Goal: Task Accomplishment & Management: Use online tool/utility

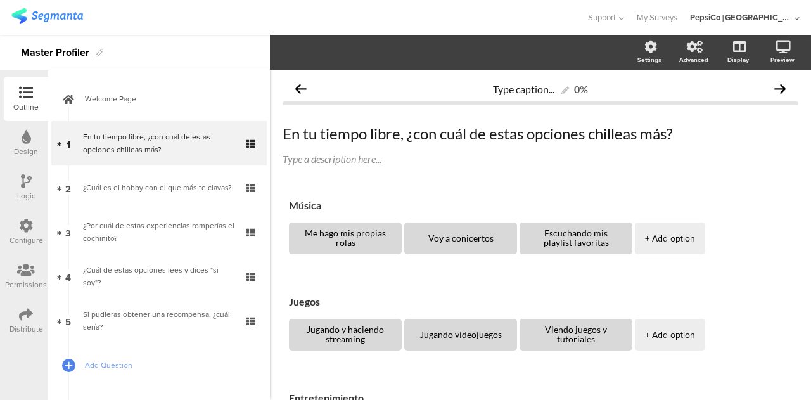
click at [24, 190] on div "Logic" at bounding box center [26, 195] width 18 height 11
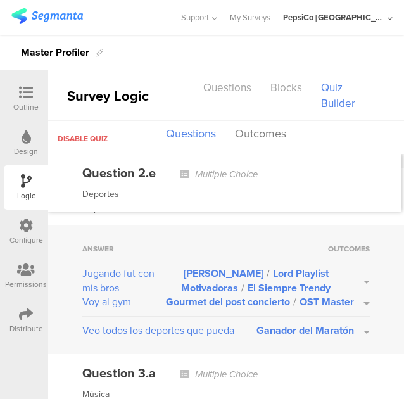
scroll to position [1672, 0]
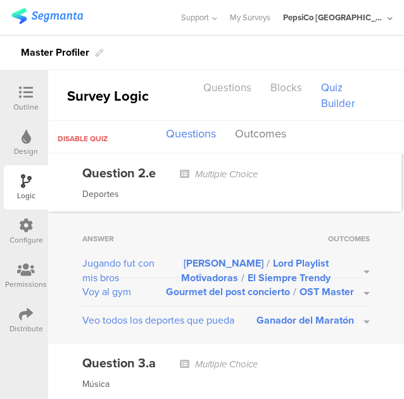
click at [357, 260] on button "Leyenda Karaoke / Lord Playlist Motivadoras / El Siempre Trendy" at bounding box center [264, 270] width 212 height 29
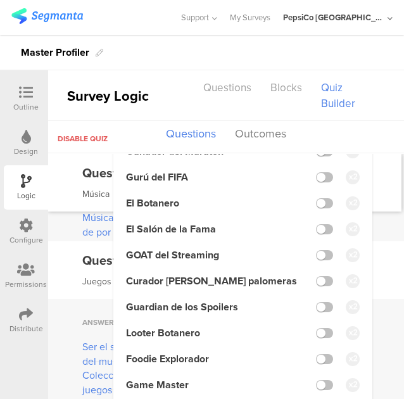
scroll to position [1960, 0]
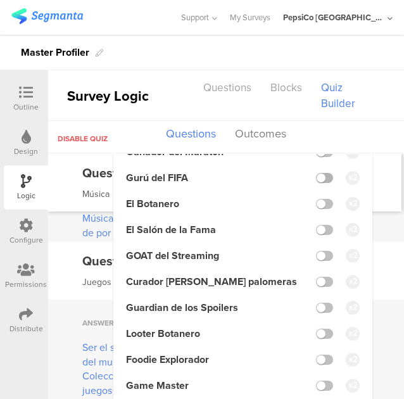
click at [316, 173] on label at bounding box center [324, 178] width 17 height 10
click at [0, 0] on input "checkbox" at bounding box center [0, 0] width 0 height 0
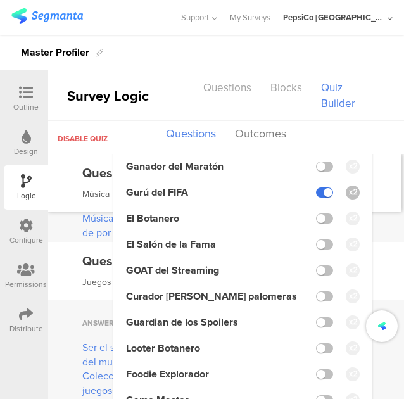
scroll to position [1975, 0]
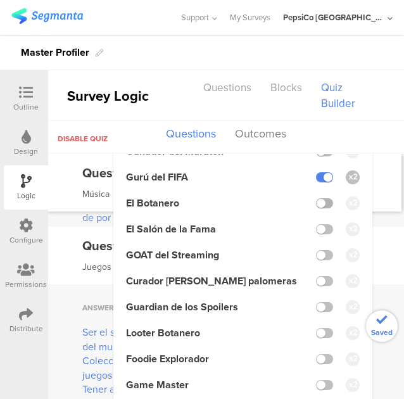
click at [318, 202] on label at bounding box center [324, 203] width 17 height 10
click at [0, 0] on input "checkbox" at bounding box center [0, 0] width 0 height 0
click at [319, 224] on label at bounding box center [324, 229] width 17 height 10
click at [0, 0] on input "checkbox" at bounding box center [0, 0] width 0 height 0
click at [377, 196] on div "Question 3.a Multiple Choice Música" at bounding box center [224, 183] width 353 height 58
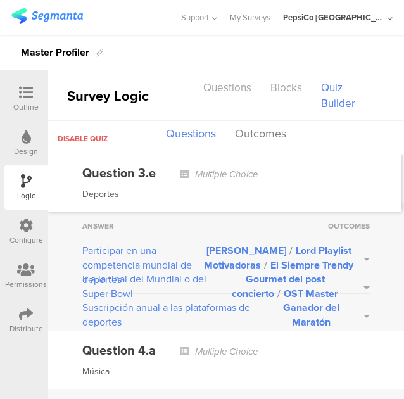
scroll to position [2616, 0]
click at [354, 254] on button "Leyenda Karaoke / Lord Playlist Motivadoras / El Siempre Trendy" at bounding box center [286, 257] width 167 height 29
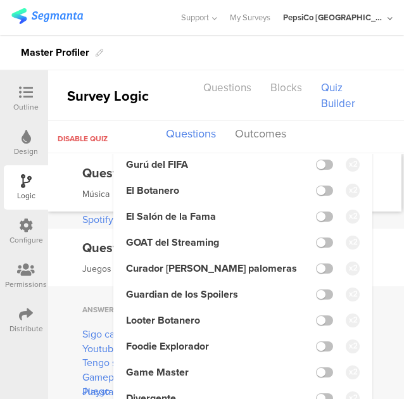
scroll to position [2905, 0]
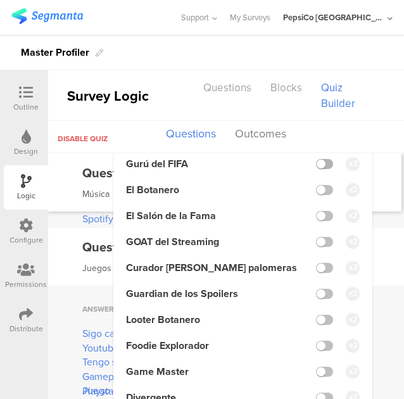
click at [316, 169] on label at bounding box center [324, 164] width 17 height 10
click at [0, 0] on input "checkbox" at bounding box center [0, 0] width 0 height 0
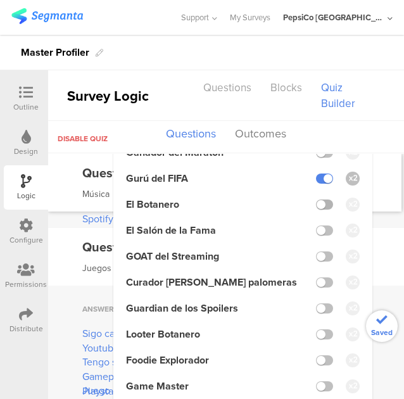
click at [318, 199] on label at bounding box center [324, 204] width 17 height 10
click at [0, 0] on input "checkbox" at bounding box center [0, 0] width 0 height 0
click at [319, 225] on label at bounding box center [324, 230] width 17 height 10
click at [0, 0] on input "checkbox" at bounding box center [0, 0] width 0 height 0
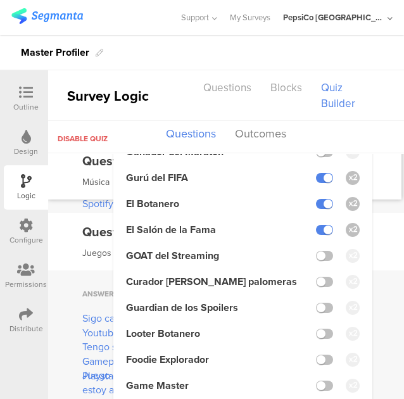
click at [384, 192] on div "Question 4.a Multiple Choice Música" at bounding box center [224, 171] width 353 height 58
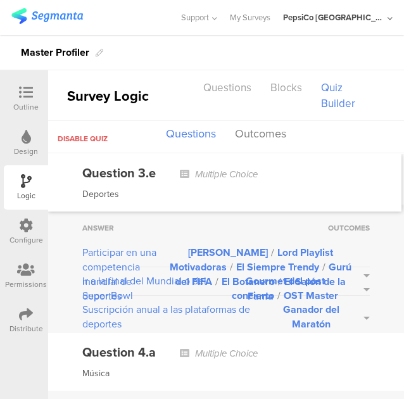
scroll to position [2611, 0]
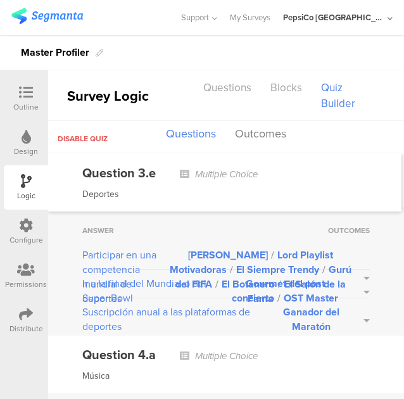
click at [356, 279] on button "Gourmet del post concierto / OST Master" at bounding box center [293, 290] width 154 height 29
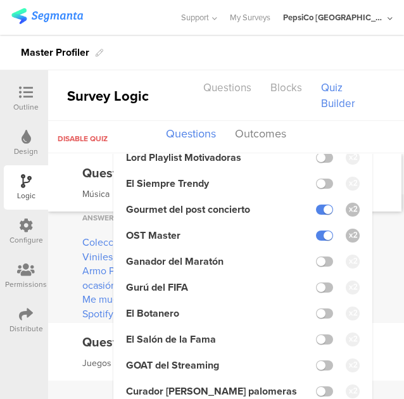
scroll to position [2809, 0]
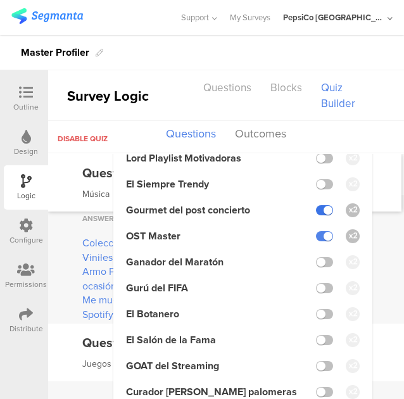
click at [316, 205] on label at bounding box center [324, 210] width 17 height 10
click at [0, 0] on input "checkbox" at bounding box center [0, 0] width 0 height 0
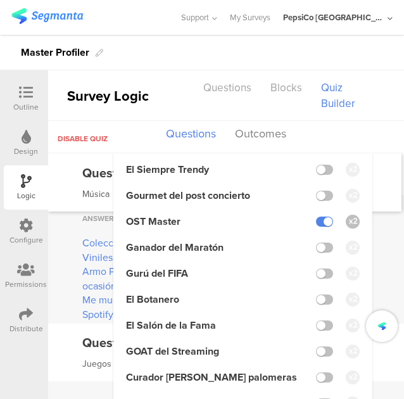
scroll to position [2794, 0]
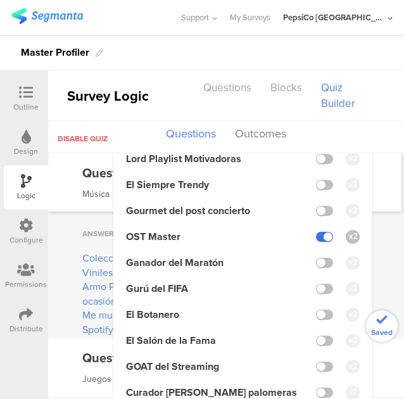
click at [316, 232] on label at bounding box center [324, 237] width 17 height 10
click at [0, 0] on input "checkbox" at bounding box center [0, 0] width 0 height 0
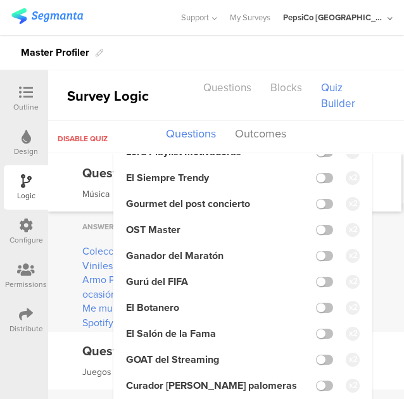
scroll to position [2808, 0]
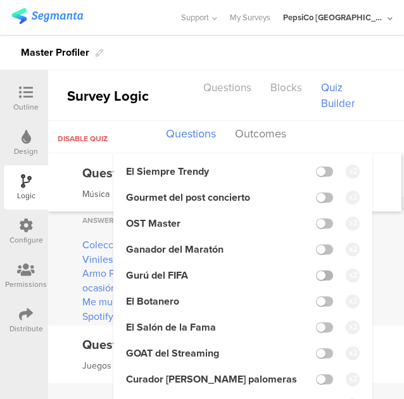
click at [317, 270] on label at bounding box center [324, 275] width 17 height 10
click at [0, 0] on input "checkbox" at bounding box center [0, 0] width 0 height 0
click at [317, 296] on label at bounding box center [324, 301] width 17 height 10
click at [0, 0] on input "checkbox" at bounding box center [0, 0] width 0 height 0
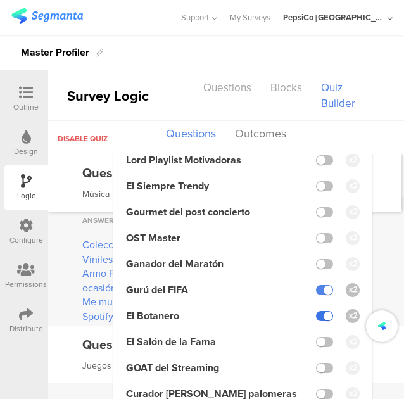
scroll to position [2823, 0]
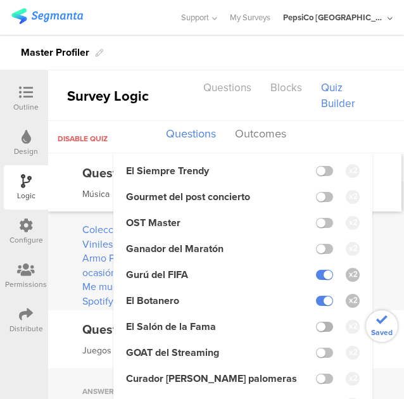
click at [316, 322] on label at bounding box center [324, 327] width 17 height 10
click at [0, 0] on input "checkbox" at bounding box center [0, 0] width 0 height 0
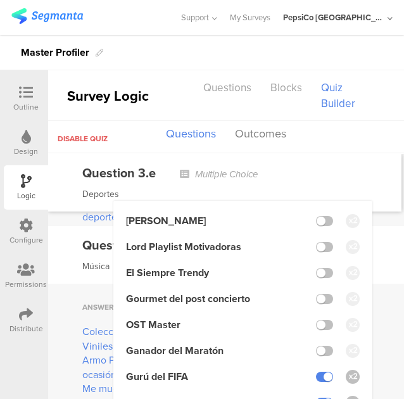
scroll to position [2720, 0]
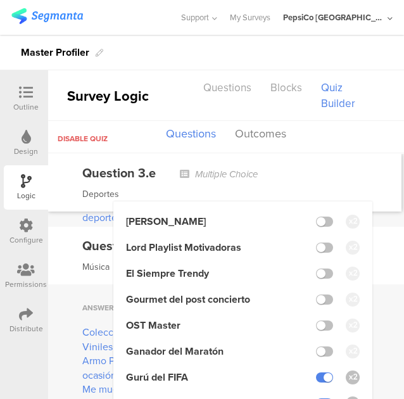
click at [374, 239] on div "Question 4.a Multiple Choice Música" at bounding box center [226, 256] width 356 height 58
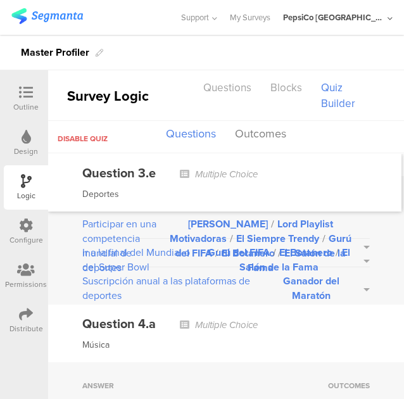
scroll to position [2642, 0]
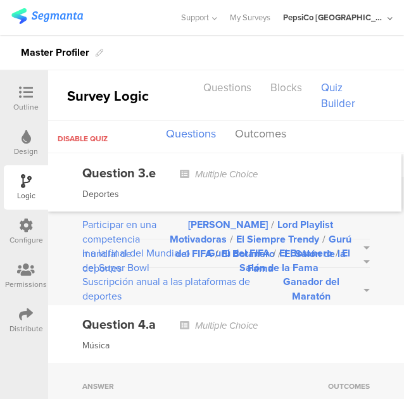
click at [358, 248] on button "Gurú del FIFA / El Botanero / El Salón de la Fama" at bounding box center [287, 260] width 165 height 29
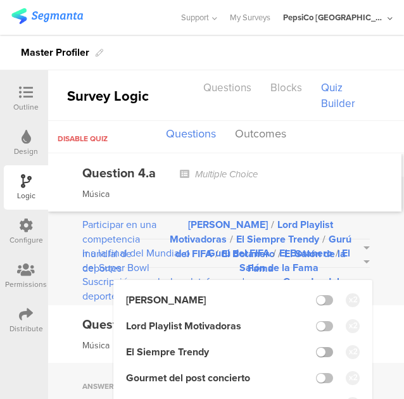
scroll to position [2862, 0]
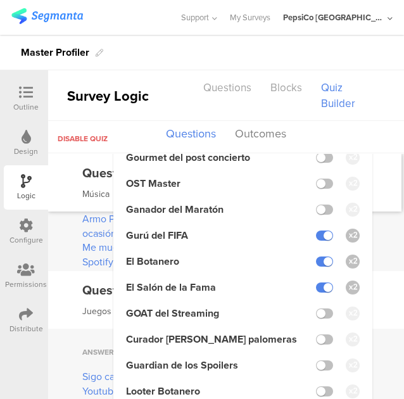
click at [384, 230] on div "Answer Outcomes Colecciono Viniles Leyenda Karaoke / Lord Playlist Motivadoras …" at bounding box center [226, 206] width 356 height 129
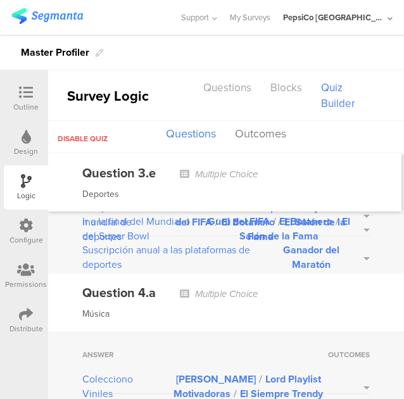
scroll to position [2646, 0]
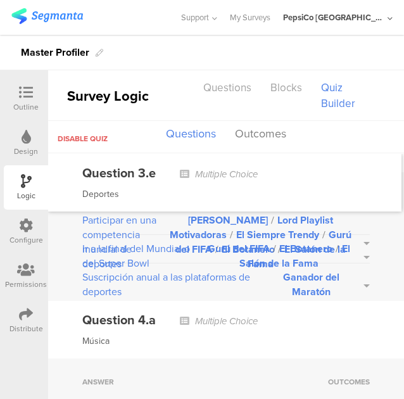
click at [355, 241] on button "Gurú del FIFA / El Botanero / El Salón de la Fama" at bounding box center [287, 255] width 165 height 29
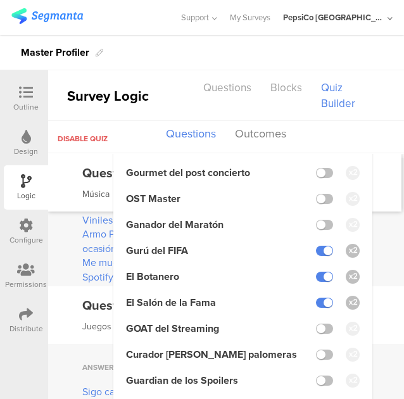
scroll to position [2840, 0]
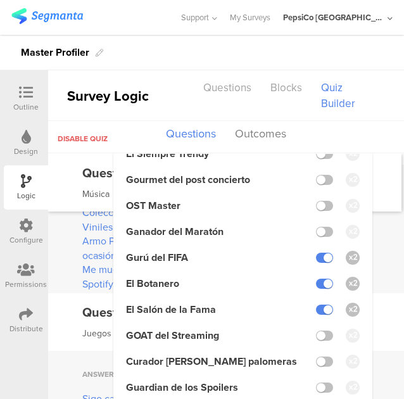
click at [387, 205] on div "Question 4.a Multiple Choice Música" at bounding box center [224, 183] width 353 height 58
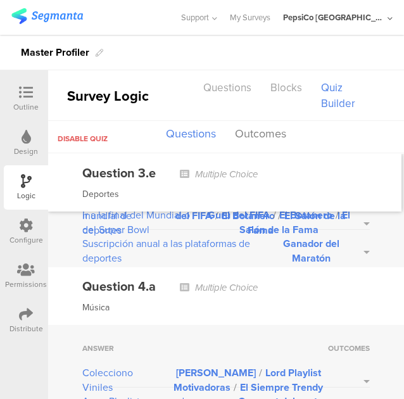
scroll to position [2678, 0]
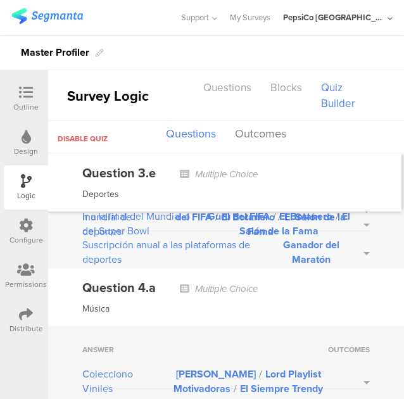
click at [356, 246] on button "Ganador del Maratón" at bounding box center [319, 251] width 101 height 29
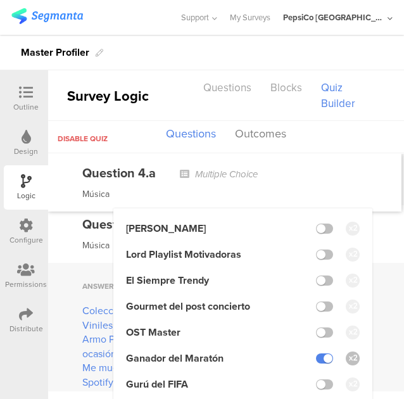
scroll to position [2818, 0]
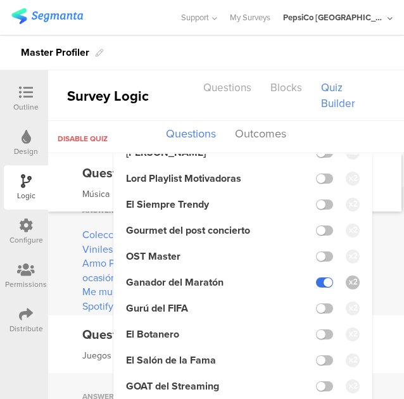
click at [316, 277] on label at bounding box center [324, 282] width 17 height 10
click at [0, 0] on input "checkbox" at bounding box center [0, 0] width 0 height 0
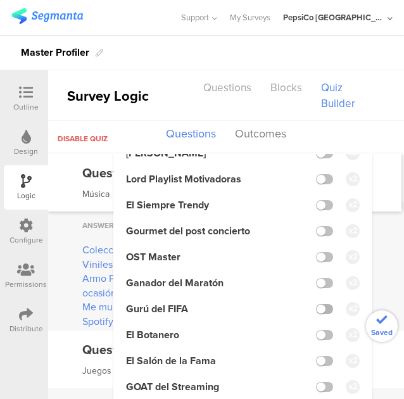
click at [318, 304] on label at bounding box center [324, 309] width 17 height 10
click at [0, 0] on input "checkbox" at bounding box center [0, 0] width 0 height 0
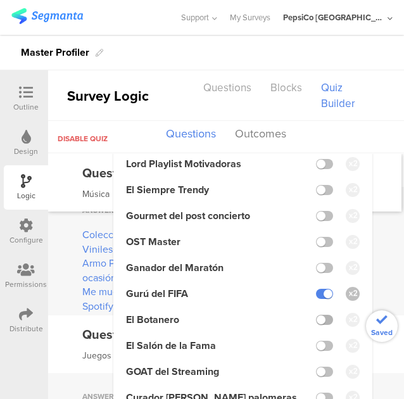
click at [318, 324] on label at bounding box center [324, 320] width 17 height 10
click at [0, 0] on input "checkbox" at bounding box center [0, 0] width 0 height 0
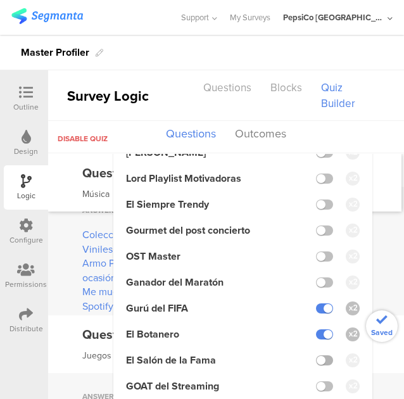
click at [317, 355] on label at bounding box center [324, 360] width 17 height 10
click at [0, 0] on input "checkbox" at bounding box center [0, 0] width 0 height 0
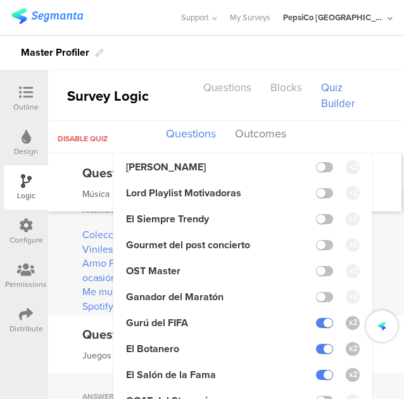
scroll to position [2833, 0]
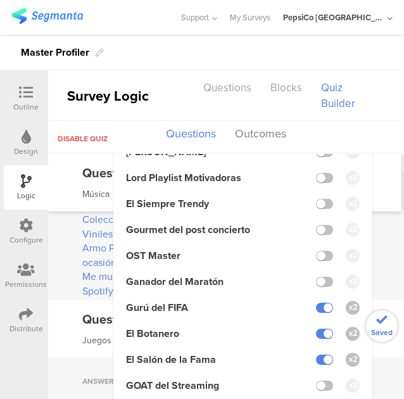
click at [383, 208] on div "Question 4.a Multiple Choice Música" at bounding box center [224, 183] width 353 height 58
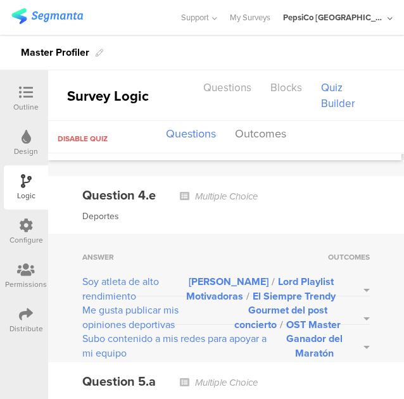
scroll to position [3516, 0]
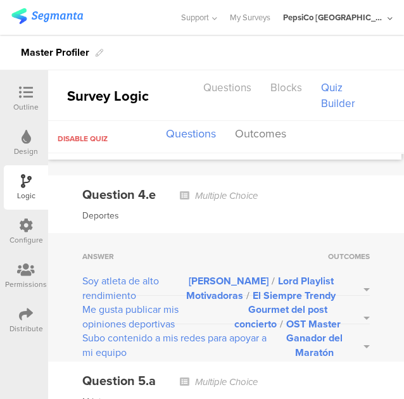
click at [356, 274] on button "Leyenda Karaoke / Lord Playlist Motivadoras / El Siempre Trendy" at bounding box center [269, 288] width 202 height 29
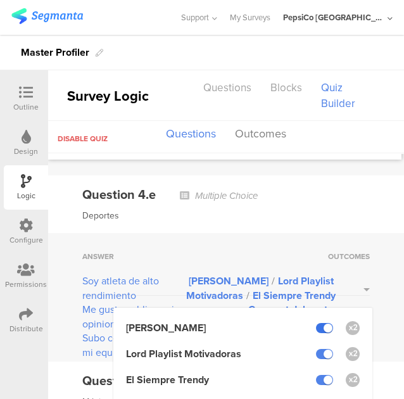
click at [316, 323] on label at bounding box center [324, 328] width 17 height 10
click at [0, 0] on input "checkbox" at bounding box center [0, 0] width 0 height 0
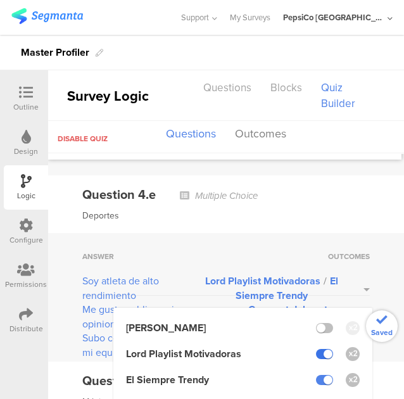
click at [316, 349] on label at bounding box center [324, 354] width 17 height 10
click at [0, 0] on input "checkbox" at bounding box center [0, 0] width 0 height 0
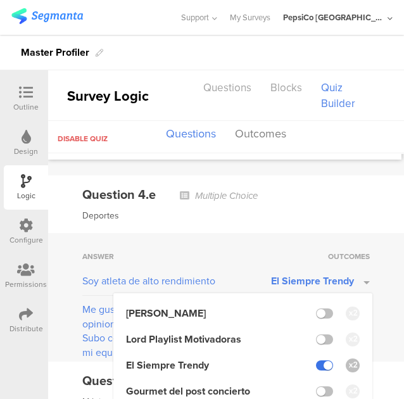
click at [316, 360] on label at bounding box center [324, 365] width 17 height 10
click at [0, 0] on input "checkbox" at bounding box center [0, 0] width 0 height 0
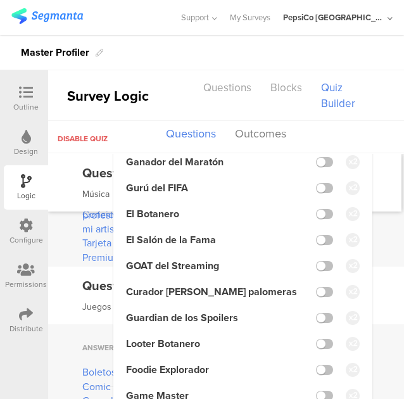
scroll to position [3785, 0]
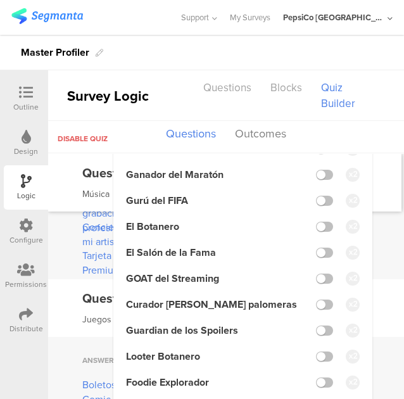
click at [319, 193] on li "Gurú del FIFA" at bounding box center [243, 200] width 234 height 15
click at [319, 196] on label at bounding box center [324, 201] width 17 height 10
click at [0, 0] on input "checkbox" at bounding box center [0, 0] width 0 height 0
click at [319, 222] on label at bounding box center [324, 227] width 17 height 10
click at [0, 0] on input "checkbox" at bounding box center [0, 0] width 0 height 0
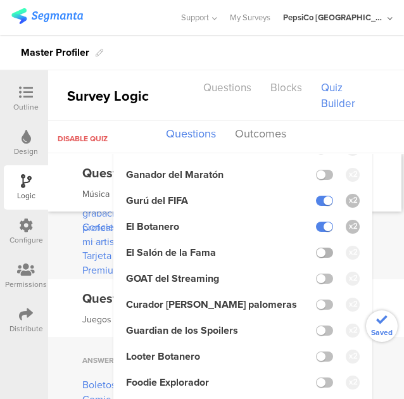
click at [318, 248] on label at bounding box center [324, 253] width 17 height 10
click at [0, 0] on input "checkbox" at bounding box center [0, 0] width 0 height 0
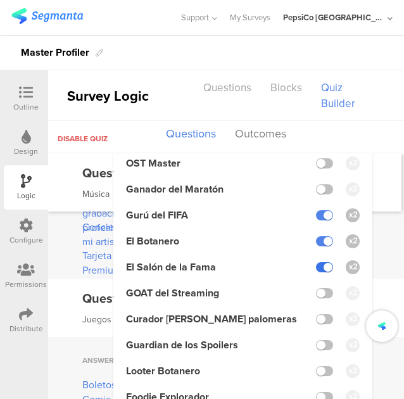
scroll to position [3800, 0]
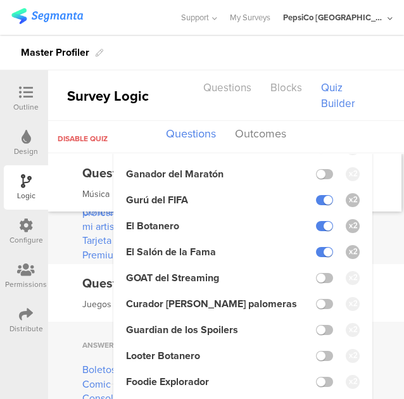
click at [385, 183] on div "Question 5.a Multiple Choice Música" at bounding box center [224, 183] width 353 height 58
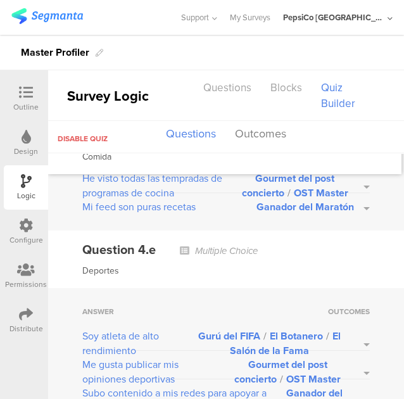
scroll to position [3517, 0]
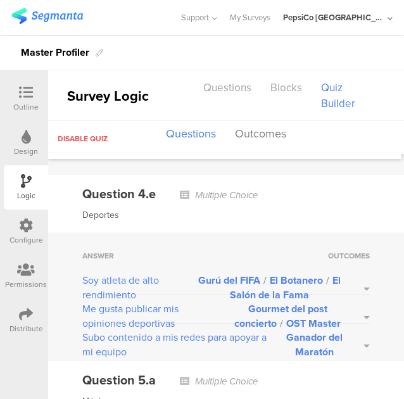
click at [358, 301] on button "Gourmet del post concierto / OST Master" at bounding box center [296, 315] width 148 height 29
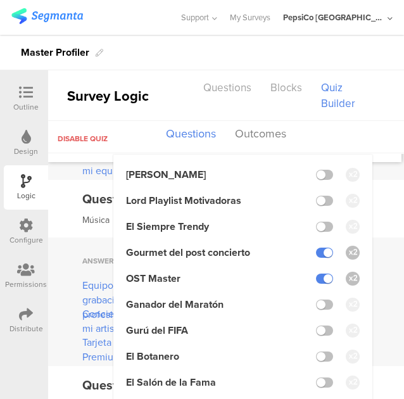
scroll to position [3699, 0]
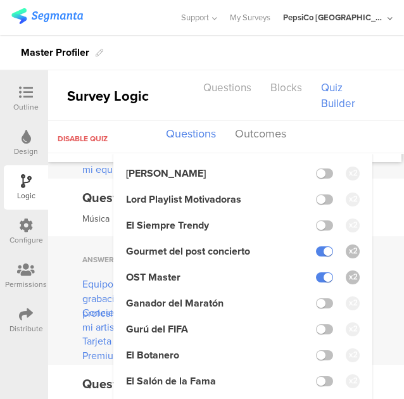
drag, startPoint x: 313, startPoint y: 235, endPoint x: 315, endPoint y: 244, distance: 9.2
click at [316, 246] on label at bounding box center [324, 251] width 17 height 10
click at [0, 0] on input "checkbox" at bounding box center [0, 0] width 0 height 0
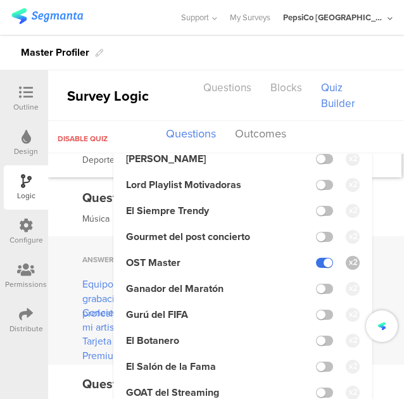
scroll to position [3684, 0]
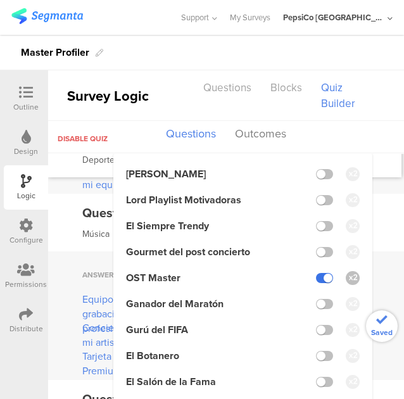
click at [318, 273] on label at bounding box center [324, 278] width 17 height 10
click at [0, 0] on input "checkbox" at bounding box center [0, 0] width 0 height 0
click at [316, 325] on label at bounding box center [324, 330] width 17 height 10
click at [0, 0] on input "checkbox" at bounding box center [0, 0] width 0 height 0
click at [316, 351] on label at bounding box center [324, 356] width 17 height 10
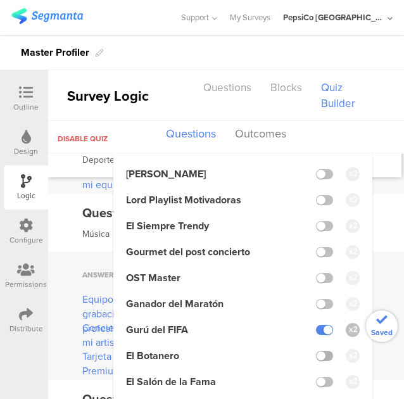
click at [0, 0] on input "checkbox" at bounding box center [0, 0] width 0 height 0
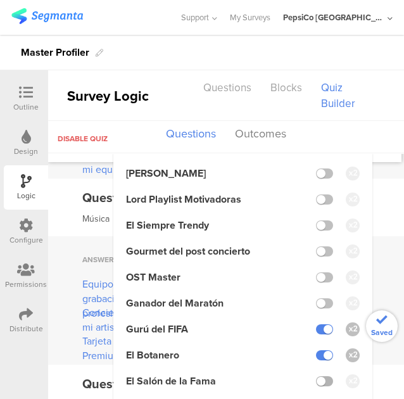
click at [316, 376] on label at bounding box center [324, 381] width 17 height 10
click at [0, 0] on input "checkbox" at bounding box center [0, 0] width 0 height 0
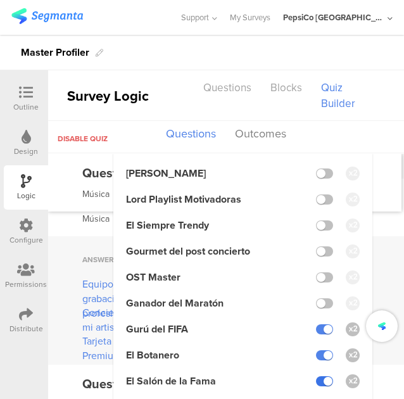
scroll to position [3714, 0]
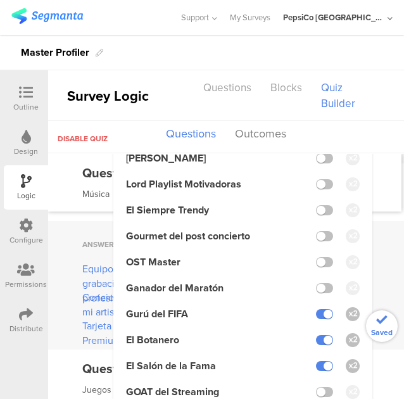
click at [365, 230] on div "Answer Outcomes Equipo de grabación profesional Leyenda Karaoke / Lord Playlist…" at bounding box center [226, 285] width 356 height 129
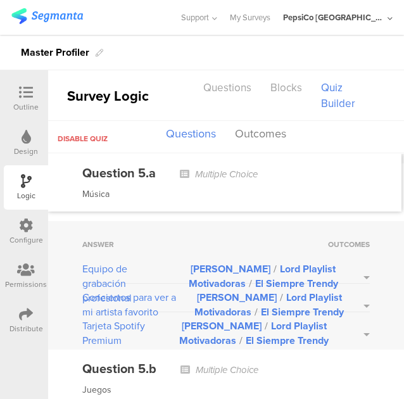
click at [358, 319] on button "Leyenda Karaoke / Lord Playlist Motivadoras / El Siempre Trendy" at bounding box center [262, 333] width 215 height 29
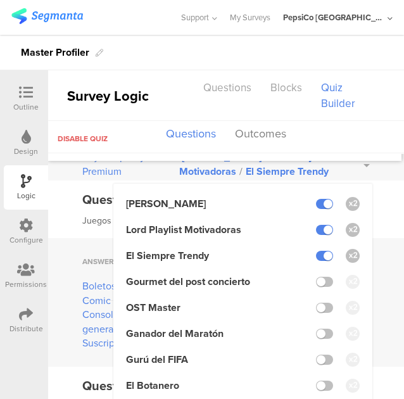
scroll to position [3885, 0]
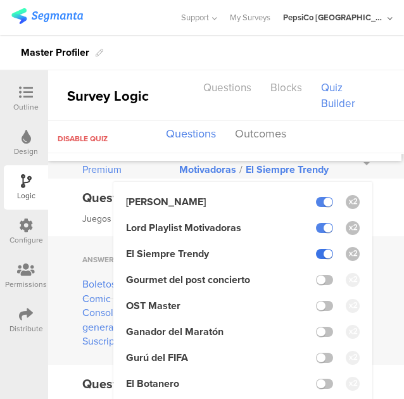
click at [316, 249] on label at bounding box center [324, 254] width 17 height 10
click at [0, 0] on input "checkbox" at bounding box center [0, 0] width 0 height 0
click at [316, 223] on label at bounding box center [324, 228] width 17 height 10
click at [0, 0] on input "checkbox" at bounding box center [0, 0] width 0 height 0
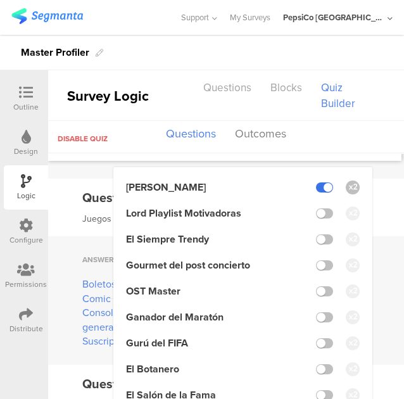
click at [316, 182] on label at bounding box center [324, 187] width 17 height 10
click at [0, 0] on input "checkbox" at bounding box center [0, 0] width 0 height 0
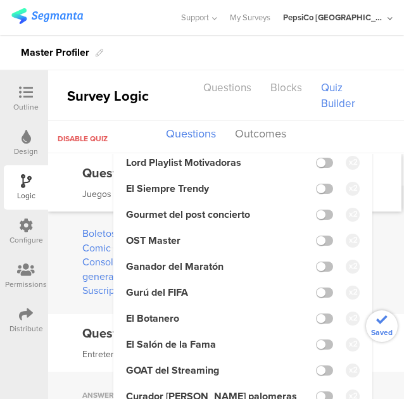
scroll to position [3936, 0]
click at [320, 339] on label at bounding box center [324, 344] width 17 height 10
click at [0, 0] on input "checkbox" at bounding box center [0, 0] width 0 height 0
click at [316, 313] on label at bounding box center [324, 318] width 17 height 10
click at [0, 0] on input "checkbox" at bounding box center [0, 0] width 0 height 0
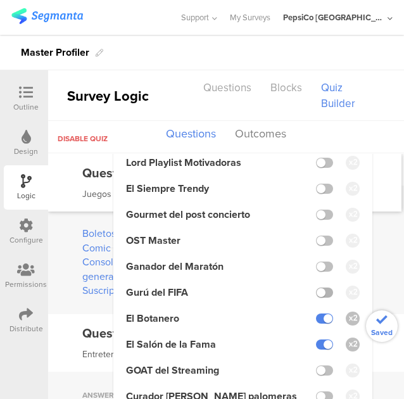
click at [316, 288] on label at bounding box center [324, 293] width 17 height 10
click at [0, 0] on input "checkbox" at bounding box center [0, 0] width 0 height 0
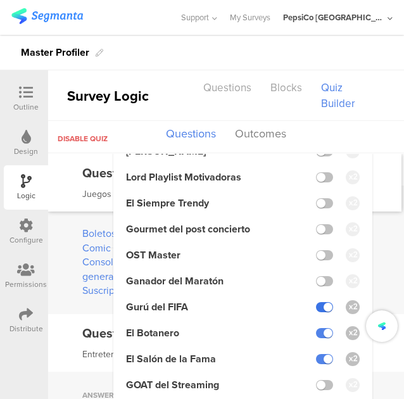
scroll to position [3951, 0]
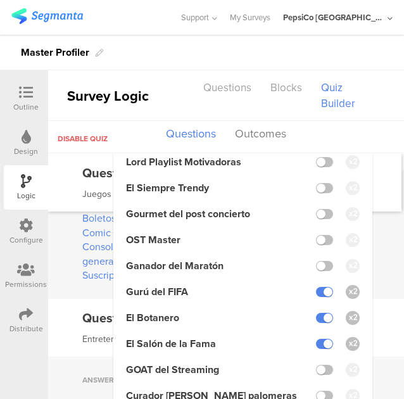
click at [379, 244] on div "Answer Outcomes Boletos para Comic Con Leyenda Karaoke / Lord Playlist Motivado…" at bounding box center [226, 234] width 356 height 129
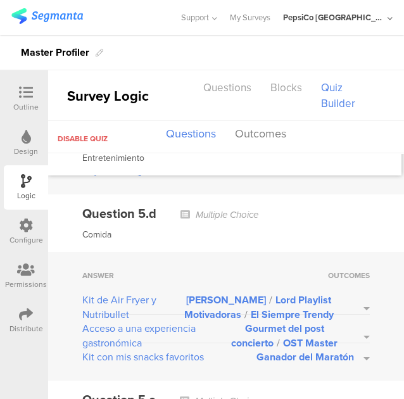
scroll to position [4388, 0]
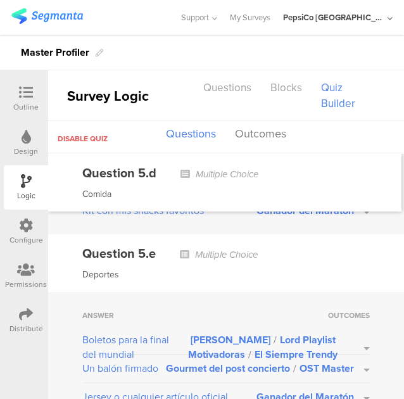
click at [215, 248] on span "Multiple Choice" at bounding box center [226, 255] width 63 height 14
click at [237, 248] on span "Multiple Choice" at bounding box center [226, 255] width 63 height 14
click at [165, 268] on div "Question 5.e Multiple Choice Deportes" at bounding box center [226, 263] width 356 height 58
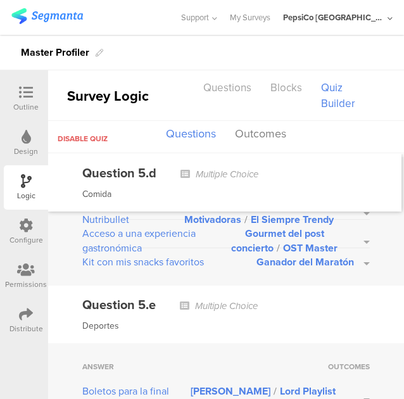
scroll to position [4335, 0]
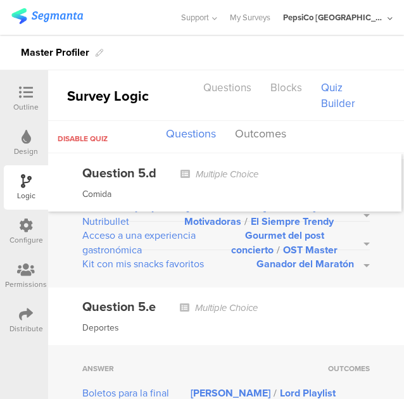
click at [220, 301] on span "Multiple Choice" at bounding box center [226, 308] width 63 height 14
click at [119, 320] on div "Deportes" at bounding box center [226, 327] width 288 height 15
click at [27, 103] on div "Outline" at bounding box center [25, 106] width 25 height 11
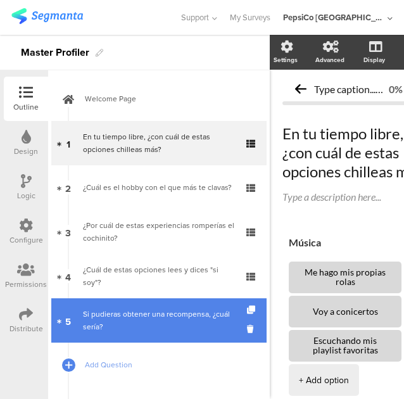
click at [175, 306] on link "5 Si pudieras obtener una recompensa, ¿cuál sería?" at bounding box center [158, 320] width 215 height 44
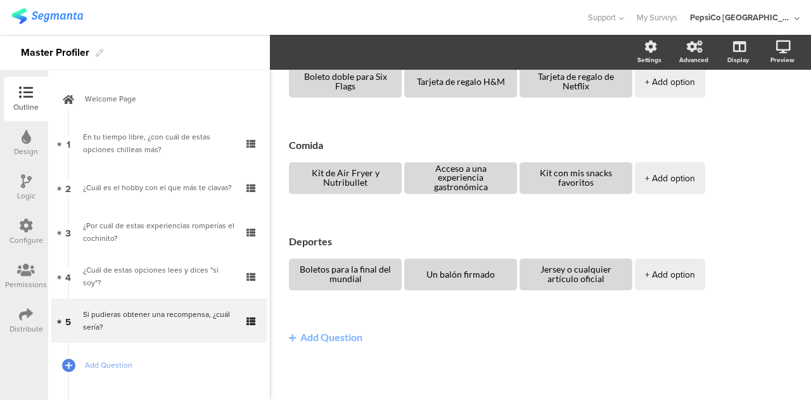
scroll to position [349, 0]
click at [27, 311] on icon at bounding box center [26, 314] width 14 height 14
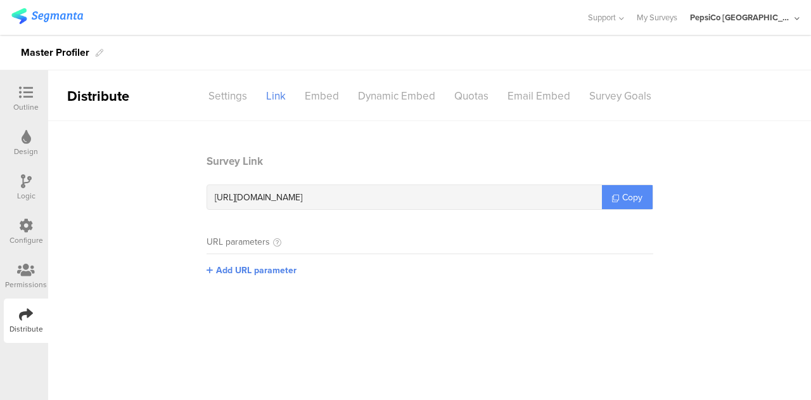
click at [621, 193] on link "Copy" at bounding box center [627, 197] width 51 height 24
click at [21, 184] on icon at bounding box center [26, 181] width 11 height 14
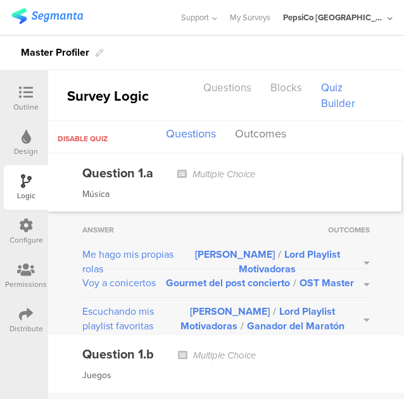
scroll to position [4, 0]
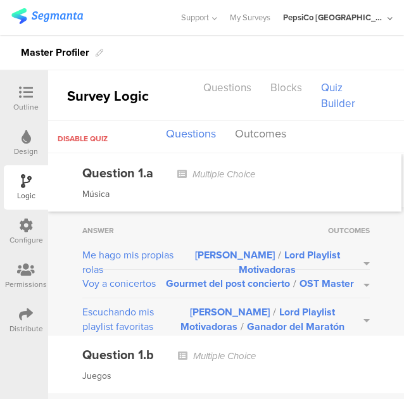
click at [351, 260] on button "Leyenda Karaoke / Lord Playlist Motivadoras" at bounding box center [274, 262] width 189 height 29
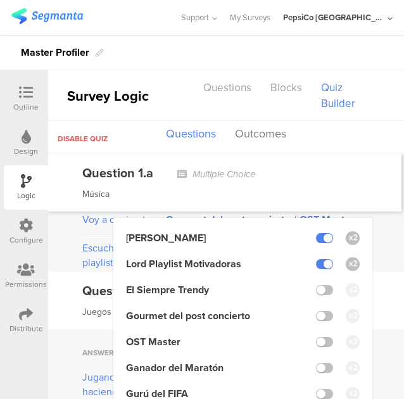
scroll to position [68, 0]
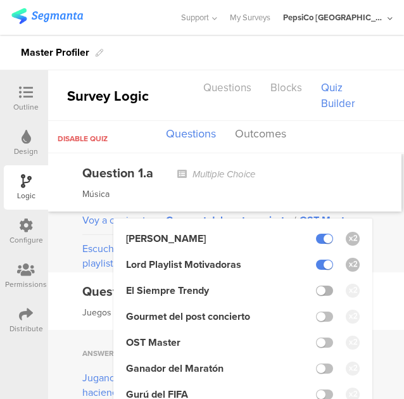
click at [319, 293] on label at bounding box center [324, 291] width 17 height 10
click at [0, 0] on input "checkbox" at bounding box center [0, 0] width 0 height 0
click at [378, 253] on div "Answer Outcomes Me hago mis propias rolas Leyenda Karaoke / Lord Playlist Motiv…" at bounding box center [226, 208] width 356 height 129
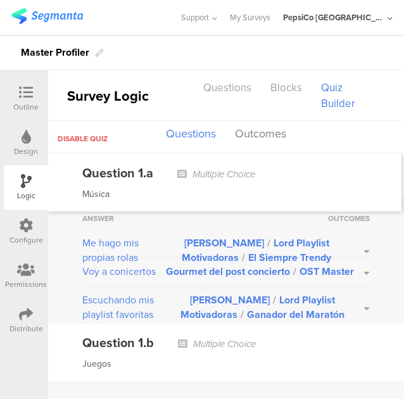
scroll to position [8, 0]
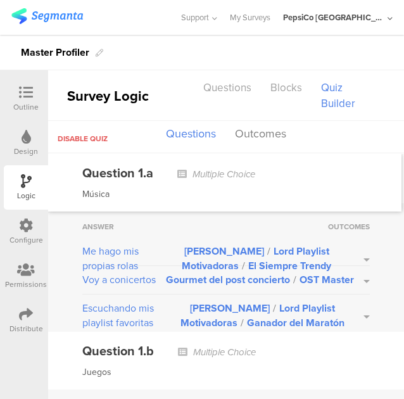
click at [356, 281] on button "Gourmet del post concierto / OST Master" at bounding box center [268, 279] width 204 height 15
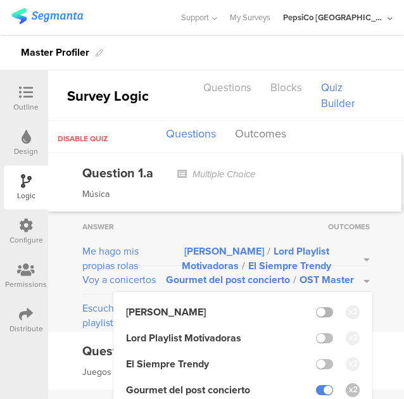
click at [320, 307] on label at bounding box center [324, 312] width 17 height 10
click at [0, 0] on input "checkbox" at bounding box center [0, 0] width 0 height 0
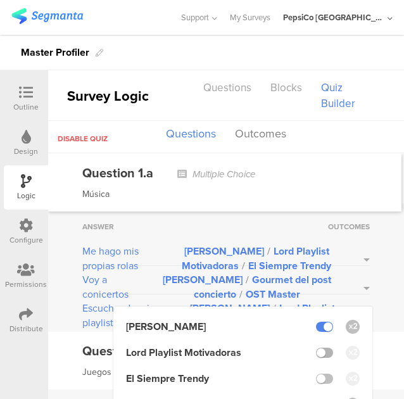
click at [316, 350] on label at bounding box center [324, 353] width 17 height 10
click at [0, 0] on input "checkbox" at bounding box center [0, 0] width 0 height 0
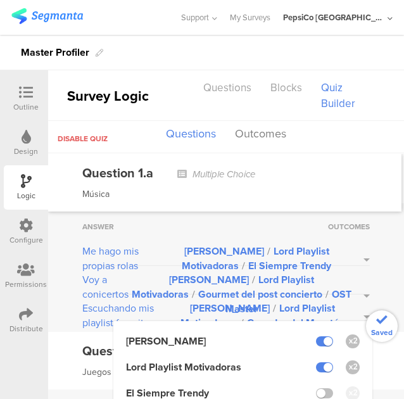
click at [313, 389] on li "El Siempre Trendy" at bounding box center [243, 393] width 234 height 15
click at [316, 391] on label at bounding box center [324, 393] width 17 height 10
click at [0, 0] on input "checkbox" at bounding box center [0, 0] width 0 height 0
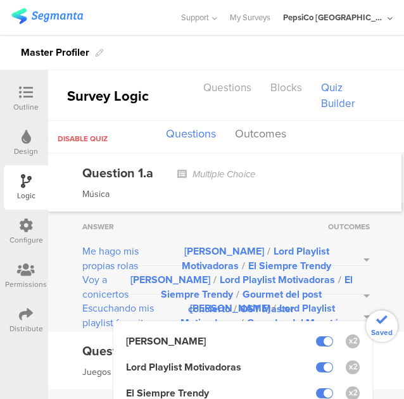
click at [377, 262] on div "Answer Outcomes Me hago mis propias rolas Leyenda Karaoke / Lord Playlist Motiv…" at bounding box center [226, 267] width 356 height 129
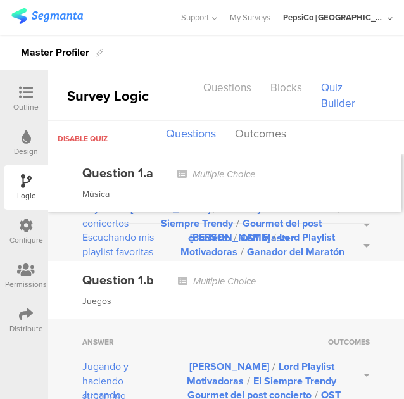
scroll to position [80, 0]
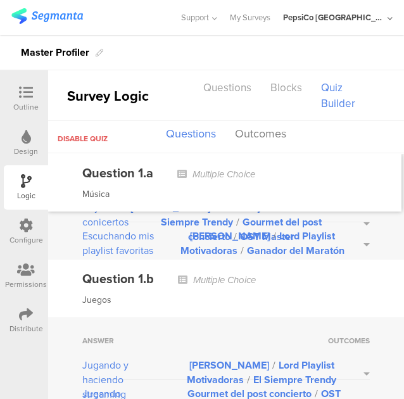
click at [357, 244] on button "Leyenda Karaoke / Lord Playlist Motivadoras / Ganador del Maratón" at bounding box center [269, 243] width 199 height 29
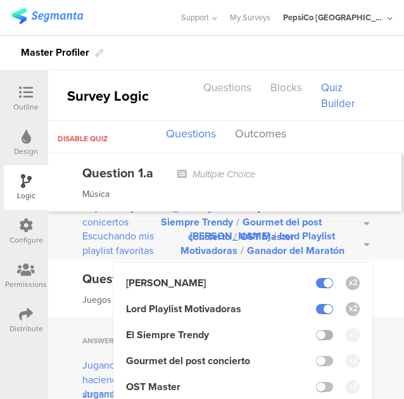
click at [320, 332] on label at bounding box center [324, 335] width 17 height 10
click at [0, 0] on input "checkbox" at bounding box center [0, 0] width 0 height 0
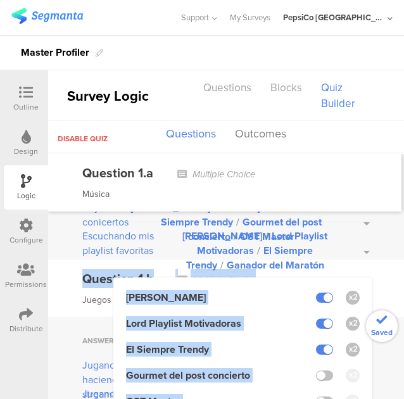
click at [380, 258] on ul "Question 1.a Multiple Choice Música Question 1.a Multiple Choice Música Answer …" at bounding box center [226, 276] width 356 height 245
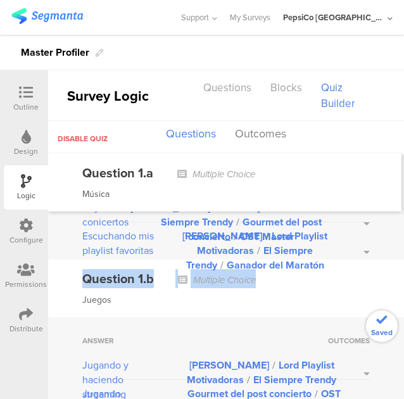
click at [380, 260] on div "Question 1.b Multiple Choice Juegos" at bounding box center [226, 289] width 356 height 58
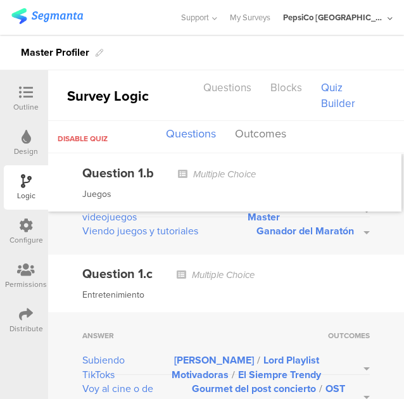
scroll to position [363, 0]
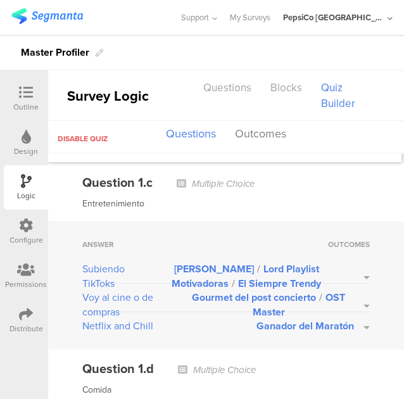
click at [358, 274] on button "Leyenda Karaoke / Lord Playlist Motivadoras / El Siempre Trendy" at bounding box center [254, 276] width 231 height 29
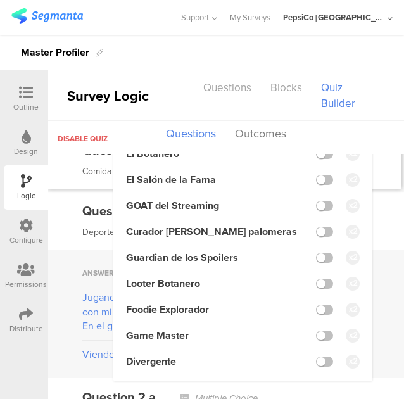
scroll to position [706, 0]
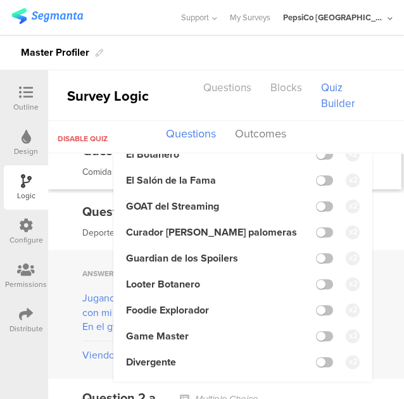
click at [385, 237] on div "Question 1.e Multiple Choice Deportes" at bounding box center [226, 222] width 356 height 58
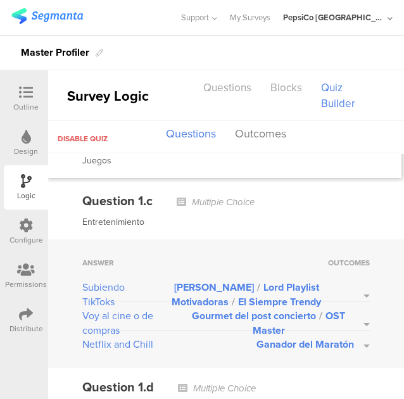
scroll to position [343, 0]
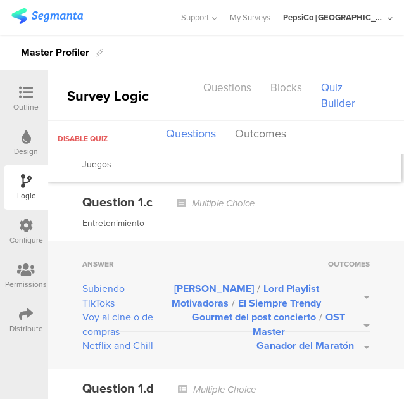
click at [358, 295] on button "Leyenda Karaoke / Lord Playlist Motivadoras / El Siempre Trendy" at bounding box center [254, 295] width 231 height 29
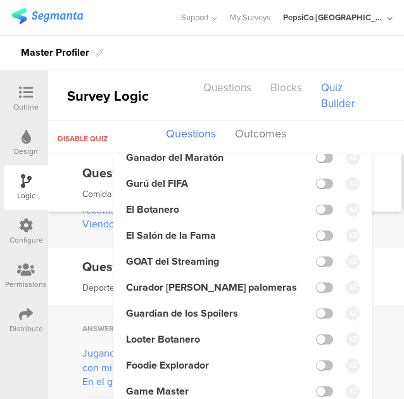
scroll to position [650, 0]
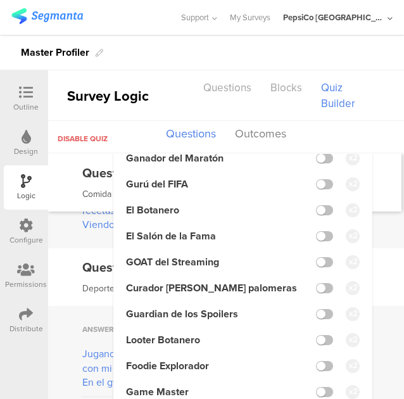
click at [199, 177] on ul "Leyenda Karaoke Lord Playlist Motivadoras El Siempre Trendy Gourmet del post co…" at bounding box center [242, 222] width 259 height 429
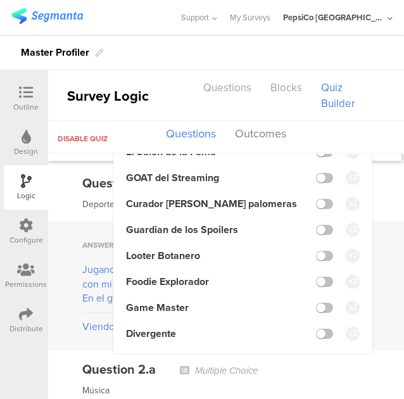
scroll to position [735, 0]
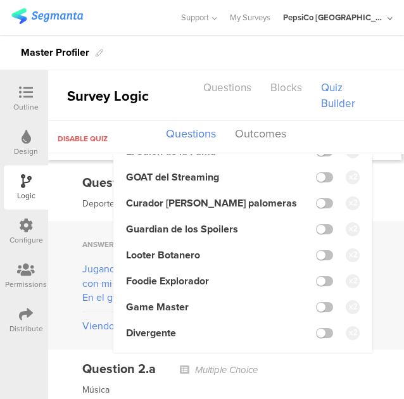
click at [180, 85] on div "Survey Logic" at bounding box center [121, 95] width 146 height 21
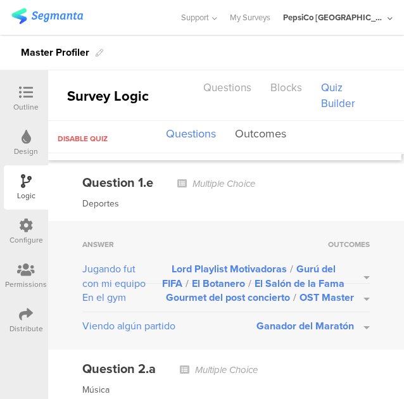
click at [267, 129] on button "Outcomes" at bounding box center [261, 134] width 58 height 24
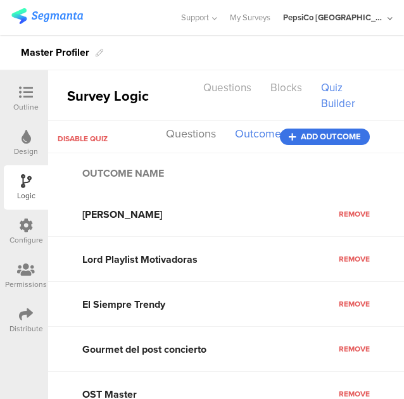
click at [313, 137] on span "Add outcome" at bounding box center [331, 137] width 60 height 0
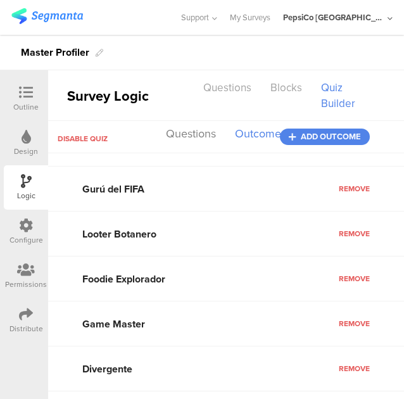
scroll to position [554, 0]
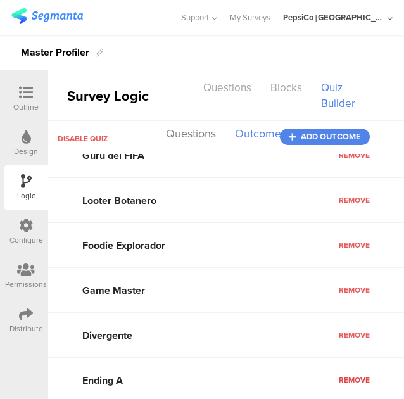
click at [356, 379] on span "Remove" at bounding box center [354, 379] width 31 height 11
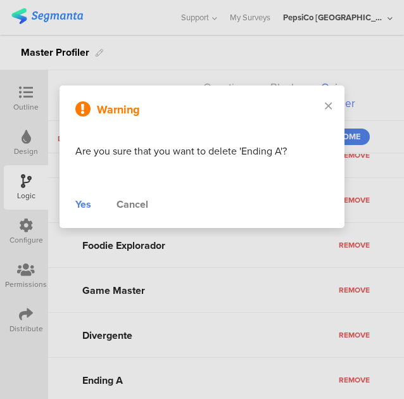
click at [84, 208] on div "Yes" at bounding box center [83, 204] width 16 height 15
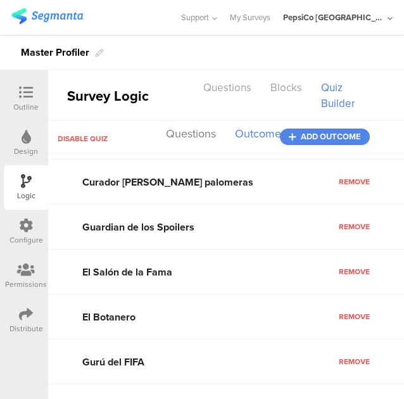
scroll to position [0, 0]
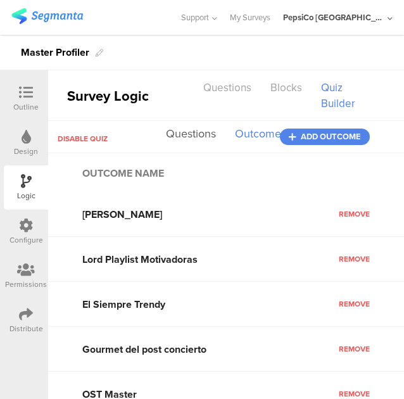
click at [193, 134] on button "Questions" at bounding box center [191, 134] width 56 height 24
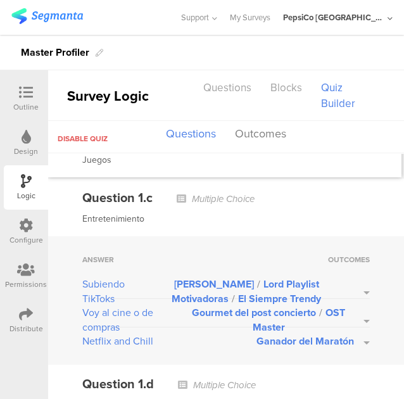
scroll to position [348, 0]
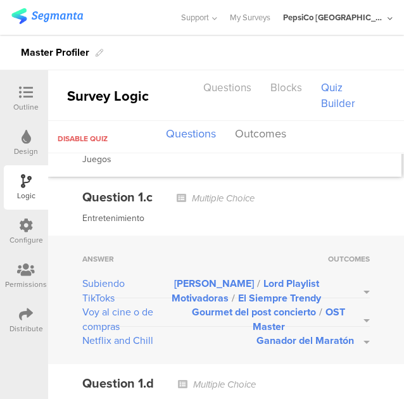
click at [356, 284] on button "Leyenda Karaoke / Lord Playlist Motivadoras / El Siempre Trendy" at bounding box center [254, 290] width 231 height 29
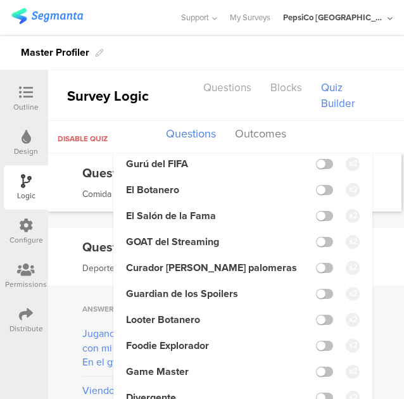
scroll to position [671, 0]
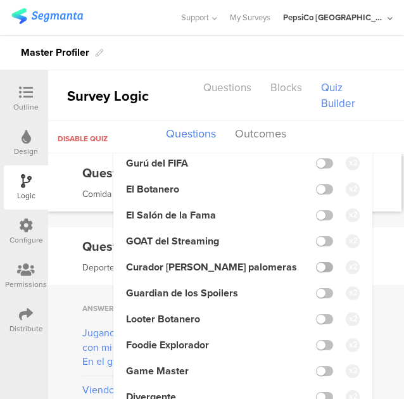
click at [322, 272] on label at bounding box center [324, 267] width 17 height 10
click at [0, 0] on input "checkbox" at bounding box center [0, 0] width 0 height 0
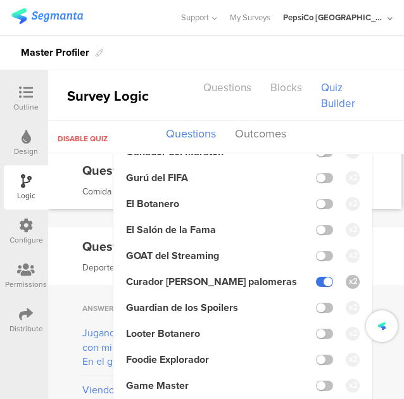
scroll to position [687, 0]
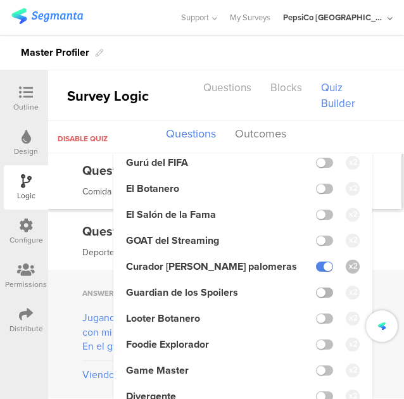
click at [316, 298] on label at bounding box center [324, 293] width 17 height 10
click at [0, 0] on input "checkbox" at bounding box center [0, 0] width 0 height 0
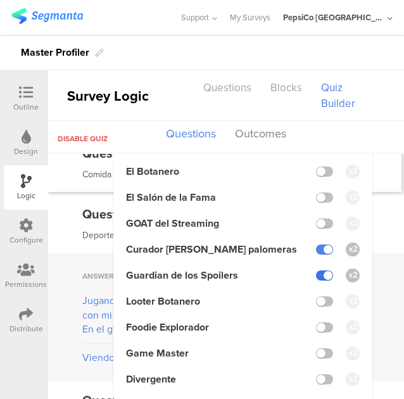
scroll to position [704, 0]
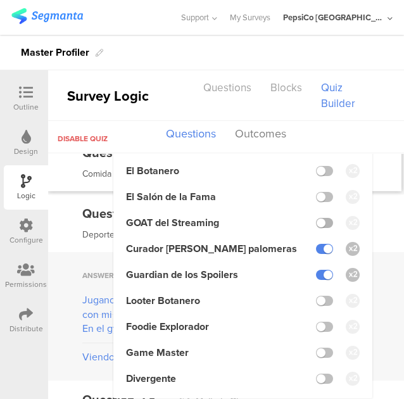
click at [317, 226] on label at bounding box center [324, 223] width 17 height 10
click at [0, 0] on input "checkbox" at bounding box center [0, 0] width 0 height 0
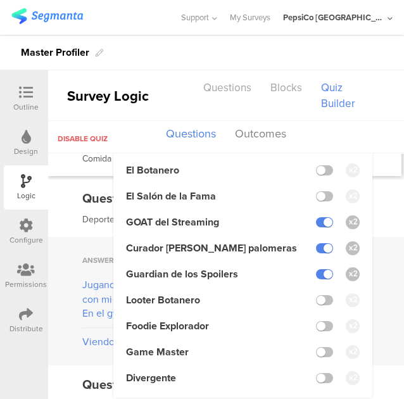
click at [380, 212] on div "Question 1.e Multiple Choice Deportes" at bounding box center [226, 208] width 356 height 58
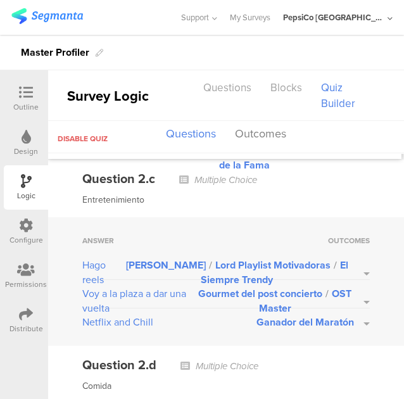
scroll to position [1292, 0]
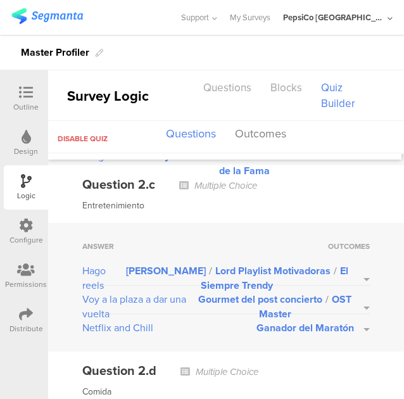
click at [358, 264] on button "Leyenda Karaoke / Lord Playlist Motivadoras / El Siempre Trendy" at bounding box center [245, 277] width 250 height 29
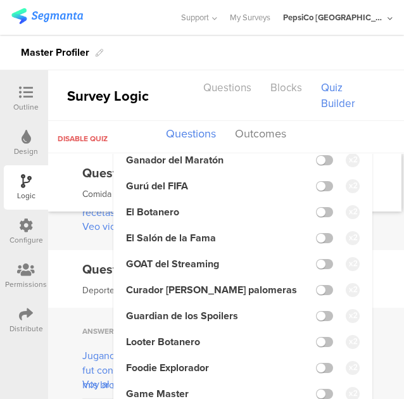
scroll to position [1577, 0]
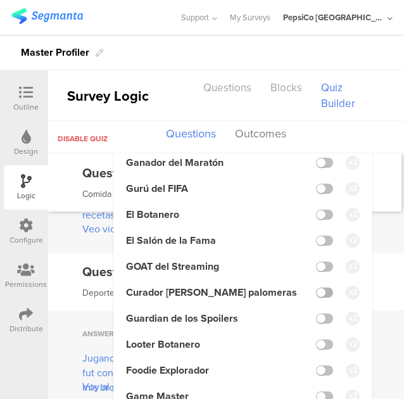
click at [318, 289] on label at bounding box center [324, 293] width 17 height 10
click at [0, 0] on input "checkbox" at bounding box center [0, 0] width 0 height 0
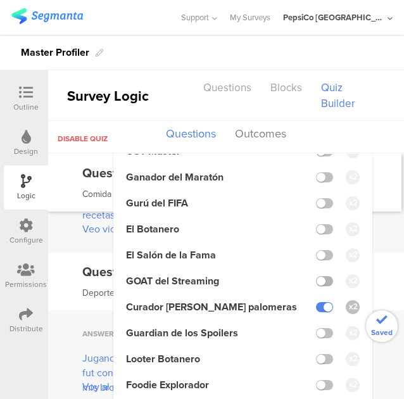
click at [320, 276] on label at bounding box center [324, 281] width 17 height 10
click at [0, 0] on input "checkbox" at bounding box center [0, 0] width 0 height 0
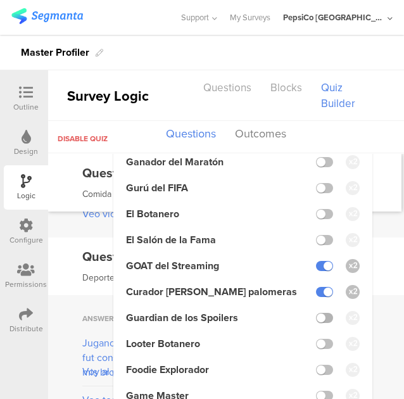
click at [316, 319] on label at bounding box center [324, 318] width 17 height 10
click at [0, 0] on input "checkbox" at bounding box center [0, 0] width 0 height 0
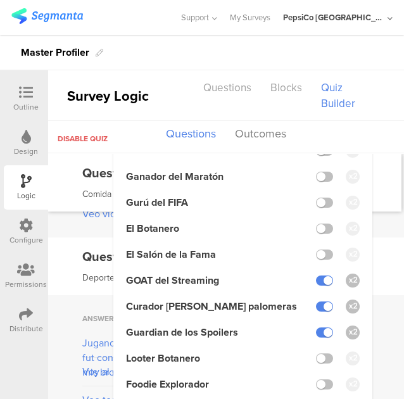
click at [376, 237] on div "Question 2.e Multiple Choice Deportes" at bounding box center [226, 266] width 356 height 58
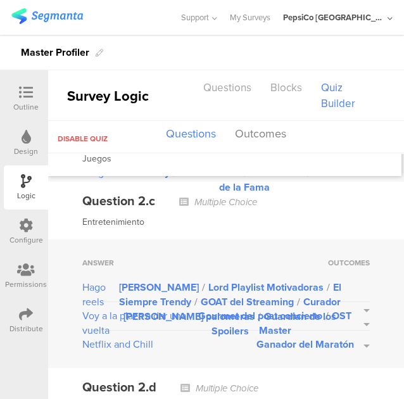
scroll to position [1275, 0]
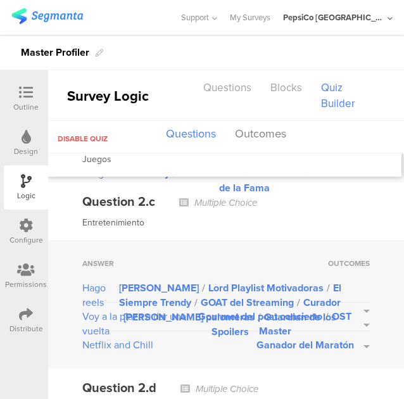
click at [357, 316] on button "Gourmet del post concierto / OST Master" at bounding box center [283, 323] width 174 height 29
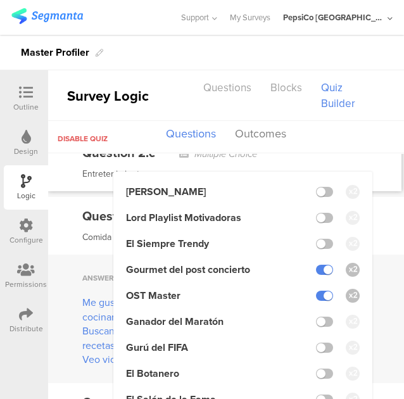
scroll to position [1447, 0]
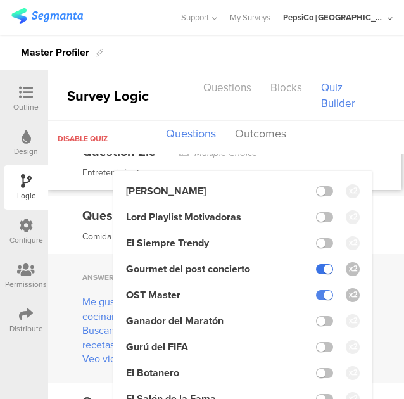
click at [316, 264] on label at bounding box center [324, 269] width 17 height 10
click at [0, 0] on input "checkbox" at bounding box center [0, 0] width 0 height 0
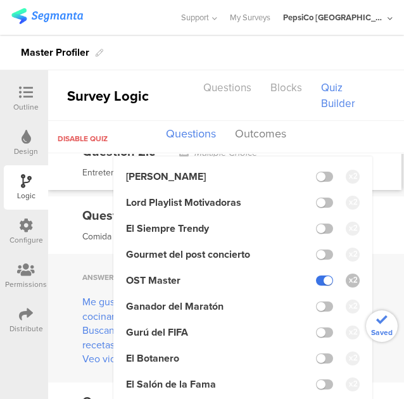
click at [316, 276] on label at bounding box center [324, 280] width 17 height 10
click at [0, 0] on input "checkbox" at bounding box center [0, 0] width 0 height 0
click at [316, 172] on label at bounding box center [324, 177] width 17 height 10
click at [0, 0] on input "checkbox" at bounding box center [0, 0] width 0 height 0
click at [316, 198] on label at bounding box center [324, 203] width 17 height 10
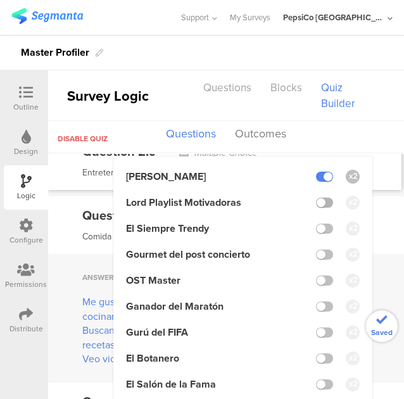
click at [0, 0] on input "checkbox" at bounding box center [0, 0] width 0 height 0
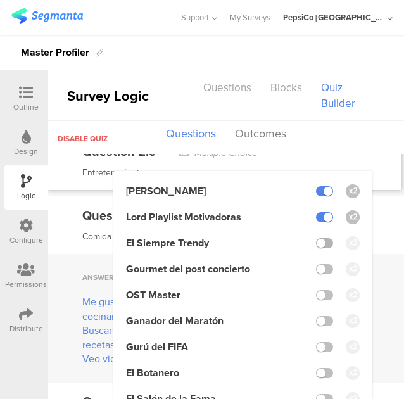
click at [316, 240] on label at bounding box center [324, 243] width 17 height 10
click at [0, 0] on input "checkbox" at bounding box center [0, 0] width 0 height 0
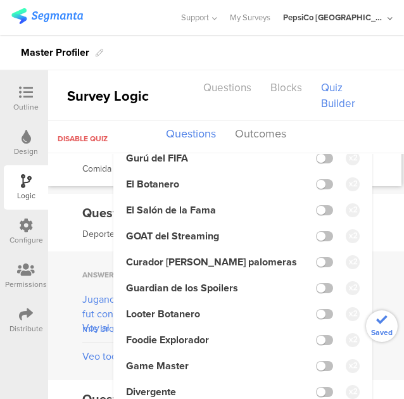
scroll to position [1637, 0]
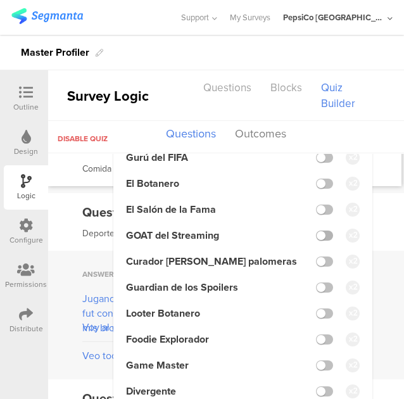
click at [319, 234] on label at bounding box center [324, 236] width 17 height 10
click at [0, 0] on input "checkbox" at bounding box center [0, 0] width 0 height 0
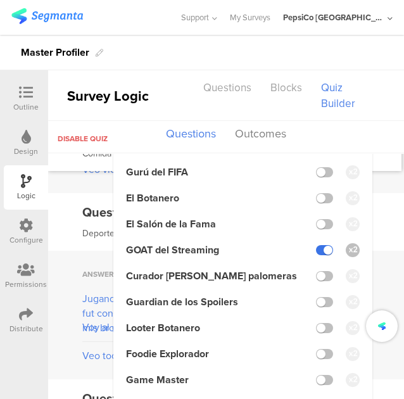
scroll to position [1652, 0]
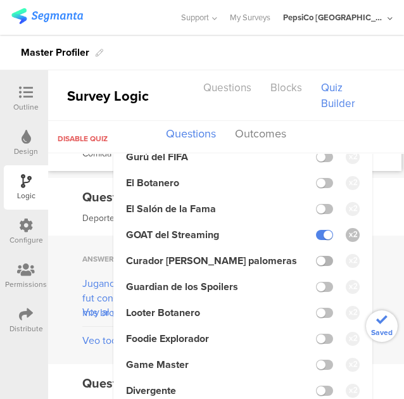
click at [316, 262] on label at bounding box center [324, 261] width 17 height 10
click at [0, 0] on input "checkbox" at bounding box center [0, 0] width 0 height 0
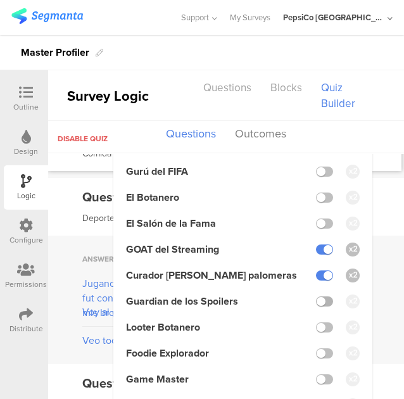
click at [316, 296] on label at bounding box center [324, 301] width 17 height 10
click at [0, 0] on input "checkbox" at bounding box center [0, 0] width 0 height 0
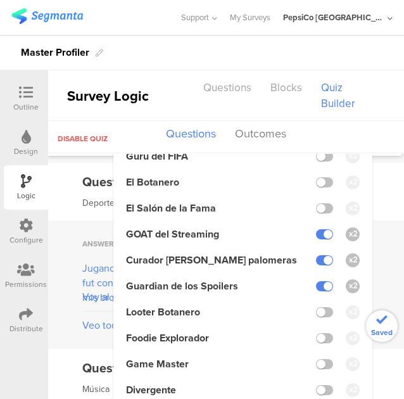
click at [376, 184] on div "Question 2.e Multiple Choice Deportes" at bounding box center [226, 192] width 356 height 58
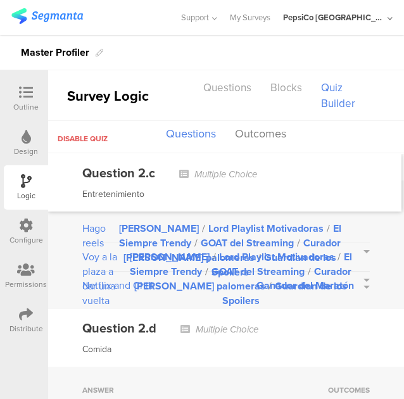
scroll to position [1333, 0]
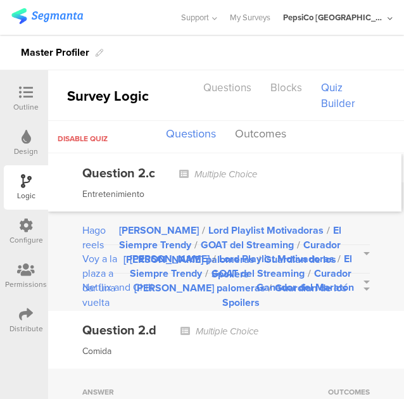
click at [356, 282] on button "Ganador del Maratón" at bounding box center [312, 287] width 113 height 15
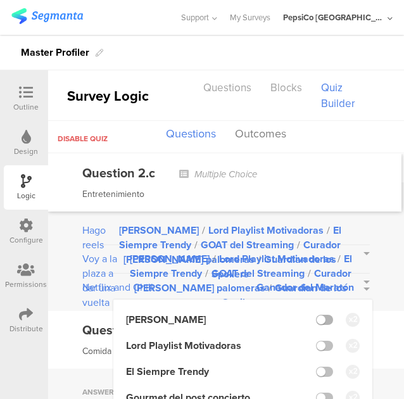
click at [318, 315] on label at bounding box center [324, 320] width 17 height 10
click at [0, 0] on input "checkbox" at bounding box center [0, 0] width 0 height 0
click at [317, 341] on label at bounding box center [324, 346] width 17 height 10
click at [0, 0] on input "checkbox" at bounding box center [0, 0] width 0 height 0
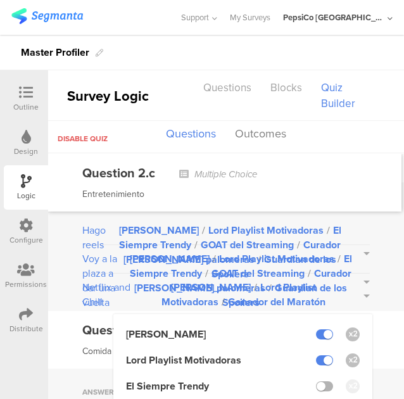
click at [317, 381] on label at bounding box center [324, 386] width 17 height 10
click at [0, 0] on input "checkbox" at bounding box center [0, 0] width 0 height 0
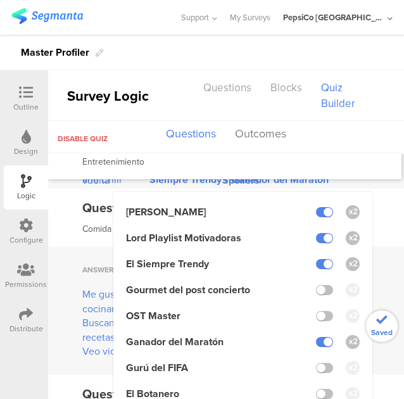
scroll to position [1458, 0]
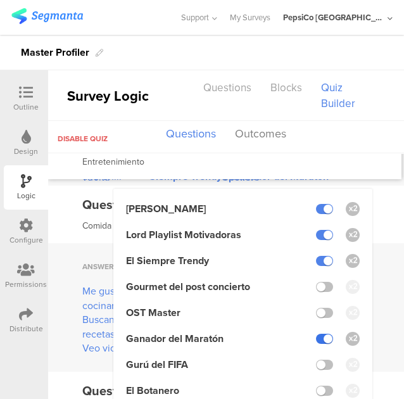
click at [317, 339] on label at bounding box center [324, 339] width 17 height 10
click at [0, 0] on input "checkbox" at bounding box center [0, 0] width 0 height 0
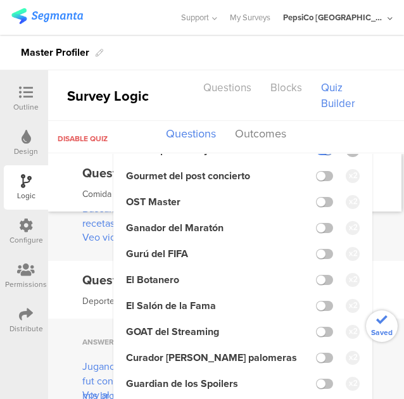
scroll to position [1573, 0]
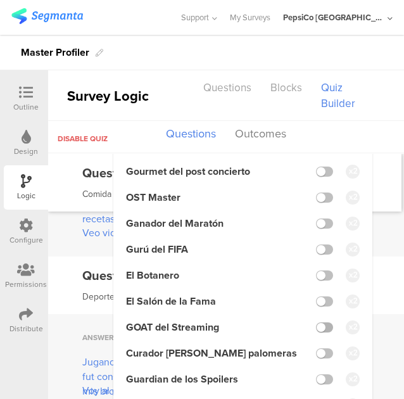
click at [320, 326] on label at bounding box center [324, 327] width 17 height 10
click at [0, 0] on input "checkbox" at bounding box center [0, 0] width 0 height 0
click at [316, 357] on label at bounding box center [324, 353] width 17 height 10
click at [0, 0] on input "checkbox" at bounding box center [0, 0] width 0 height 0
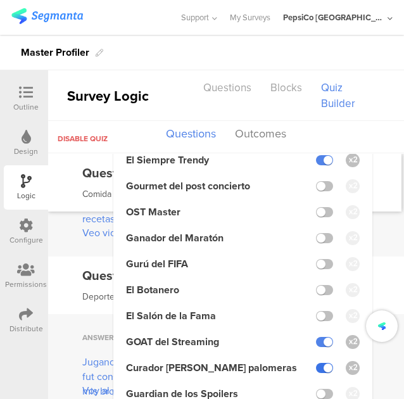
scroll to position [1588, 0]
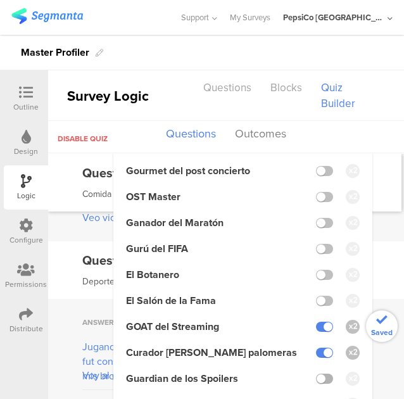
click at [318, 380] on label at bounding box center [324, 379] width 17 height 10
click at [0, 0] on input "checkbox" at bounding box center [0, 0] width 0 height 0
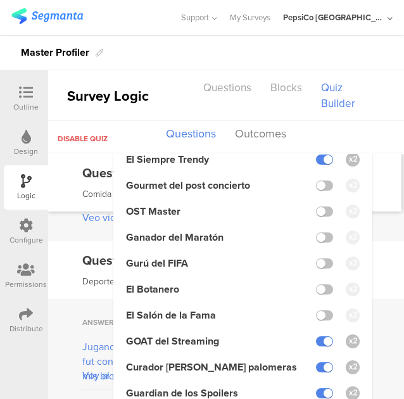
click at [369, 260] on div "Question 2.e Multiple Choice Deportes" at bounding box center [226, 270] width 356 height 58
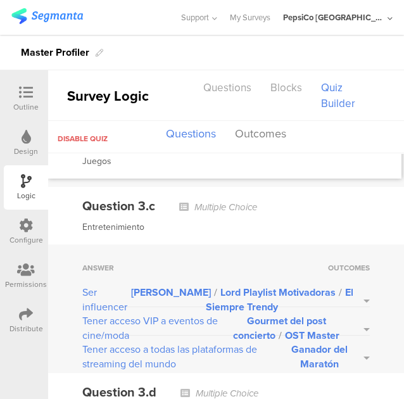
scroll to position [2201, 0]
click at [353, 287] on button "Leyenda Karaoke / Lord Playlist Motivadoras / El Siempre Trendy" at bounding box center [250, 299] width 240 height 29
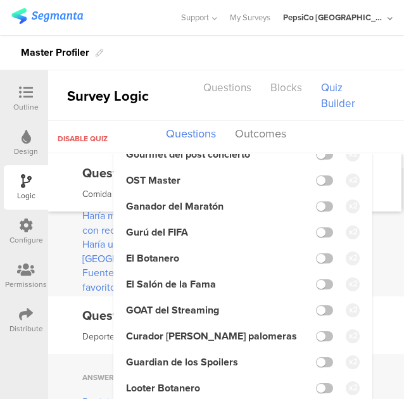
scroll to position [2464, 0]
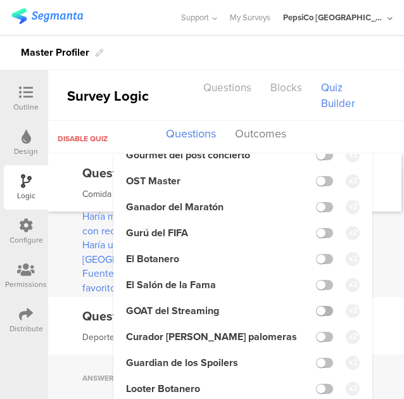
click at [318, 307] on label at bounding box center [324, 311] width 17 height 10
click at [0, 0] on input "checkbox" at bounding box center [0, 0] width 0 height 0
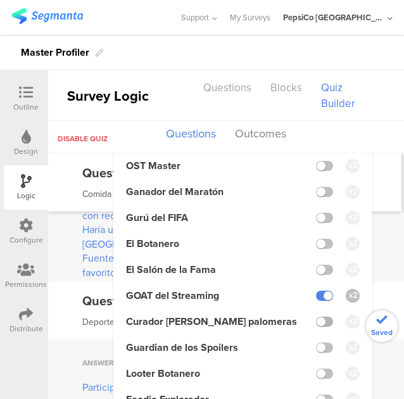
click at [316, 327] on label at bounding box center [324, 322] width 17 height 10
click at [0, 0] on input "checkbox" at bounding box center [0, 0] width 0 height 0
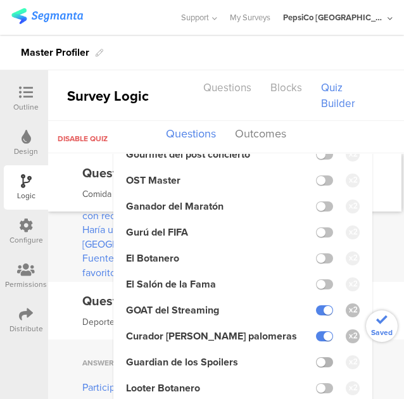
click at [316, 362] on label at bounding box center [324, 362] width 17 height 10
click at [0, 0] on input "checkbox" at bounding box center [0, 0] width 0 height 0
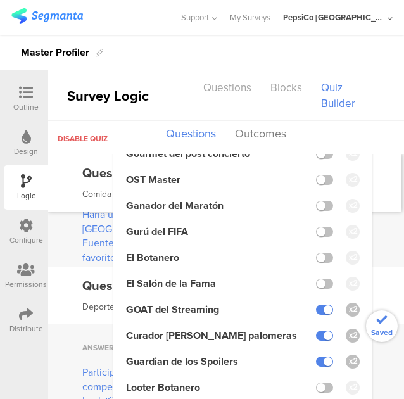
click at [376, 273] on div "Question 3.e Multiple Choice Deportes" at bounding box center [226, 296] width 356 height 58
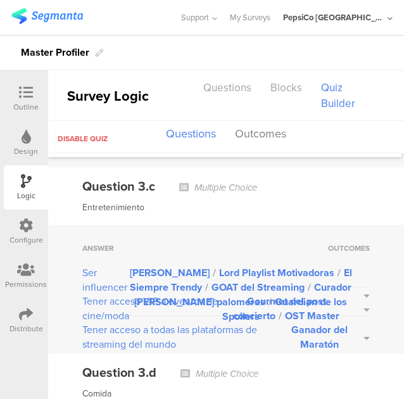
scroll to position [2219, 0]
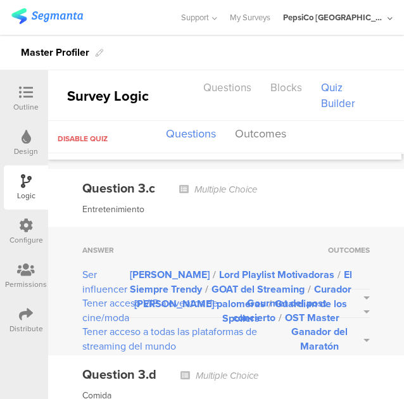
click at [357, 301] on button "Gourmet del post concierto / OST Master" at bounding box center [294, 310] width 151 height 29
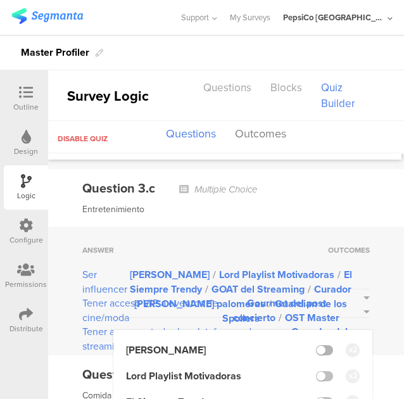
click at [316, 345] on label at bounding box center [324, 350] width 17 height 10
click at [0, 0] on input "checkbox" at bounding box center [0, 0] width 0 height 0
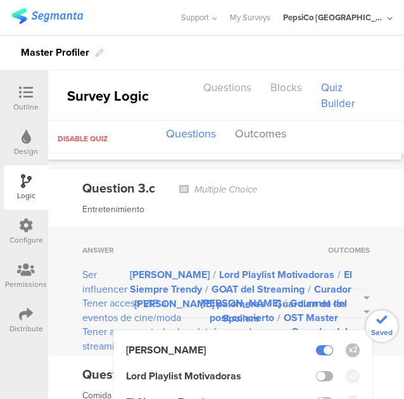
click at [318, 371] on label at bounding box center [324, 376] width 17 height 10
click at [0, 0] on input "checkbox" at bounding box center [0, 0] width 0 height 0
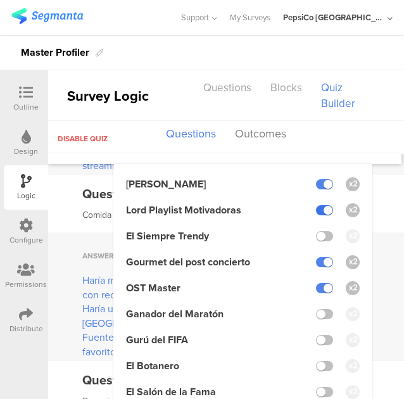
scroll to position [2400, 0]
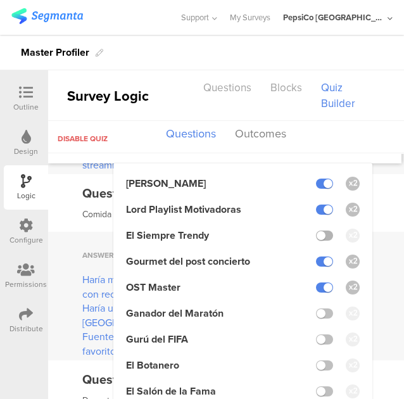
click at [317, 231] on label at bounding box center [324, 236] width 17 height 10
click at [0, 0] on input "checkbox" at bounding box center [0, 0] width 0 height 0
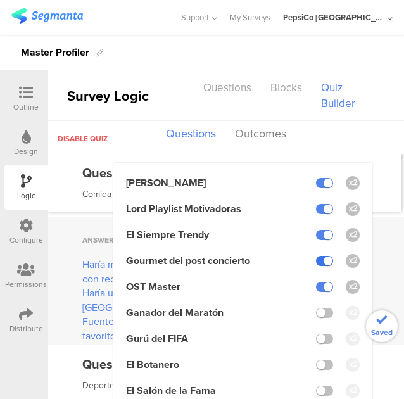
click at [316, 256] on label at bounding box center [324, 261] width 17 height 10
click at [0, 0] on input "checkbox" at bounding box center [0, 0] width 0 height 0
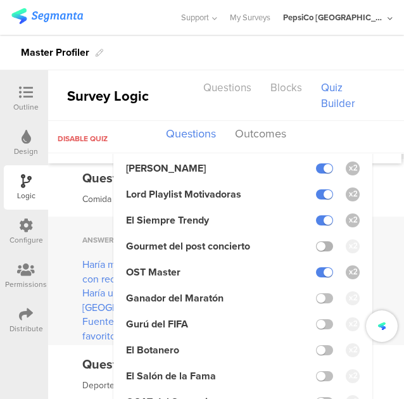
scroll to position [2400, 0]
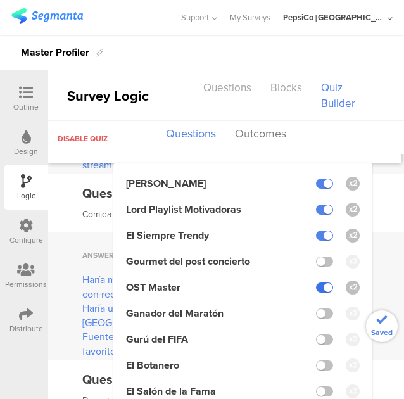
click at [316, 282] on label at bounding box center [324, 287] width 17 height 10
click at [0, 0] on input "checkbox" at bounding box center [0, 0] width 0 height 0
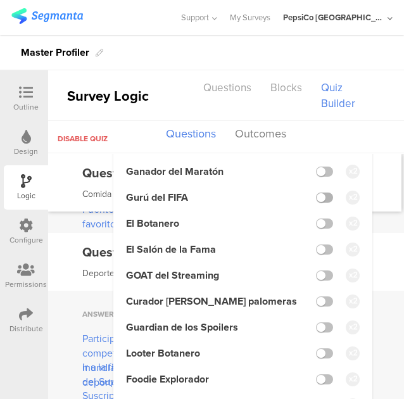
scroll to position [2531, 0]
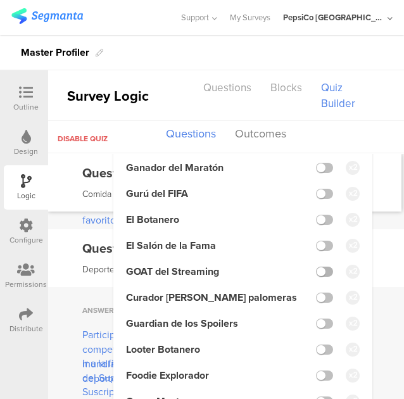
click at [319, 267] on label at bounding box center [324, 272] width 17 height 10
click at [0, 0] on input "checkbox" at bounding box center [0, 0] width 0 height 0
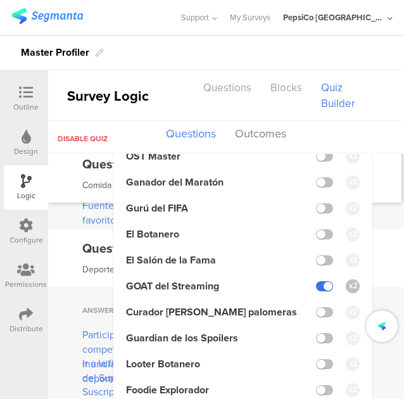
scroll to position [2547, 0]
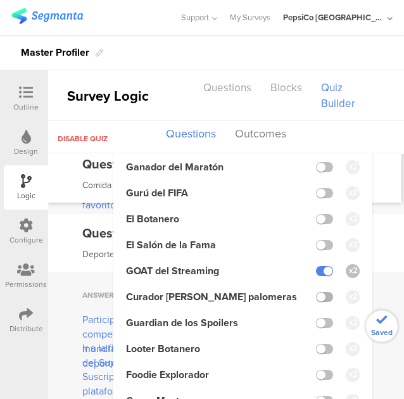
click at [316, 293] on label at bounding box center [324, 297] width 17 height 10
click at [0, 0] on input "checkbox" at bounding box center [0, 0] width 0 height 0
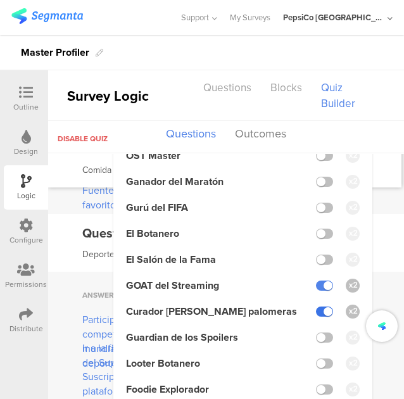
scroll to position [2562, 0]
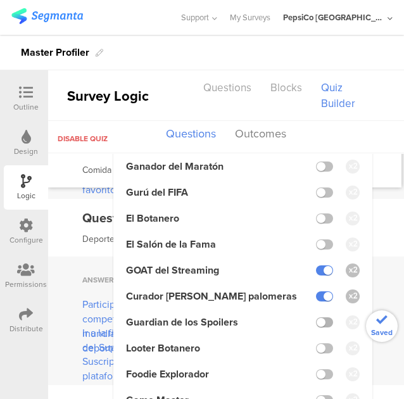
click at [316, 319] on label at bounding box center [324, 322] width 17 height 10
click at [0, 0] on input "checkbox" at bounding box center [0, 0] width 0 height 0
click at [373, 206] on div "Question 3.e Multiple Choice Deportes" at bounding box center [226, 228] width 356 height 58
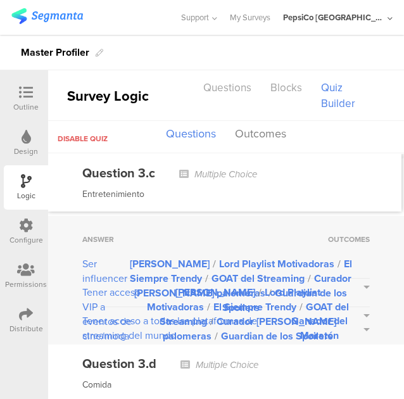
scroll to position [2227, 0]
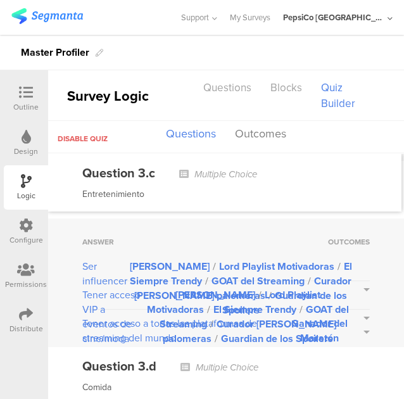
click at [357, 323] on button "Ganador del Maratón" at bounding box center [327, 330] width 85 height 29
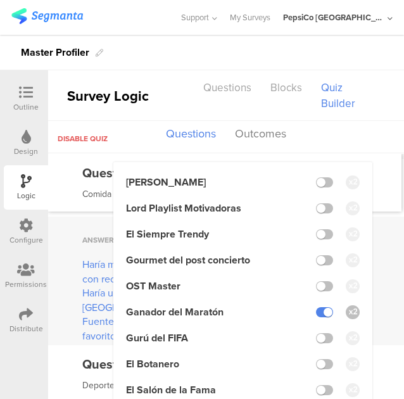
scroll to position [2419, 0]
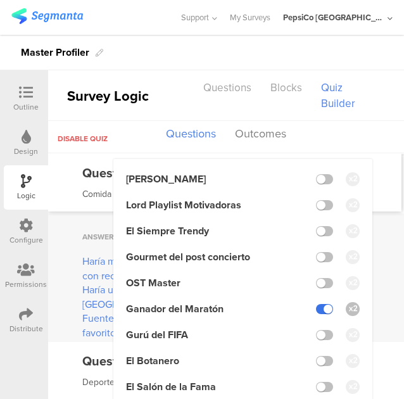
click at [316, 304] on label at bounding box center [324, 309] width 17 height 10
click at [0, 0] on input "checkbox" at bounding box center [0, 0] width 0 height 0
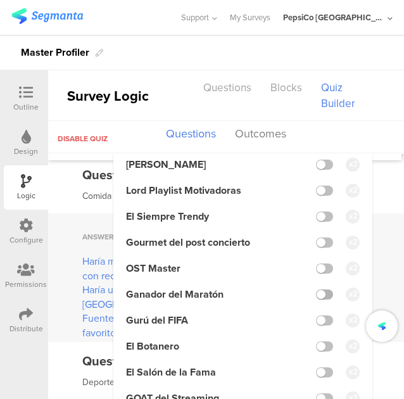
scroll to position [2403, 0]
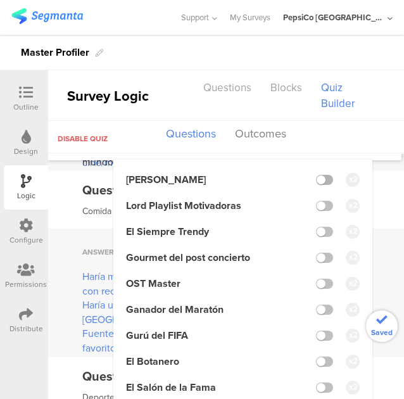
click at [318, 175] on label at bounding box center [324, 180] width 17 height 10
click at [0, 0] on input "checkbox" at bounding box center [0, 0] width 0 height 0
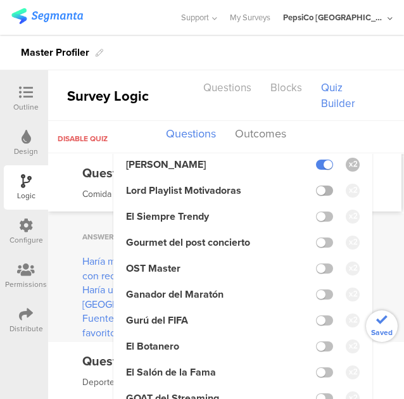
click at [316, 196] on label at bounding box center [324, 191] width 17 height 10
click at [0, 0] on input "checkbox" at bounding box center [0, 0] width 0 height 0
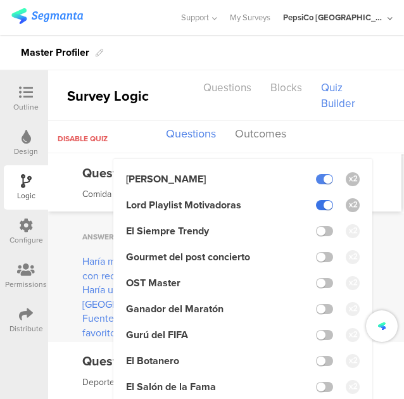
scroll to position [2434, 0]
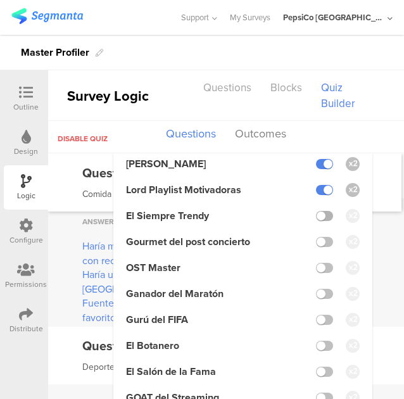
click at [316, 220] on label at bounding box center [324, 216] width 17 height 10
click at [0, 0] on input "checkbox" at bounding box center [0, 0] width 0 height 0
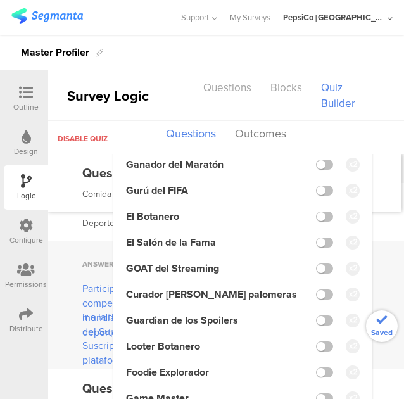
scroll to position [2581, 0]
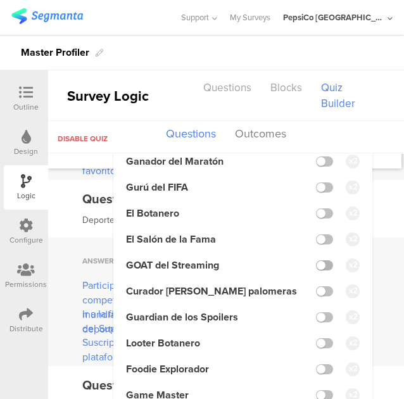
click at [319, 260] on label at bounding box center [324, 265] width 17 height 10
click at [0, 0] on input "checkbox" at bounding box center [0, 0] width 0 height 0
click at [316, 287] on label at bounding box center [324, 291] width 17 height 10
click at [0, 0] on input "checkbox" at bounding box center [0, 0] width 0 height 0
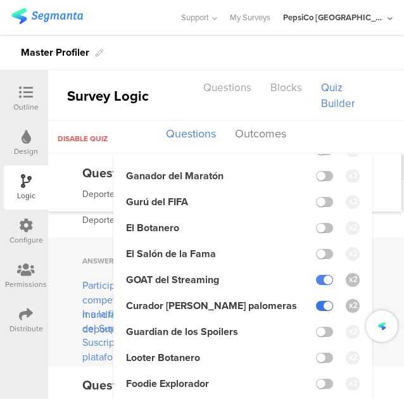
scroll to position [2611, 0]
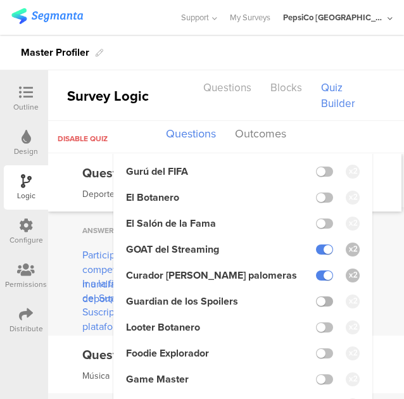
click at [316, 307] on label at bounding box center [324, 301] width 17 height 10
click at [0, 0] on input "checkbox" at bounding box center [0, 0] width 0 height 0
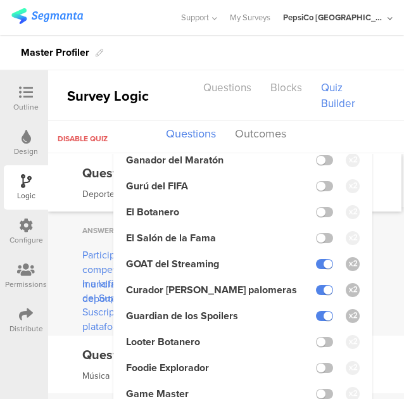
click at [367, 242] on div "Answer Outcomes Participar en una competencia mundial de deportes Leyenda Karao…" at bounding box center [226, 271] width 356 height 129
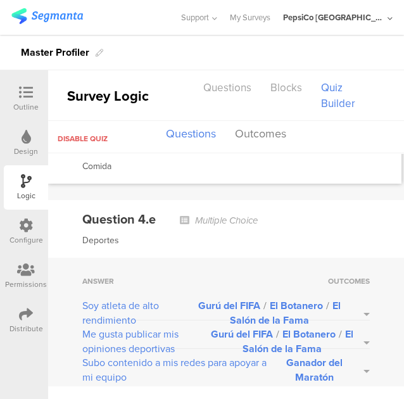
scroll to position [3492, 0]
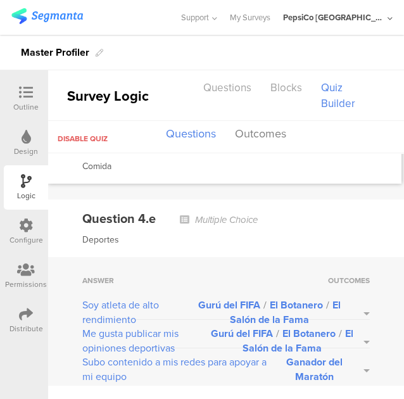
click at [360, 294] on div "Answer Outcomes Soy atleta de alto rendimiento Gurú del FIFA / El Botanero / El…" at bounding box center [226, 321] width 356 height 129
click at [356, 298] on button "Gurú del FIFA / El Botanero / El Salón de la Fama" at bounding box center [277, 312] width 185 height 29
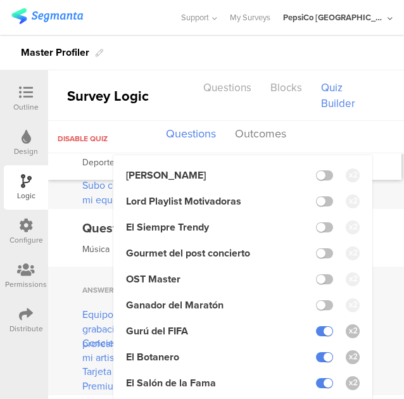
scroll to position [3682, 0]
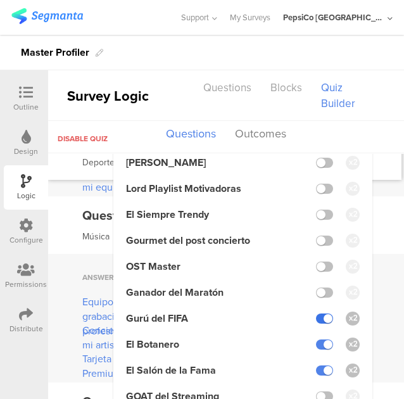
click at [317, 313] on label at bounding box center [324, 318] width 17 height 10
click at [0, 0] on input "checkbox" at bounding box center [0, 0] width 0 height 0
click at [316, 339] on label at bounding box center [324, 344] width 17 height 10
click at [0, 0] on input "checkbox" at bounding box center [0, 0] width 0 height 0
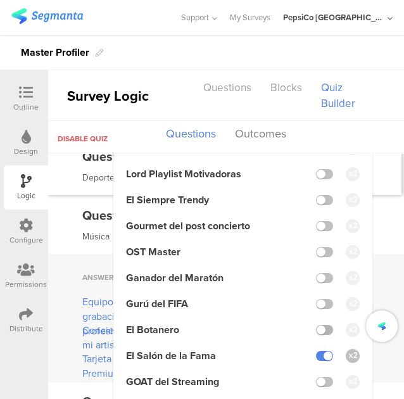
scroll to position [3666, 0]
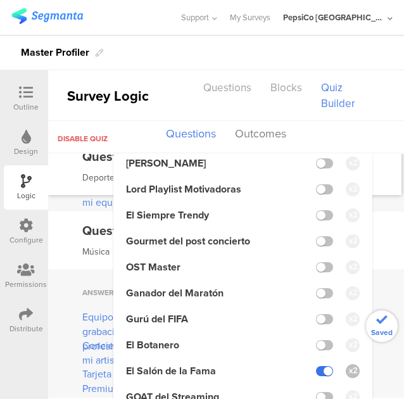
click at [316, 366] on label at bounding box center [324, 371] width 17 height 10
click at [0, 0] on input "checkbox" at bounding box center [0, 0] width 0 height 0
click at [318, 184] on label at bounding box center [324, 189] width 17 height 10
click at [0, 0] on input "checkbox" at bounding box center [0, 0] width 0 height 0
click at [318, 210] on label at bounding box center [324, 215] width 17 height 10
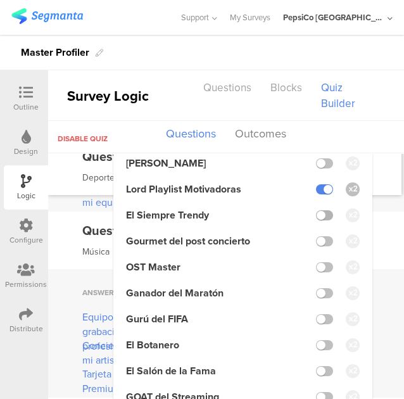
click at [0, 0] on input "checkbox" at bounding box center [0, 0] width 0 height 0
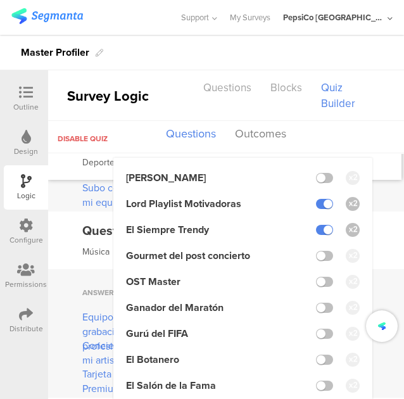
scroll to position [3682, 0]
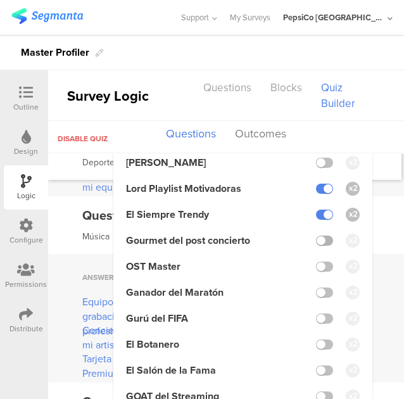
click at [317, 236] on label at bounding box center [324, 241] width 17 height 10
click at [0, 0] on input "checkbox" at bounding box center [0, 0] width 0 height 0
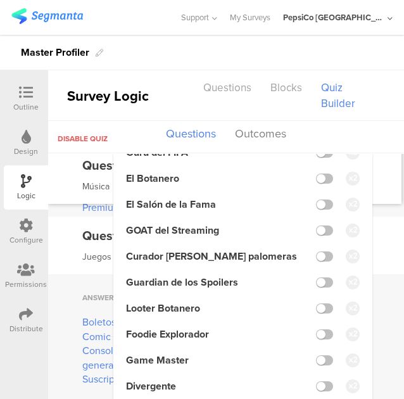
scroll to position [3849, 0]
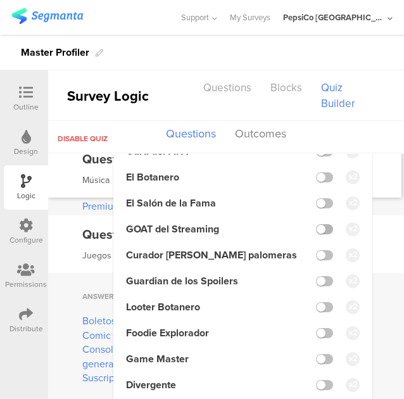
click at [319, 224] on label at bounding box center [324, 229] width 17 height 10
click at [0, 0] on input "checkbox" at bounding box center [0, 0] width 0 height 0
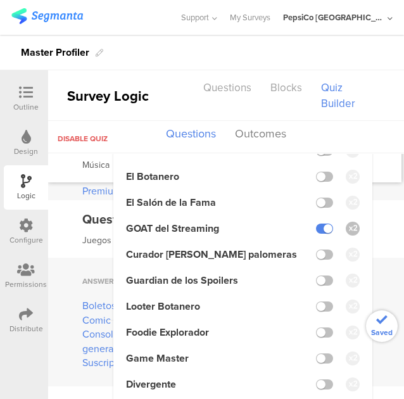
click at [317, 247] on li "Curador de pelis palomeras" at bounding box center [243, 254] width 234 height 15
click at [319, 247] on li "Curador de pelis palomeras" at bounding box center [243, 254] width 234 height 15
click at [318, 250] on label at bounding box center [324, 255] width 17 height 10
click at [0, 0] on input "checkbox" at bounding box center [0, 0] width 0 height 0
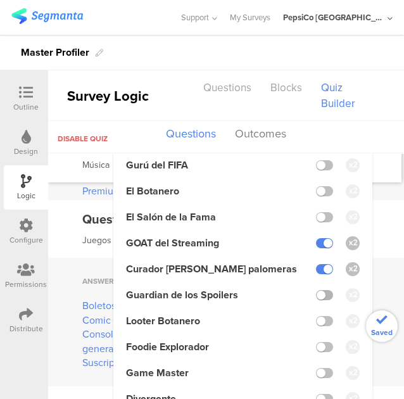
click at [316, 290] on label at bounding box center [324, 295] width 17 height 10
click at [0, 0] on input "checkbox" at bounding box center [0, 0] width 0 height 0
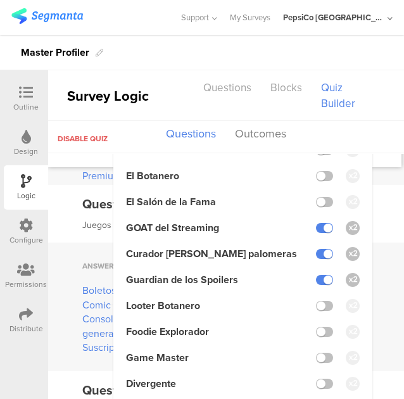
click at [374, 206] on div "Question 5.b Multiple Choice Juegos" at bounding box center [226, 214] width 356 height 58
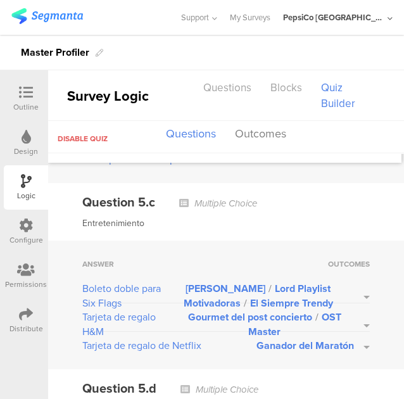
scroll to position [4069, 0]
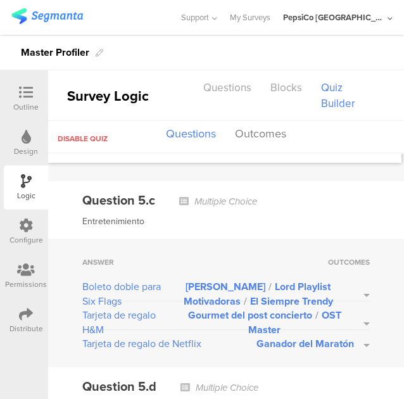
click at [355, 279] on button "Leyenda Karaoke / Lord Playlist Motivadoras / El Siempre Trendy" at bounding box center [266, 293] width 208 height 29
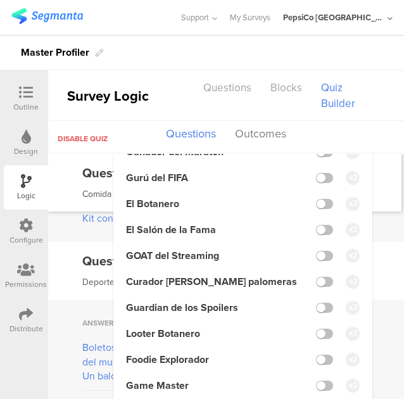
scroll to position [4386, 0]
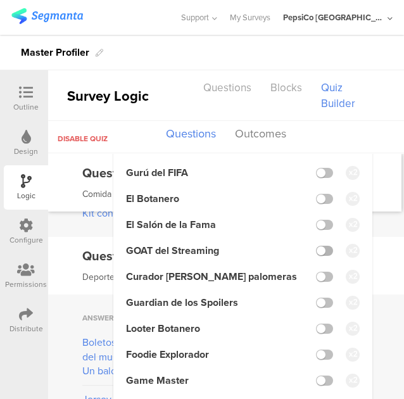
click at [316, 246] on label at bounding box center [324, 251] width 17 height 10
click at [0, 0] on input "checkbox" at bounding box center [0, 0] width 0 height 0
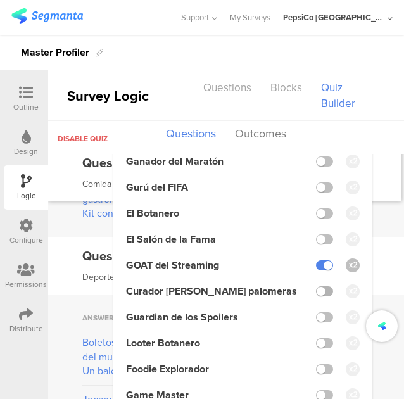
scroll to position [4401, 0]
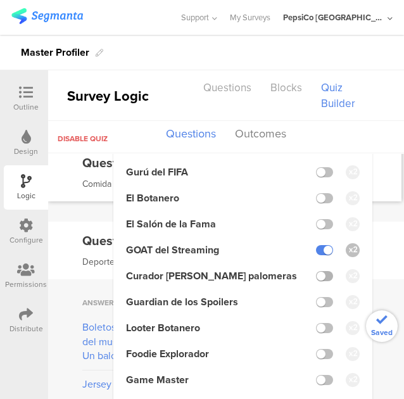
click at [317, 271] on label at bounding box center [324, 276] width 17 height 10
click at [0, 0] on input "checkbox" at bounding box center [0, 0] width 0 height 0
click at [318, 297] on label at bounding box center [324, 302] width 17 height 10
click at [0, 0] on input "checkbox" at bounding box center [0, 0] width 0 height 0
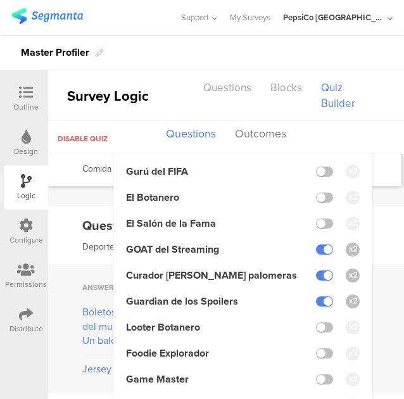
click at [379, 213] on div "Question 5.e Multiple Choice Deportes" at bounding box center [226, 235] width 356 height 58
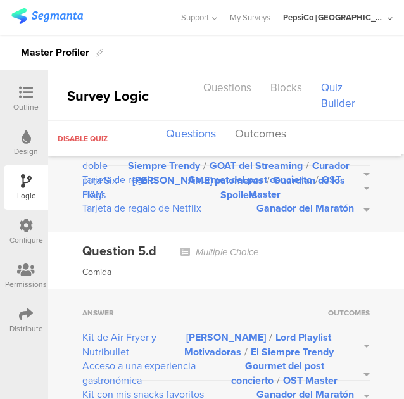
scroll to position [4063, 0]
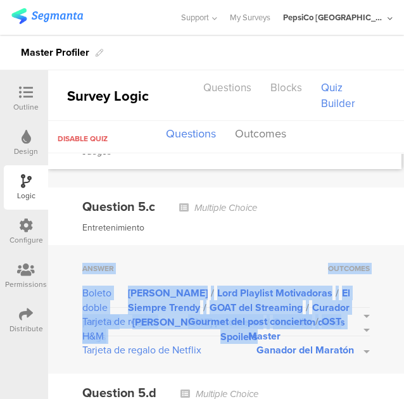
click at [356, 314] on button "Gourmet del post concierto / OST Master" at bounding box center [272, 328] width 194 height 29
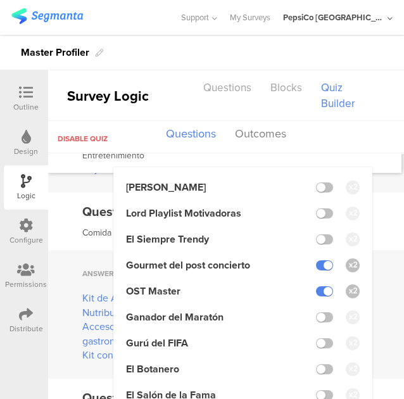
scroll to position [4246, 0]
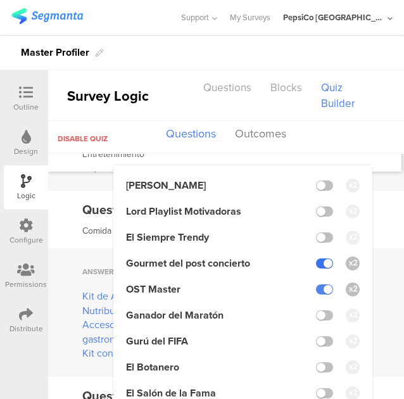
click at [316, 258] on label at bounding box center [324, 263] width 17 height 10
click at [0, 0] on input "checkbox" at bounding box center [0, 0] width 0 height 0
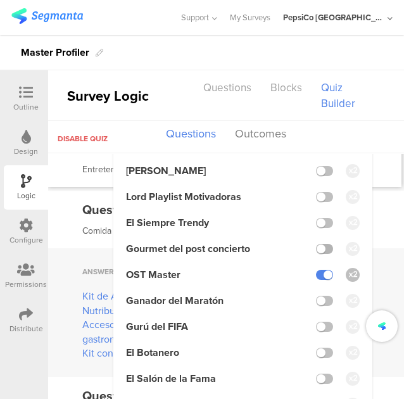
scroll to position [4231, 0]
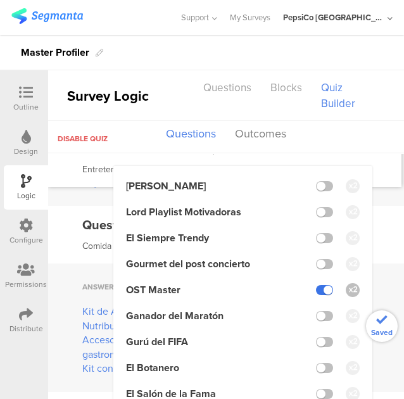
click at [316, 285] on label at bounding box center [324, 290] width 17 height 10
click at [0, 0] on input "checkbox" at bounding box center [0, 0] width 0 height 0
click at [317, 181] on label at bounding box center [324, 186] width 17 height 10
click at [0, 0] on input "checkbox" at bounding box center [0, 0] width 0 height 0
click at [321, 207] on label at bounding box center [324, 212] width 17 height 10
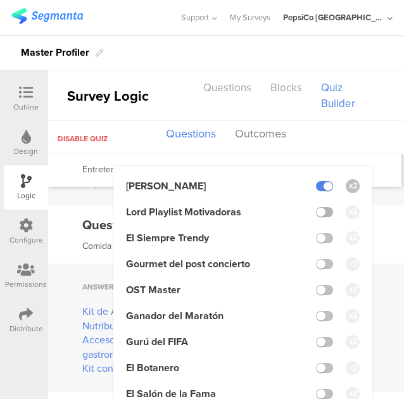
click at [0, 0] on input "checkbox" at bounding box center [0, 0] width 0 height 0
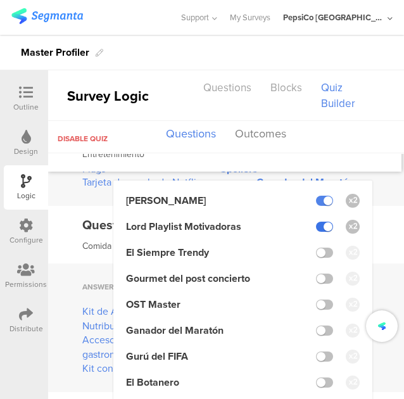
scroll to position [4246, 0]
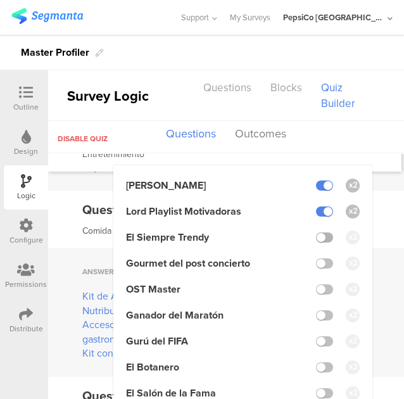
click at [316, 232] on label at bounding box center [324, 237] width 17 height 10
click at [0, 0] on input "checkbox" at bounding box center [0, 0] width 0 height 0
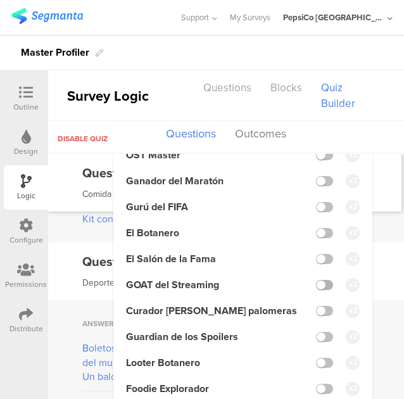
click at [316, 280] on label at bounding box center [324, 285] width 17 height 10
click at [0, 0] on input "checkbox" at bounding box center [0, 0] width 0 height 0
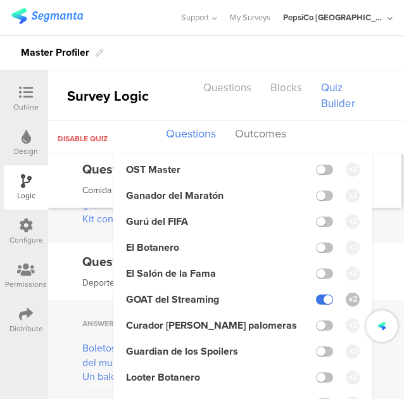
scroll to position [4395, 0]
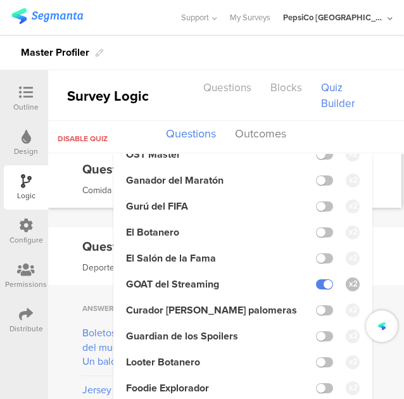
click at [317, 303] on li "Curador de pelis palomeras" at bounding box center [243, 310] width 234 height 15
click at [317, 305] on label at bounding box center [324, 310] width 17 height 10
click at [0, 0] on input "checkbox" at bounding box center [0, 0] width 0 height 0
click at [318, 331] on label at bounding box center [324, 336] width 17 height 10
click at [0, 0] on input "checkbox" at bounding box center [0, 0] width 0 height 0
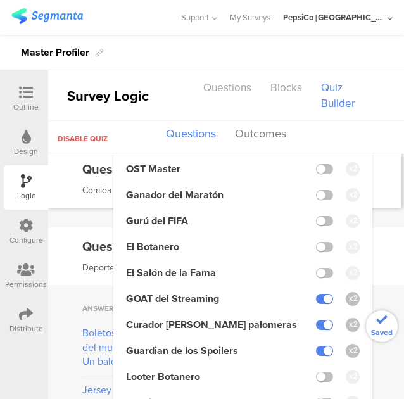
click at [367, 245] on div "Question 5.e Multiple Choice Deportes" at bounding box center [226, 256] width 356 height 58
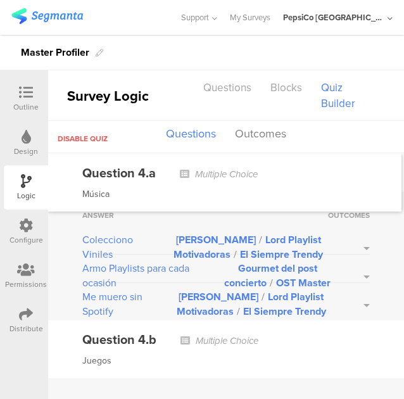
scroll to position [2811, 0]
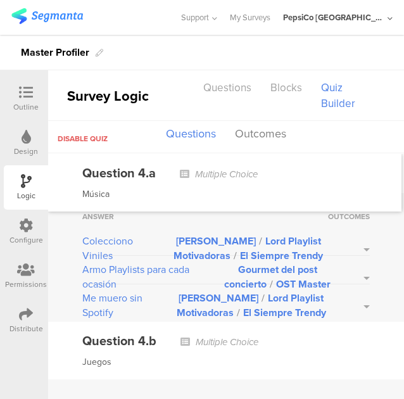
click at [357, 234] on button "Leyenda Karaoke / Lord Playlist Motivadoras / El Siempre Trendy" at bounding box center [256, 248] width 227 height 29
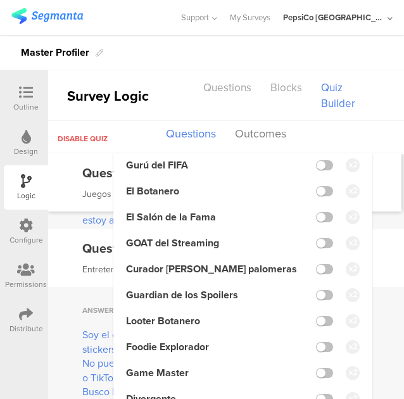
scroll to position [3092, 0]
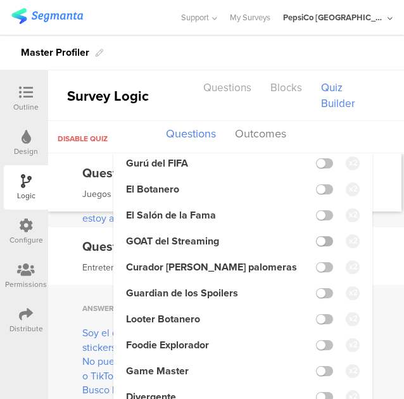
click at [316, 236] on label at bounding box center [324, 241] width 17 height 10
click at [0, 0] on input "checkbox" at bounding box center [0, 0] width 0 height 0
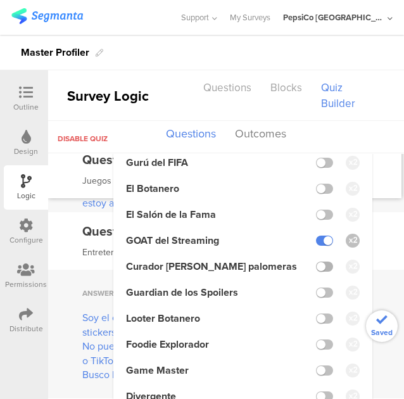
click at [317, 263] on label at bounding box center [324, 267] width 17 height 10
click at [0, 0] on input "checkbox" at bounding box center [0, 0] width 0 height 0
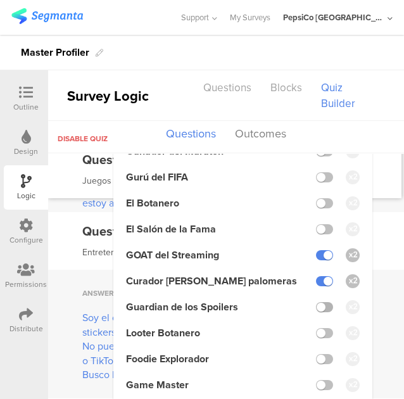
click at [316, 302] on label at bounding box center [324, 307] width 17 height 10
click at [0, 0] on input "checkbox" at bounding box center [0, 0] width 0 height 0
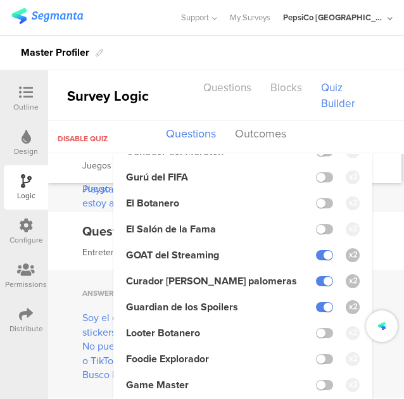
scroll to position [3122, 0]
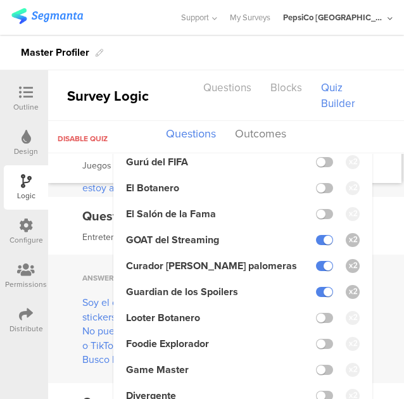
click at [370, 197] on div "Question 4.c Multiple Choice Entretenimiento" at bounding box center [226, 226] width 356 height 58
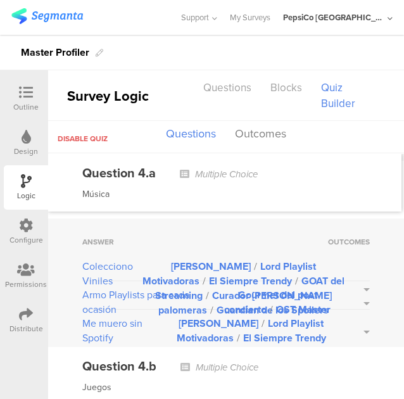
scroll to position [2785, 0]
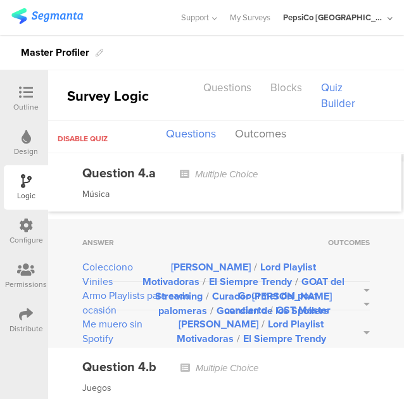
click at [359, 288] on button "Gourmet del post concierto / OST Master" at bounding box center [285, 302] width 168 height 29
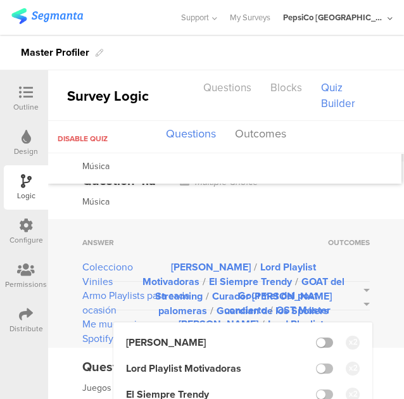
scroll to position [2972, 0]
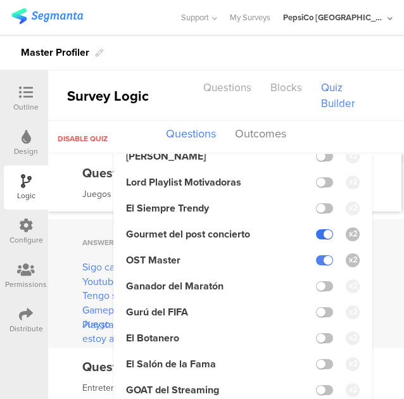
click at [316, 229] on label at bounding box center [324, 234] width 17 height 10
click at [0, 0] on input "checkbox" at bounding box center [0, 0] width 0 height 0
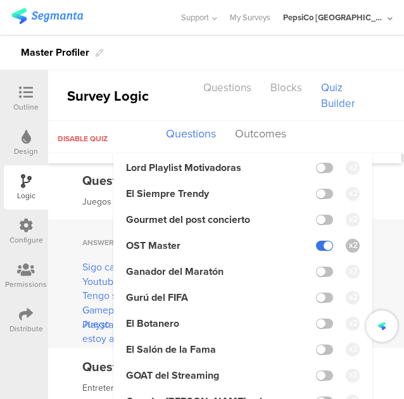
scroll to position [2956, 0]
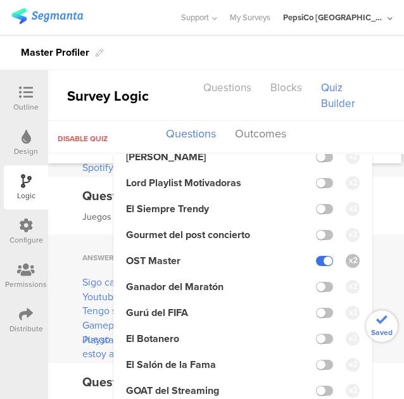
click at [316, 256] on label at bounding box center [324, 261] width 17 height 10
click at [0, 0] on input "checkbox" at bounding box center [0, 0] width 0 height 0
click at [318, 178] on label at bounding box center [324, 183] width 17 height 10
click at [0, 0] on input "checkbox" at bounding box center [0, 0] width 0 height 0
click at [318, 204] on label at bounding box center [324, 209] width 17 height 10
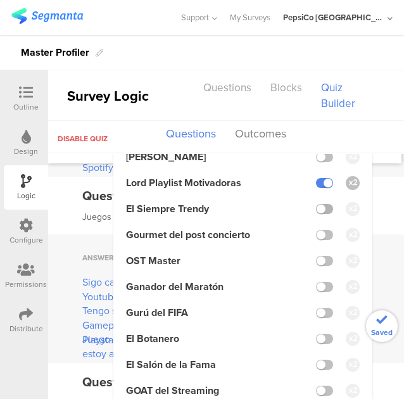
click at [0, 0] on input "checkbox" at bounding box center [0, 0] width 0 height 0
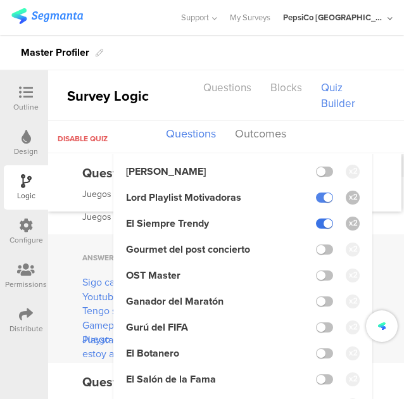
scroll to position [2972, 0]
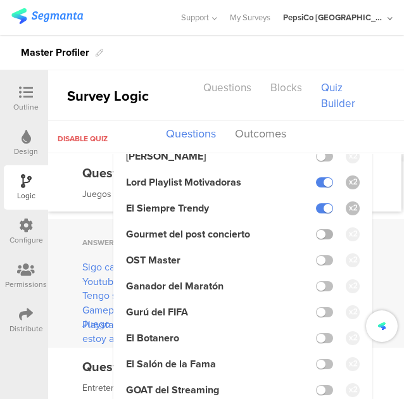
click at [318, 229] on label at bounding box center [324, 234] width 17 height 10
click at [0, 0] on input "checkbox" at bounding box center [0, 0] width 0 height 0
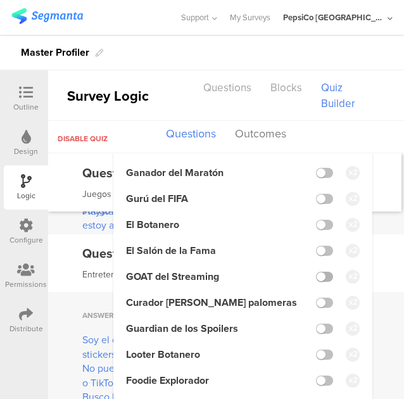
click at [316, 272] on label at bounding box center [324, 277] width 17 height 10
click at [0, 0] on input "checkbox" at bounding box center [0, 0] width 0 height 0
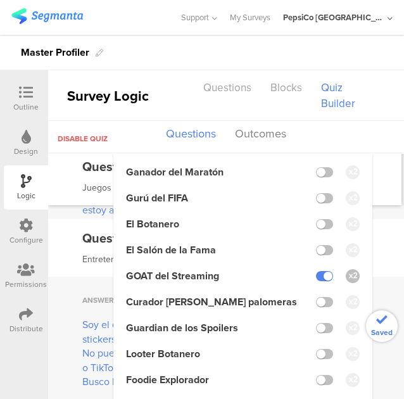
click at [315, 294] on li "Curador de pelis palomeras" at bounding box center [243, 301] width 234 height 15
click at [316, 297] on label at bounding box center [324, 302] width 17 height 10
click at [0, 0] on input "checkbox" at bounding box center [0, 0] width 0 height 0
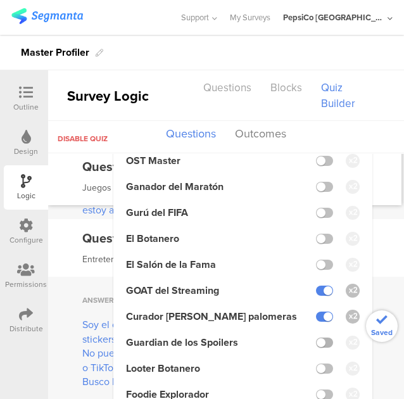
click at [318, 338] on label at bounding box center [324, 343] width 17 height 10
click at [0, 0] on input "checkbox" at bounding box center [0, 0] width 0 height 0
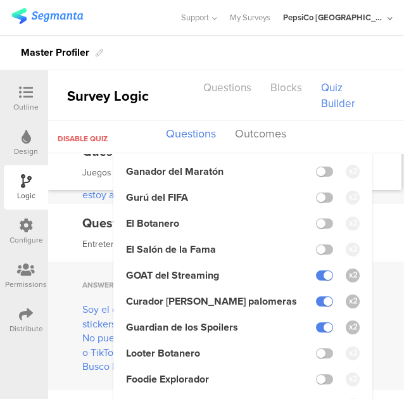
click at [381, 225] on div "Question 4.c Multiple Choice Entretenimiento" at bounding box center [226, 233] width 356 height 58
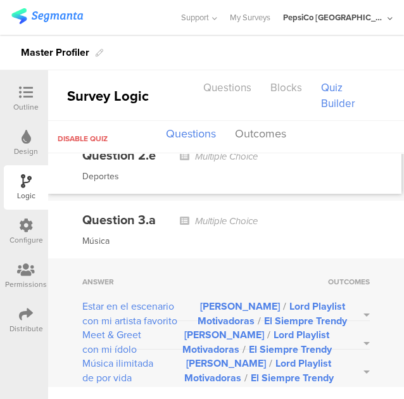
scroll to position [1811, 0]
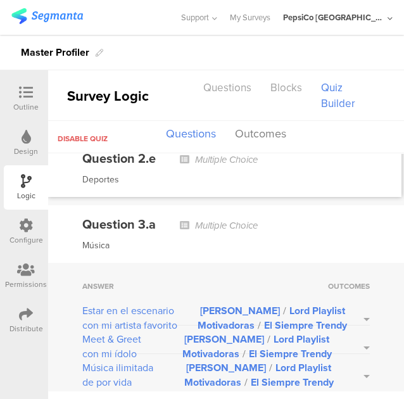
click at [348, 310] on button "Leyenda Karaoke / Lord Playlist Motivadoras / El Siempre Trendy" at bounding box center [280, 317] width 179 height 29
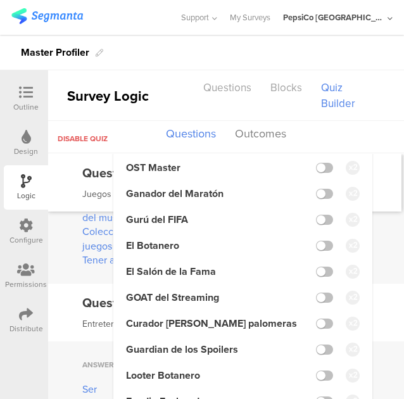
scroll to position [2126, 0]
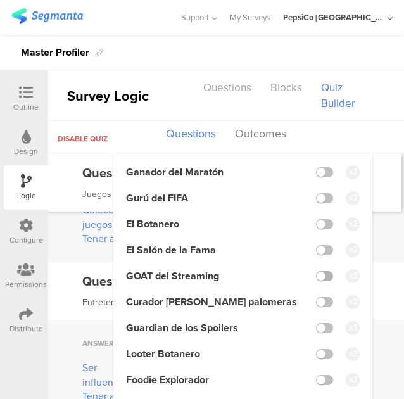
click at [316, 273] on label at bounding box center [324, 276] width 17 height 10
click at [0, 0] on input "checkbox" at bounding box center [0, 0] width 0 height 0
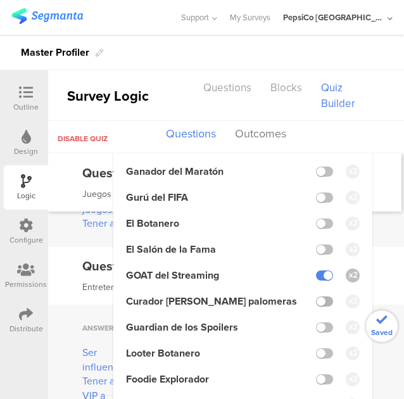
click at [323, 300] on label at bounding box center [324, 301] width 17 height 10
click at [0, 0] on input "checkbox" at bounding box center [0, 0] width 0 height 0
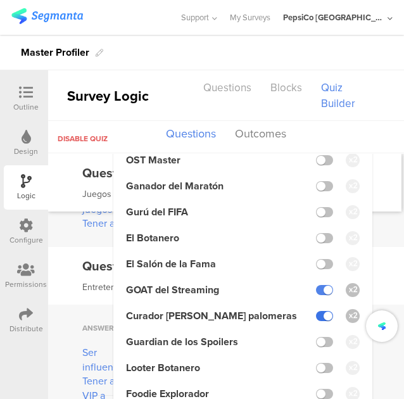
scroll to position [2156, 0]
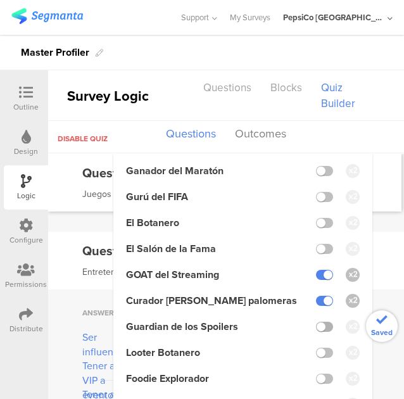
click at [318, 329] on label at bounding box center [324, 327] width 17 height 10
click at [0, 0] on input "checkbox" at bounding box center [0, 0] width 0 height 0
click at [370, 237] on div "Question 3.c Multiple Choice Entretenimiento" at bounding box center [226, 261] width 356 height 58
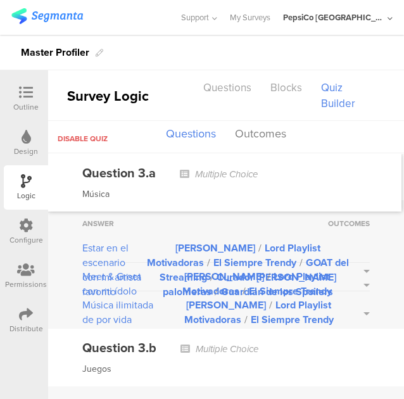
scroll to position [1861, 0]
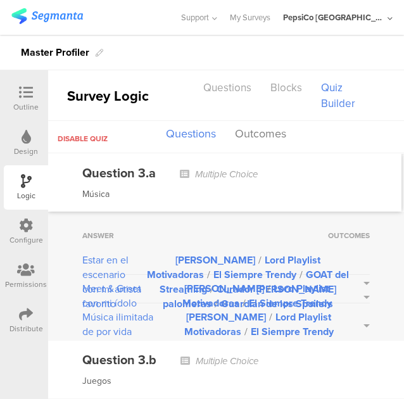
click at [355, 289] on button "Leyenda Karaoke / Lord Playlist Motivadoras / El Siempre Trendy" at bounding box center [265, 295] width 210 height 29
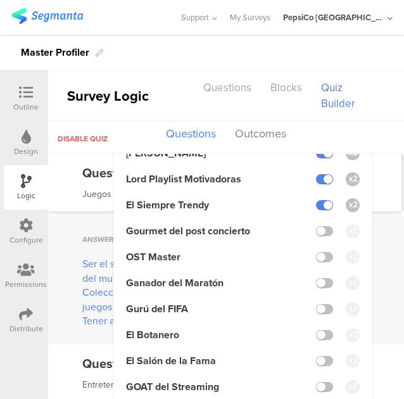
scroll to position [2098, 0]
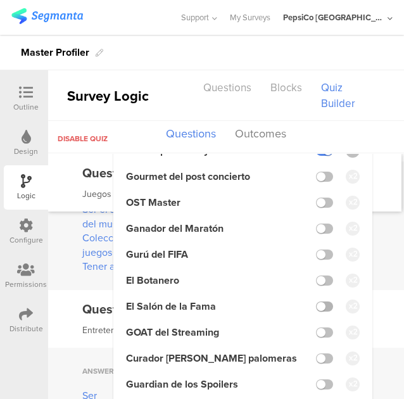
click at [316, 302] on label at bounding box center [324, 306] width 17 height 10
click at [0, 0] on input "checkbox" at bounding box center [0, 0] width 0 height 0
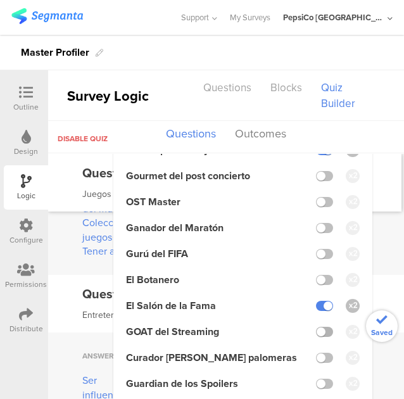
click at [316, 327] on label at bounding box center [324, 332] width 17 height 10
click at [0, 0] on input "checkbox" at bounding box center [0, 0] width 0 height 0
click at [316, 355] on label at bounding box center [324, 358] width 17 height 10
click at [0, 0] on input "checkbox" at bounding box center [0, 0] width 0 height 0
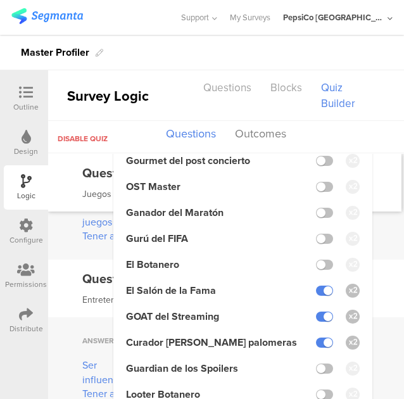
click at [365, 230] on div "Answer Outcomes Ser el streamer #1 del mundo Leyenda Karaoke / Lord Playlist Mo…" at bounding box center [226, 195] width 356 height 129
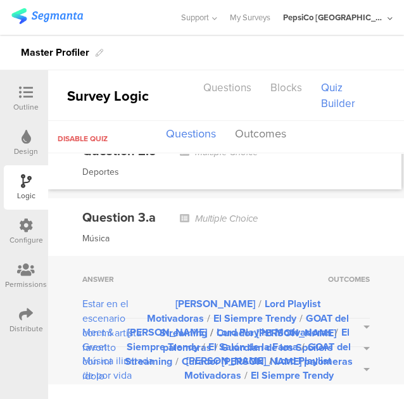
scroll to position [1818, 0]
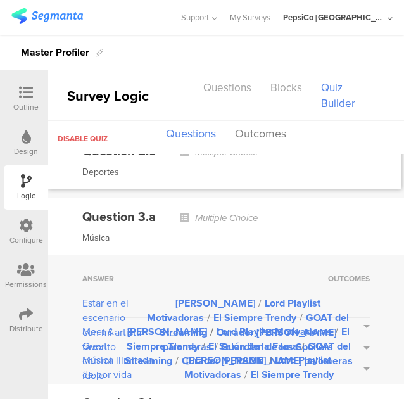
click at [357, 360] on button "Leyenda Karaoke / Lord Playlist Motivadoras / El Siempre Trendy" at bounding box center [266, 367] width 206 height 29
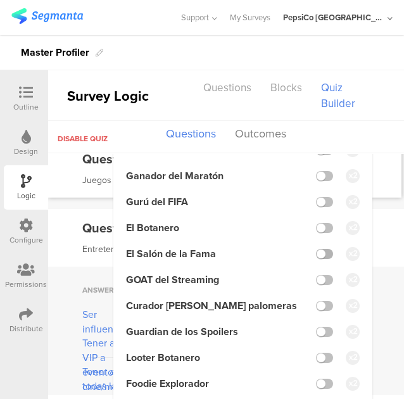
scroll to position [2181, 0]
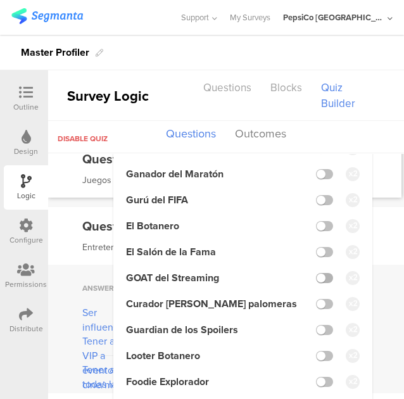
click at [320, 277] on label at bounding box center [324, 278] width 17 height 10
click at [0, 0] on input "checkbox" at bounding box center [0, 0] width 0 height 0
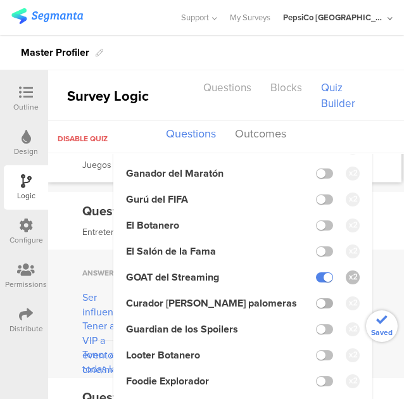
click at [319, 301] on label at bounding box center [324, 303] width 17 height 10
click at [0, 0] on input "checkbox" at bounding box center [0, 0] width 0 height 0
click at [317, 328] on label at bounding box center [324, 329] width 17 height 10
click at [0, 0] on input "checkbox" at bounding box center [0, 0] width 0 height 0
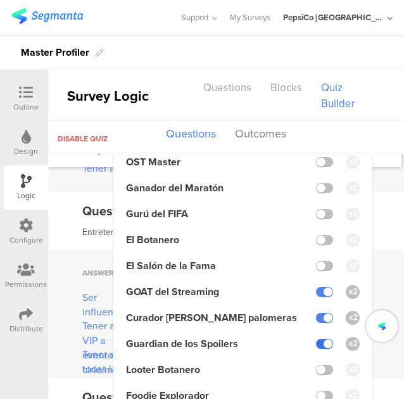
scroll to position [2212, 0]
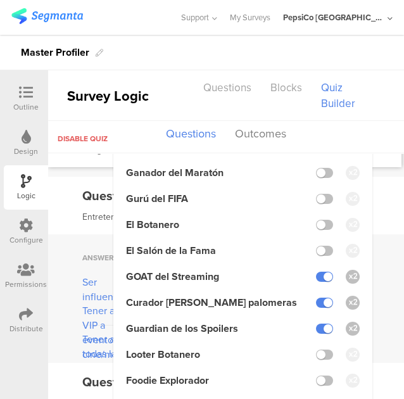
click at [372, 216] on div "Question 3.c Multiple Choice Entretenimiento" at bounding box center [226, 206] width 356 height 58
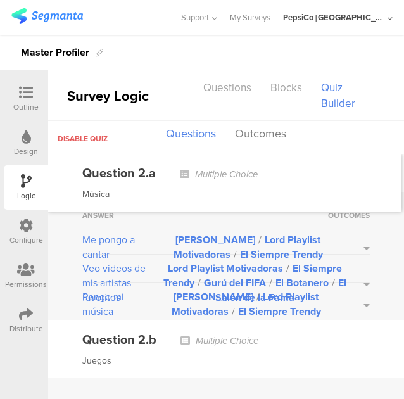
scroll to position [939, 0]
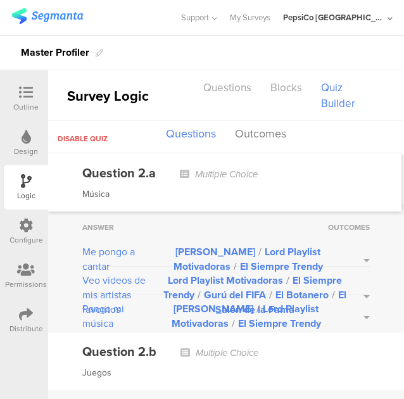
click at [354, 256] on button "Leyenda Karaoke / Lord Playlist Motivadoras / El Siempre Trendy" at bounding box center [255, 258] width 227 height 29
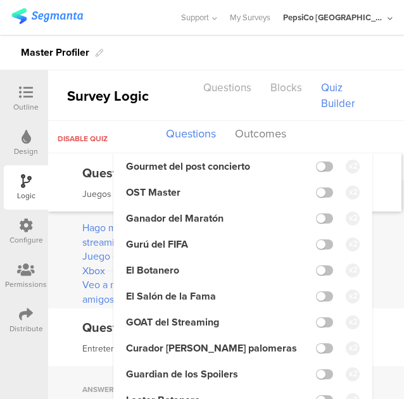
scroll to position [1154, 0]
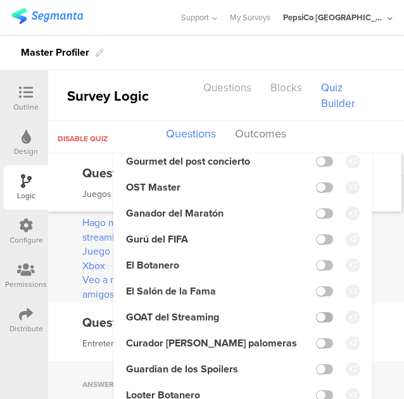
click at [320, 315] on label at bounding box center [324, 317] width 17 height 10
click at [0, 0] on input "checkbox" at bounding box center [0, 0] width 0 height 0
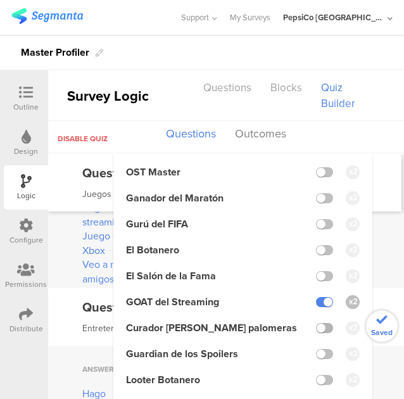
click at [316, 333] on label at bounding box center [324, 328] width 17 height 10
click at [0, 0] on input "checkbox" at bounding box center [0, 0] width 0 height 0
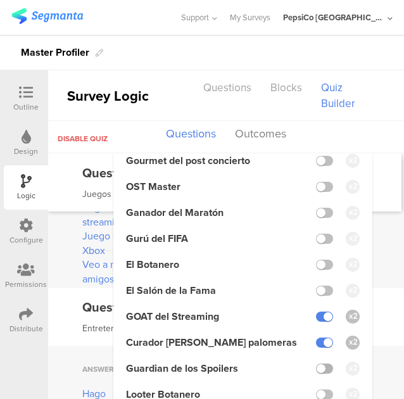
click at [316, 370] on label at bounding box center [324, 369] width 17 height 10
click at [0, 0] on input "checkbox" at bounding box center [0, 0] width 0 height 0
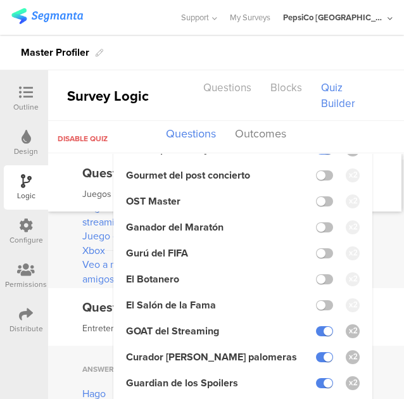
click at [369, 236] on div "Answer Outcomes Hago mis streamings Leyenda Karaoke / Lord Playlist Motivadoras…" at bounding box center [226, 224] width 356 height 129
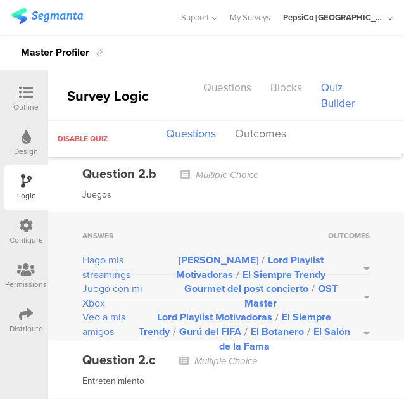
scroll to position [1117, 0]
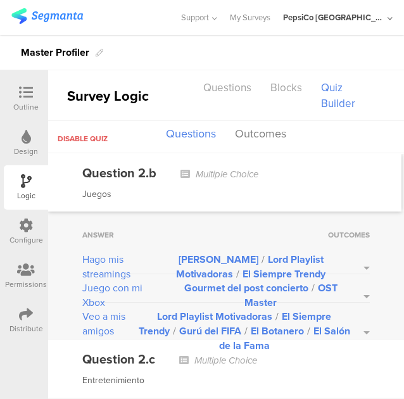
click at [354, 283] on button "Gourmet del post concierto / OST Master" at bounding box center [268, 295] width 203 height 29
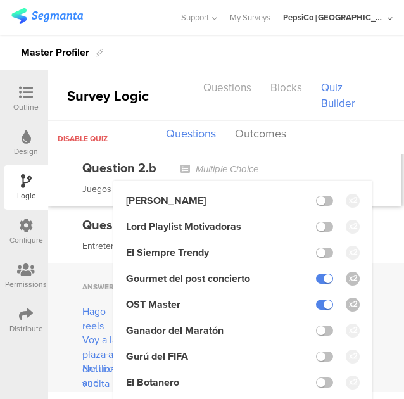
scroll to position [1270, 0]
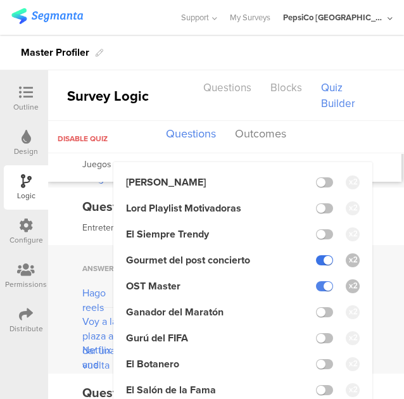
click at [316, 256] on label at bounding box center [324, 260] width 17 height 10
click at [0, 0] on input "checkbox" at bounding box center [0, 0] width 0 height 0
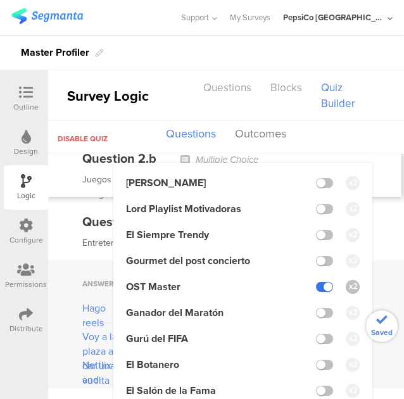
click at [316, 285] on label at bounding box center [324, 287] width 17 height 10
click at [0, 0] on input "checkbox" at bounding box center [0, 0] width 0 height 0
click at [318, 178] on label at bounding box center [324, 183] width 17 height 10
click at [0, 0] on input "checkbox" at bounding box center [0, 0] width 0 height 0
click at [318, 204] on label at bounding box center [324, 209] width 17 height 10
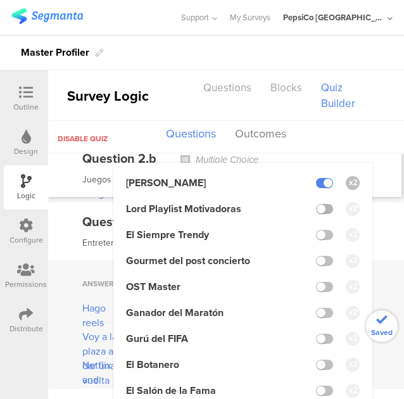
click at [0, 0] on input "checkbox" at bounding box center [0, 0] width 0 height 0
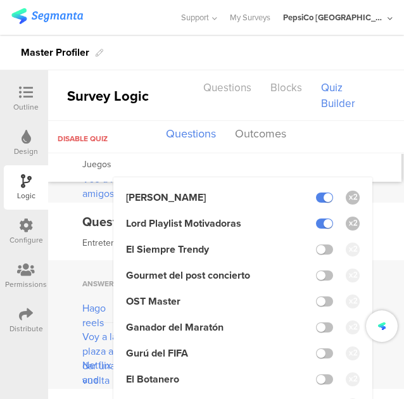
scroll to position [1270, 0]
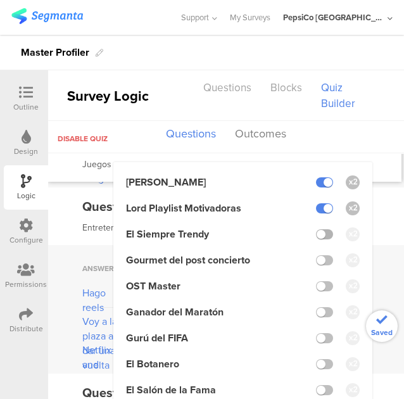
click at [318, 231] on label at bounding box center [324, 234] width 17 height 10
click at [0, 0] on input "checkbox" at bounding box center [0, 0] width 0 height 0
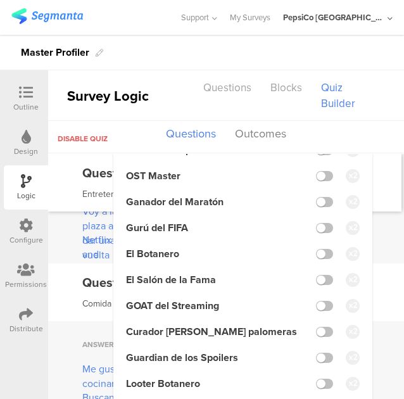
scroll to position [1396, 0]
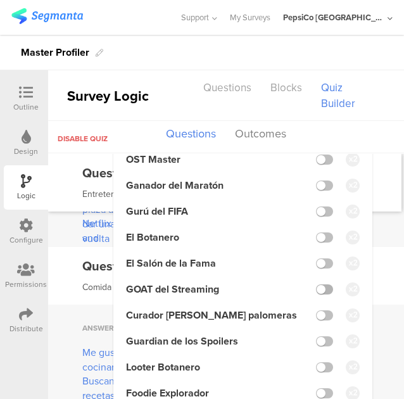
click at [316, 289] on label at bounding box center [324, 289] width 17 height 10
click at [0, 0] on input "checkbox" at bounding box center [0, 0] width 0 height 0
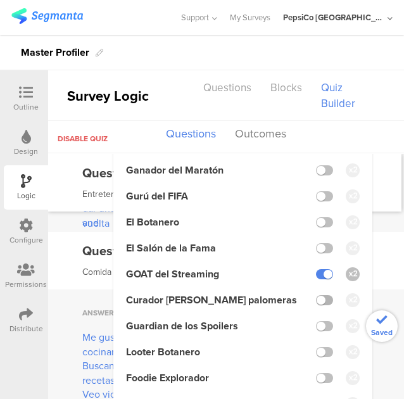
click at [316, 305] on label at bounding box center [324, 300] width 17 height 10
click at [0, 0] on input "checkbox" at bounding box center [0, 0] width 0 height 0
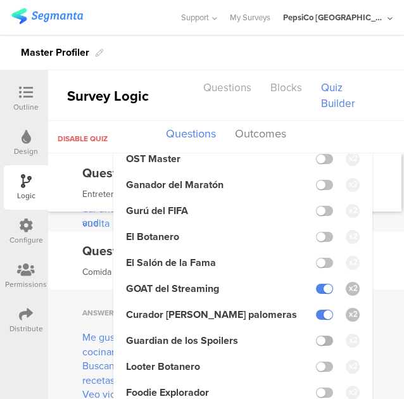
click at [316, 341] on label at bounding box center [324, 341] width 17 height 10
click at [0, 0] on input "checkbox" at bounding box center [0, 0] width 0 height 0
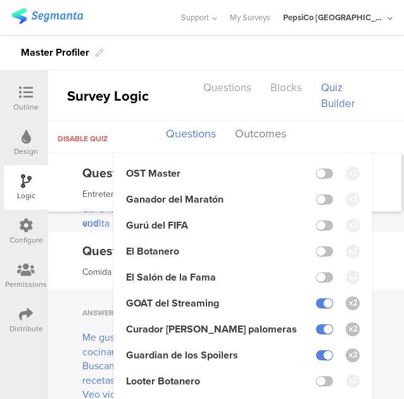
click at [367, 201] on div "Question 2.c Multiple Choice Entretenimiento" at bounding box center [224, 183] width 353 height 58
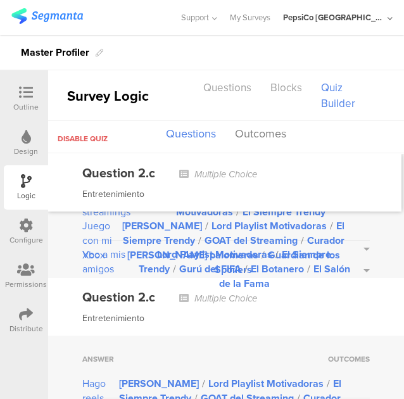
scroll to position [1320, 0]
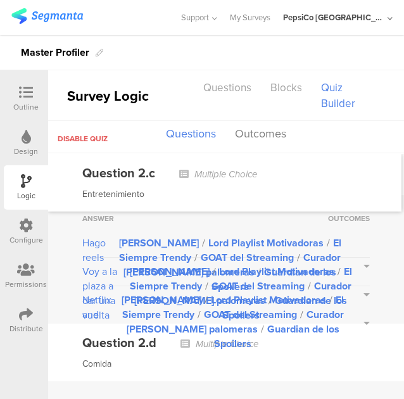
click at [355, 306] on button "Leyenda Karaoke / Lord Playlist Motivadoras / El Siempre Trendy / GOAT del Stre…" at bounding box center [240, 322] width 258 height 58
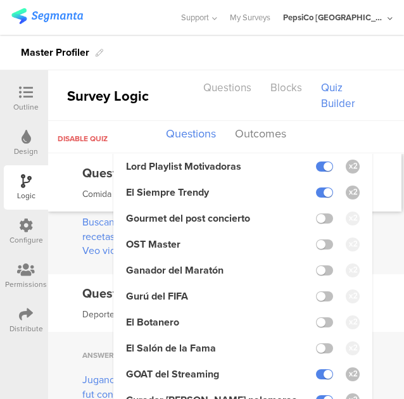
scroll to position [1557, 0]
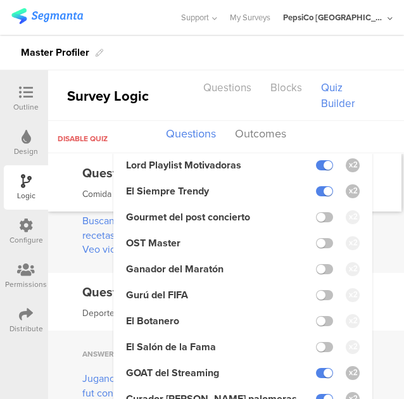
click at [374, 246] on div "Answer Outcomes Me gusta cocinar Leyenda Karaoke / Lord Playlist Motivadoras / …" at bounding box center [226, 208] width 356 height 129
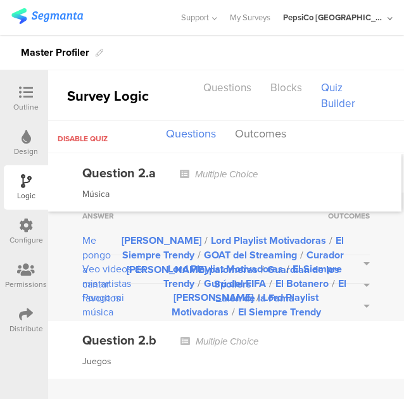
scroll to position [951, 0]
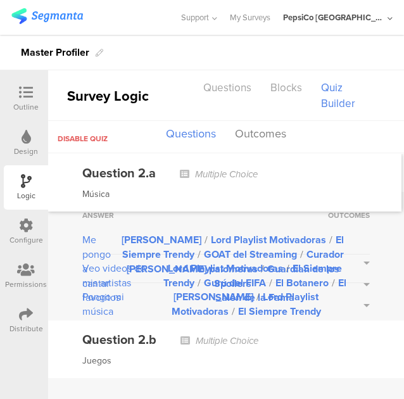
click at [357, 298] on button "Leyenda Karaoke / Lord Playlist Motivadoras / El Siempre Trendy" at bounding box center [254, 303] width 232 height 29
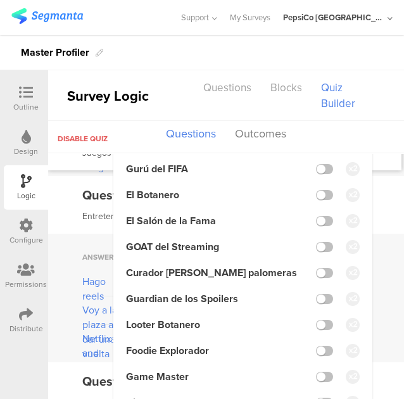
scroll to position [1283, 0]
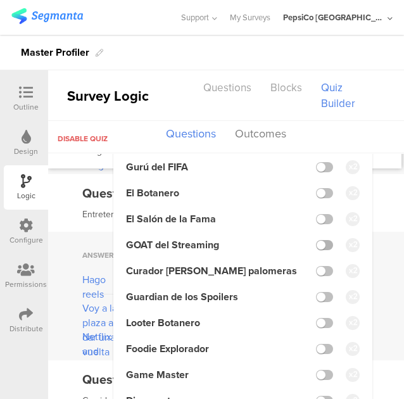
click at [316, 245] on label at bounding box center [324, 245] width 17 height 10
click at [0, 0] on input "checkbox" at bounding box center [0, 0] width 0 height 0
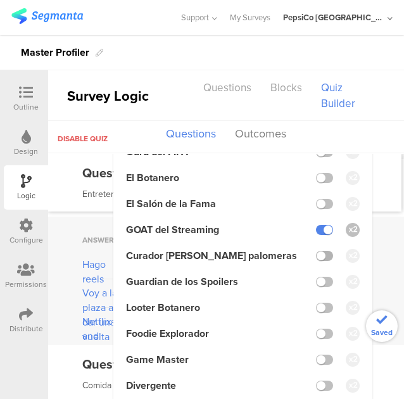
click at [319, 261] on label at bounding box center [324, 256] width 17 height 10
click at [0, 0] on input "checkbox" at bounding box center [0, 0] width 0 height 0
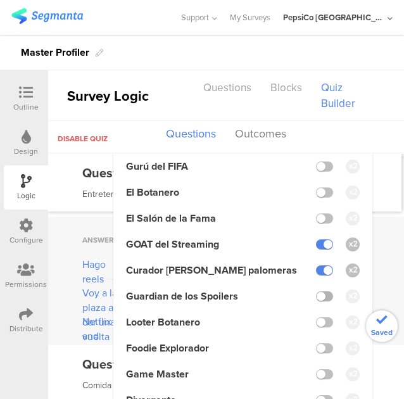
click at [318, 299] on label at bounding box center [324, 296] width 17 height 10
click at [0, 0] on input "checkbox" at bounding box center [0, 0] width 0 height 0
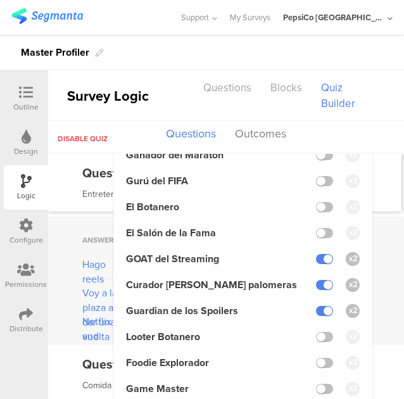
click at [375, 184] on div "Question 2.c Multiple Choice Entretenimiento" at bounding box center [224, 183] width 353 height 58
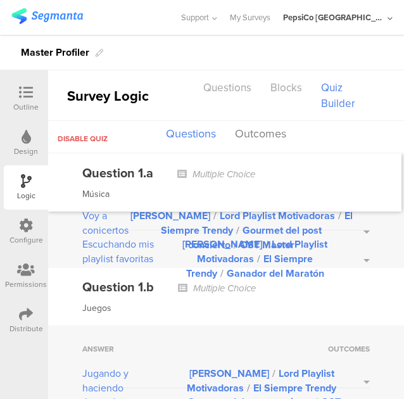
scroll to position [0, 0]
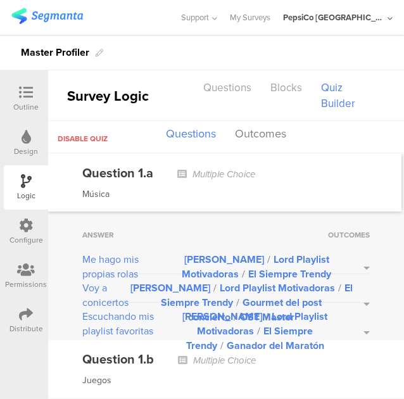
click at [355, 265] on button "Leyenda Karaoke / Lord Playlist Motivadoras / El Siempre Trendy" at bounding box center [265, 266] width 210 height 29
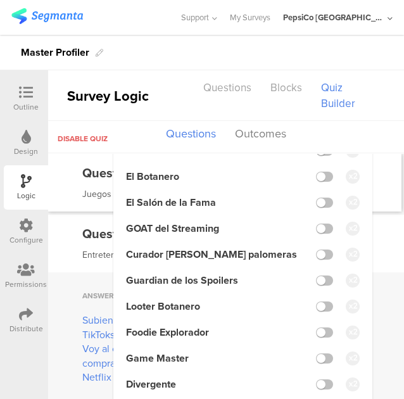
scroll to position [310, 0]
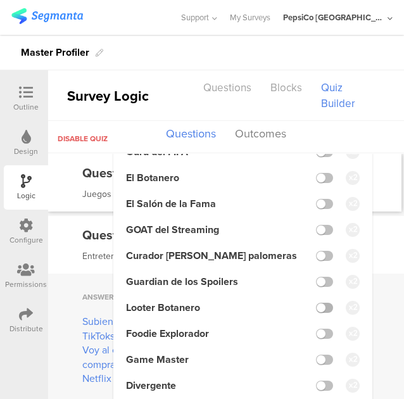
click at [320, 313] on label at bounding box center [324, 308] width 17 height 10
click at [0, 0] on input "checkbox" at bounding box center [0, 0] width 0 height 0
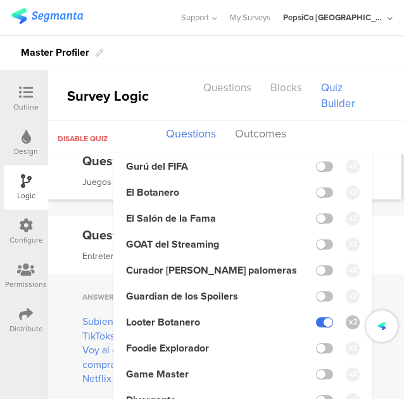
scroll to position [326, 0]
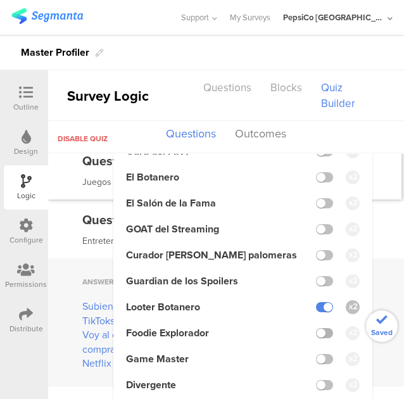
click at [319, 338] on label at bounding box center [324, 333] width 17 height 10
click at [0, 0] on input "checkbox" at bounding box center [0, 0] width 0 height 0
click at [317, 364] on label at bounding box center [324, 359] width 17 height 10
click at [0, 0] on input "checkbox" at bounding box center [0, 0] width 0 height 0
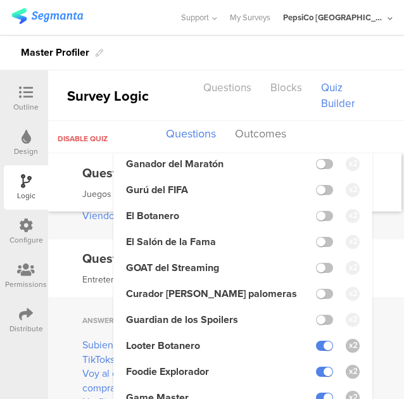
scroll to position [288, 0]
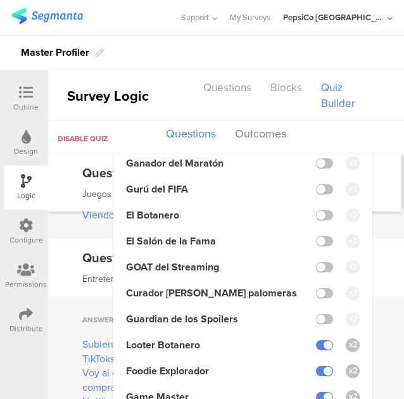
click at [382, 213] on div "Answer Outcomes Jugando y haciendo streaming Leyenda Karaoke / Lord Playlist Mo…" at bounding box center [226, 174] width 356 height 129
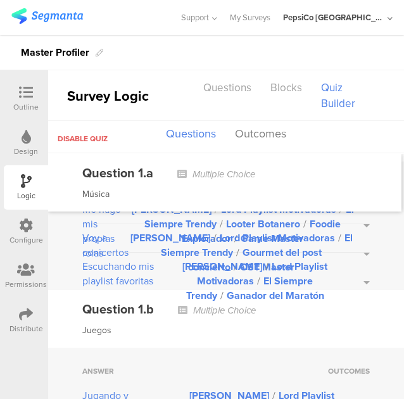
scroll to position [51, 0]
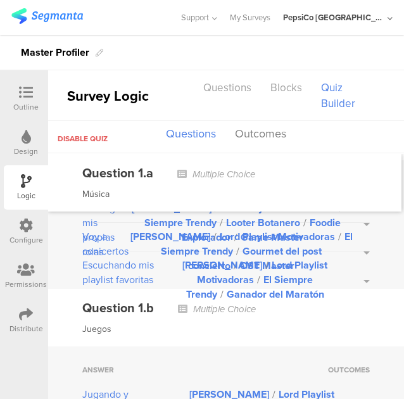
click at [356, 249] on button "Leyenda Karaoke / Lord Playlist Motivadoras / El Siempre Trendy / Gourmet del p…" at bounding box center [249, 251] width 241 height 44
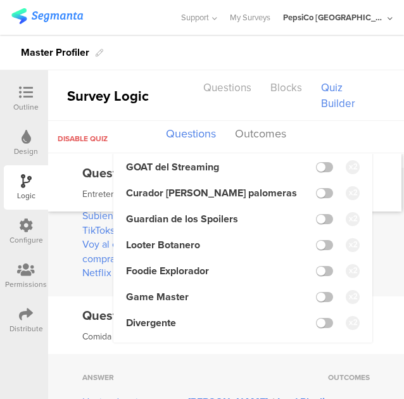
scroll to position [417, 0]
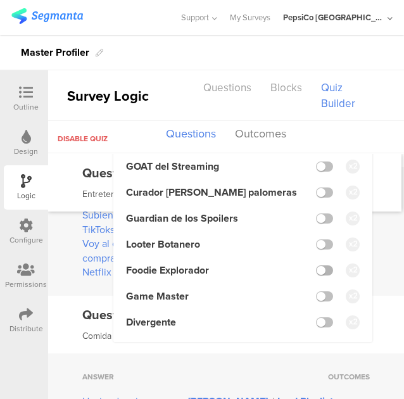
click at [319, 275] on label at bounding box center [324, 270] width 17 height 10
click at [0, 0] on input "checkbox" at bounding box center [0, 0] width 0 height 0
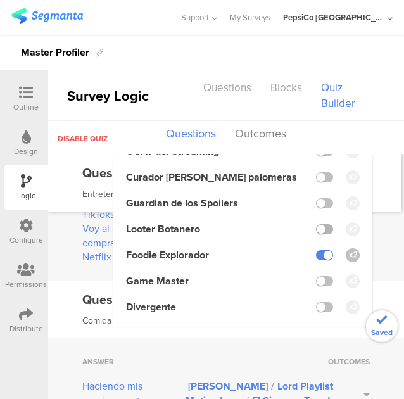
click at [319, 234] on label at bounding box center [324, 229] width 17 height 10
click at [0, 0] on input "checkbox" at bounding box center [0, 0] width 0 height 0
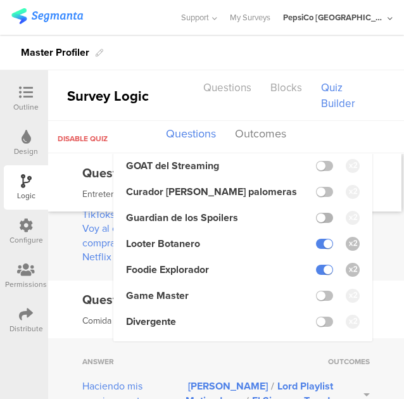
click at [316, 223] on label at bounding box center [324, 218] width 17 height 10
click at [0, 0] on input "checkbox" at bounding box center [0, 0] width 0 height 0
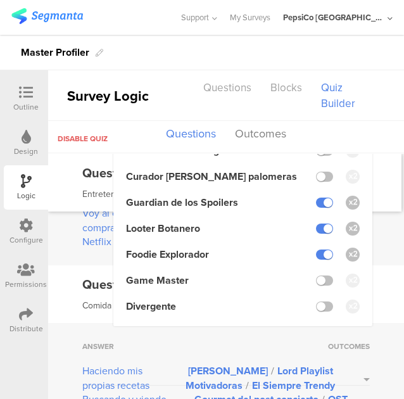
click at [370, 187] on div "Question 1.c Multiple Choice Entretenimiento" at bounding box center [224, 183] width 353 height 58
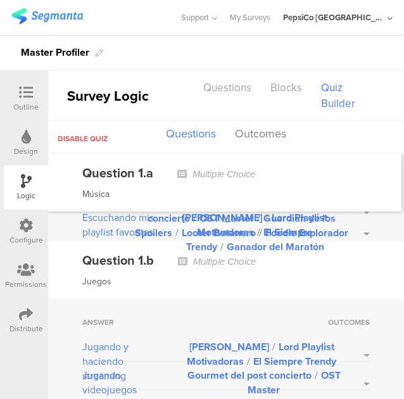
scroll to position [0, 0]
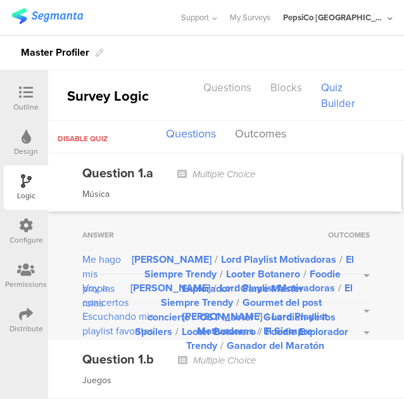
click at [358, 328] on button "Leyenda Karaoke / Lord Playlist Motivadoras / El Siempre Trendy / Ganador del M…" at bounding box center [262, 331] width 213 height 44
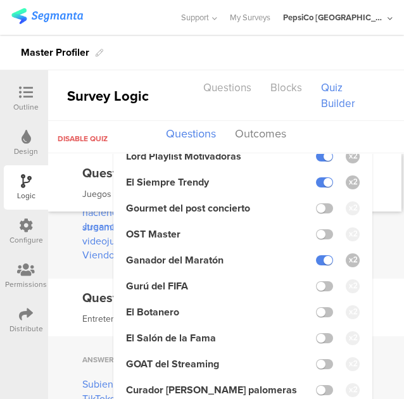
scroll to position [248, 0]
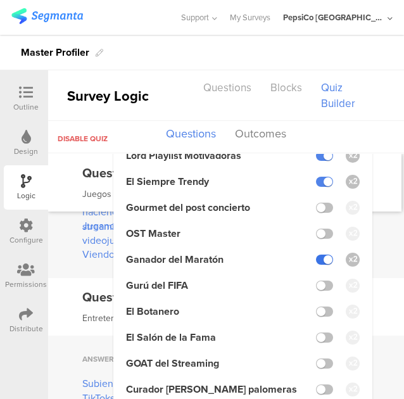
click at [316, 262] on label at bounding box center [324, 260] width 17 height 10
click at [0, 0] on input "checkbox" at bounding box center [0, 0] width 0 height 0
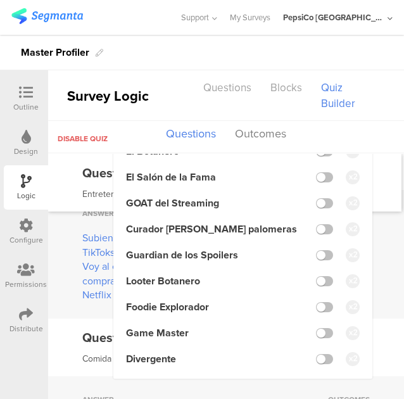
scroll to position [386, 0]
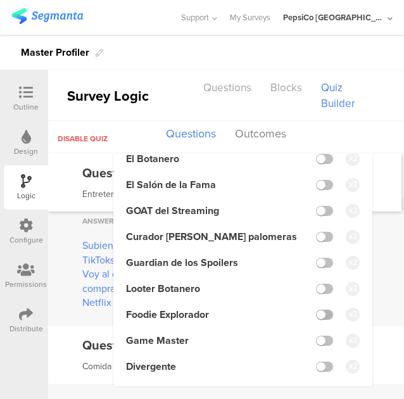
click at [317, 320] on label at bounding box center [324, 315] width 17 height 10
click at [0, 0] on input "checkbox" at bounding box center [0, 0] width 0 height 0
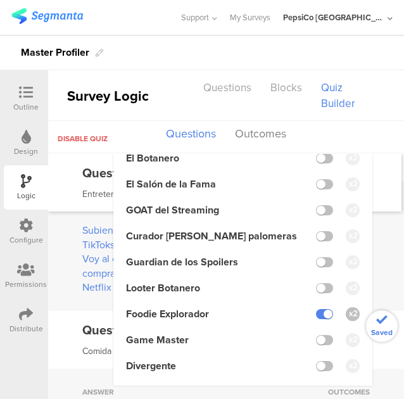
click at [316, 293] on label at bounding box center [324, 288] width 17 height 10
click at [0, 0] on input "checkbox" at bounding box center [0, 0] width 0 height 0
click at [316, 267] on label at bounding box center [324, 262] width 17 height 10
click at [0, 0] on input "checkbox" at bounding box center [0, 0] width 0 height 0
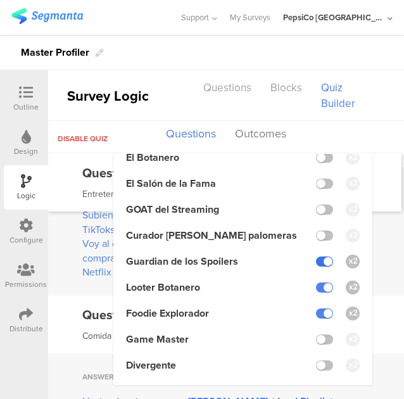
click at [316, 267] on label at bounding box center [324, 261] width 17 height 10
click at [0, 0] on input "checkbox" at bounding box center [0, 0] width 0 height 0
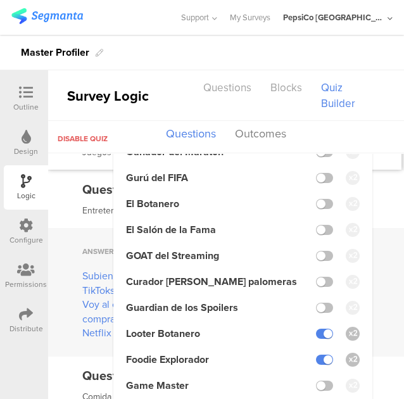
scroll to position [355, 0]
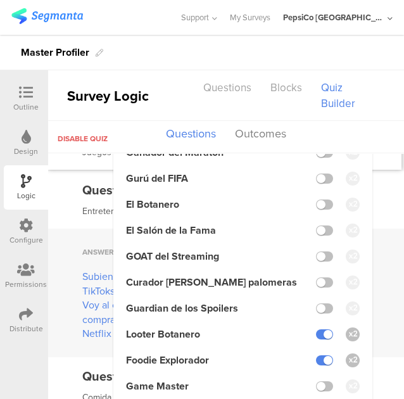
click at [370, 210] on div "Question 1.c Multiple Choice Entretenimiento" at bounding box center [226, 200] width 356 height 58
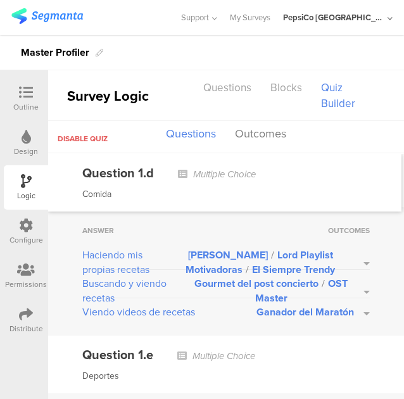
scroll to position [564, 0]
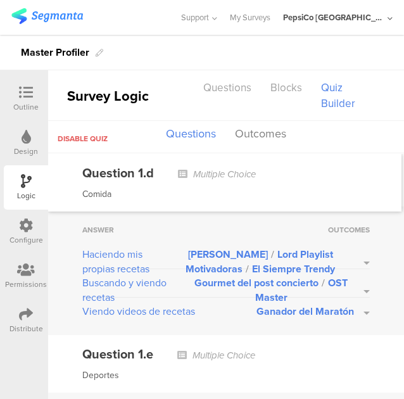
click at [357, 258] on button "Leyenda Karaoke / Lord Playlist Motivadoras / El Siempre Trendy" at bounding box center [268, 261] width 203 height 29
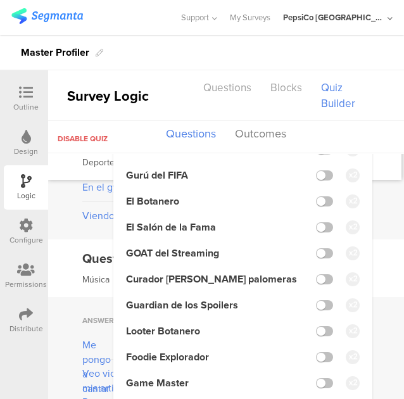
scroll to position [908, 0]
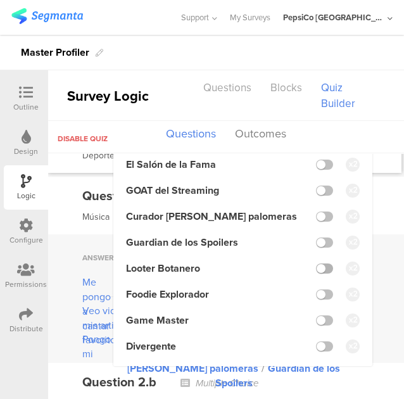
click at [316, 274] on label at bounding box center [324, 268] width 17 height 10
click at [0, 0] on input "checkbox" at bounding box center [0, 0] width 0 height 0
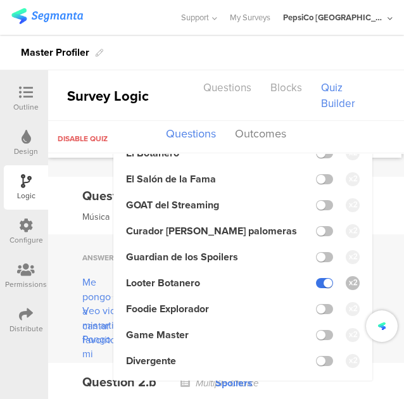
scroll to position [923, 0]
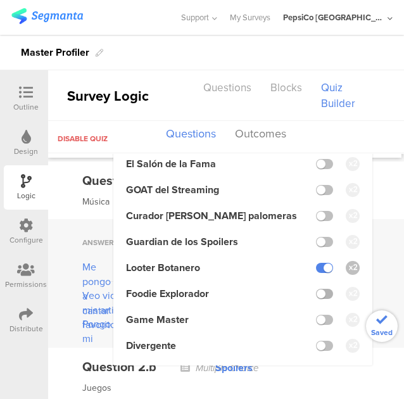
click at [316, 298] on label at bounding box center [324, 294] width 17 height 10
click at [0, 0] on input "checkbox" at bounding box center [0, 0] width 0 height 0
click at [379, 249] on div "Answer Outcomes Me pongo a cantar Leyenda Karaoke / Lord Playlist Motivadoras /…" at bounding box center [226, 283] width 356 height 129
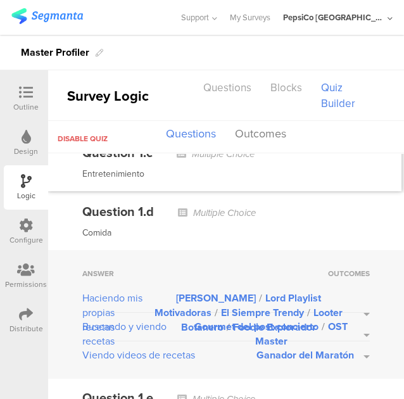
scroll to position [519, 0]
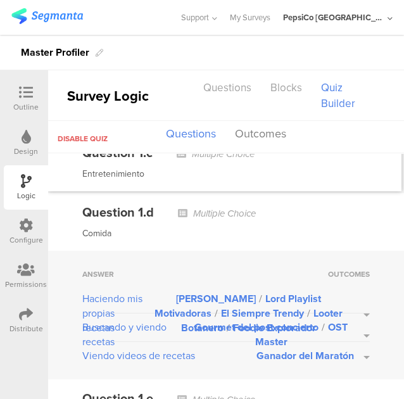
click at [355, 331] on button "Gourmet del post concierto / OST Master" at bounding box center [279, 334] width 182 height 29
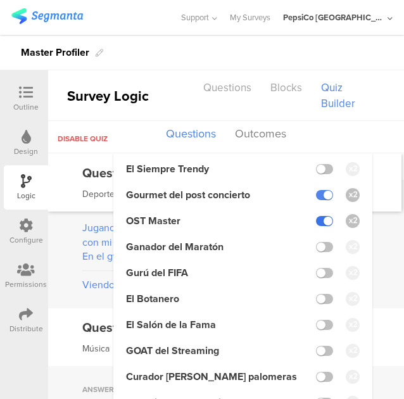
click at [316, 224] on label at bounding box center [324, 221] width 17 height 10
click at [0, 0] on input "checkbox" at bounding box center [0, 0] width 0 height 0
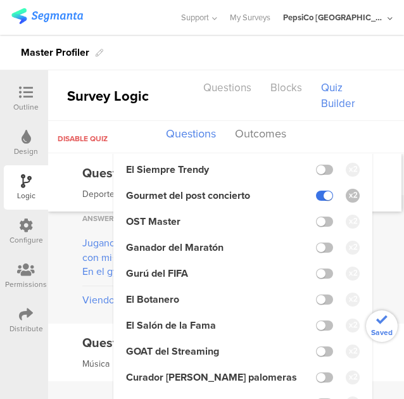
click at [316, 197] on label at bounding box center [324, 196] width 17 height 10
click at [0, 0] on input "checkbox" at bounding box center [0, 0] width 0 height 0
click at [319, 329] on label at bounding box center [324, 325] width 17 height 10
click at [0, 0] on input "checkbox" at bounding box center [0, 0] width 0 height 0
click at [316, 330] on label at bounding box center [324, 325] width 17 height 10
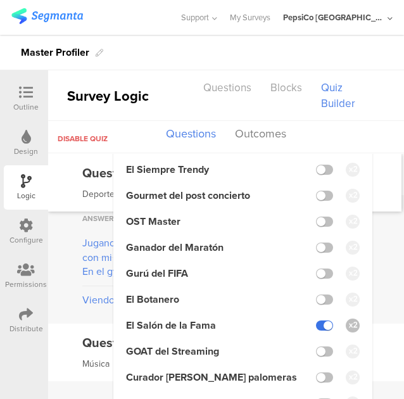
click at [0, 0] on input "checkbox" at bounding box center [0, 0] width 0 height 0
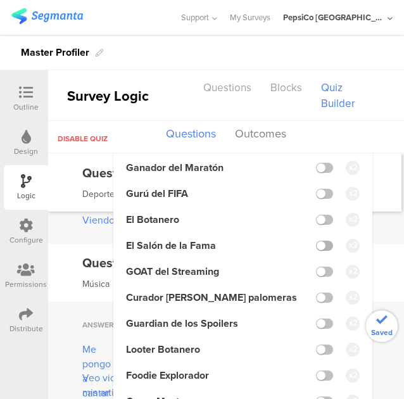
scroll to position [841, 0]
click at [319, 355] on label at bounding box center [324, 350] width 17 height 10
click at [0, 0] on input "checkbox" at bounding box center [0, 0] width 0 height 0
click at [320, 381] on label at bounding box center [324, 375] width 17 height 10
click at [0, 0] on input "checkbox" at bounding box center [0, 0] width 0 height 0
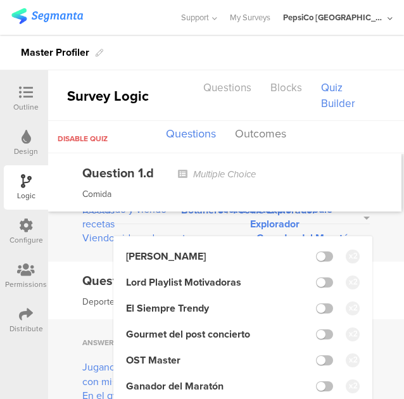
scroll to position [636, 0]
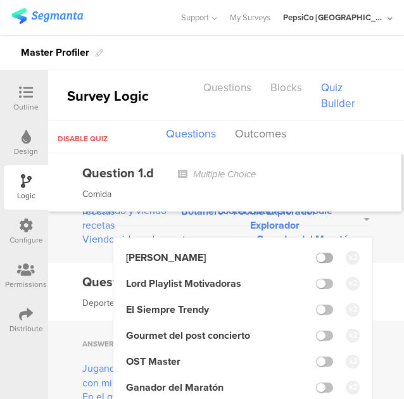
click at [319, 259] on label at bounding box center [324, 258] width 17 height 10
click at [0, 0] on input "checkbox" at bounding box center [0, 0] width 0 height 0
click at [317, 281] on label at bounding box center [324, 284] width 17 height 10
click at [0, 0] on input "checkbox" at bounding box center [0, 0] width 0 height 0
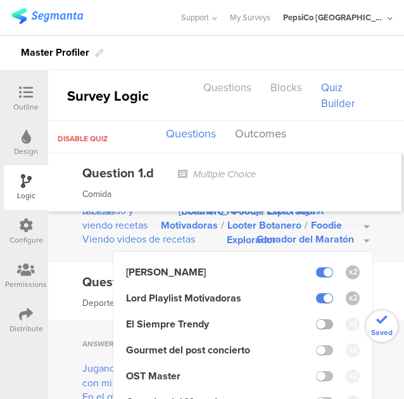
click at [316, 320] on label at bounding box center [324, 324] width 17 height 10
click at [0, 0] on input "checkbox" at bounding box center [0, 0] width 0 height 0
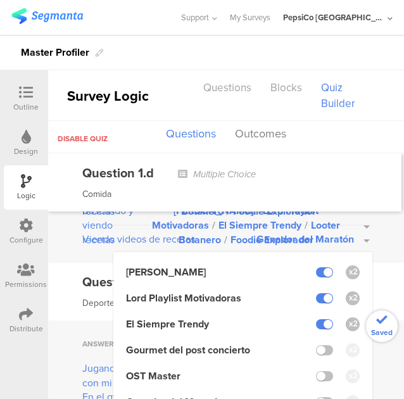
click at [376, 247] on div "Answer Outcomes Haciendo mis propias recetas Leyenda Karaoke / Lord Playlist Mo…" at bounding box center [226, 198] width 356 height 129
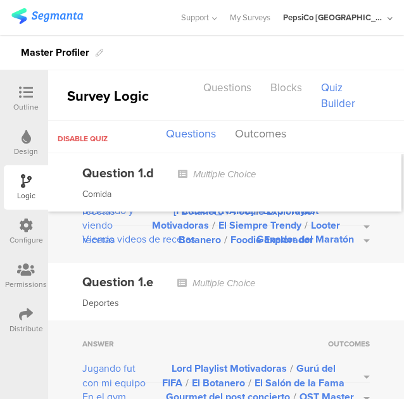
click at [356, 234] on button "Ganador del Maratón" at bounding box center [312, 239] width 113 height 15
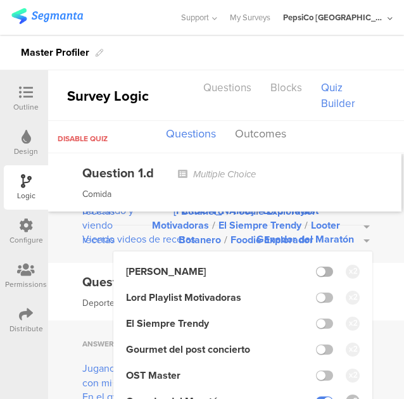
click at [318, 269] on label at bounding box center [324, 272] width 17 height 10
click at [0, 0] on input "checkbox" at bounding box center [0, 0] width 0 height 0
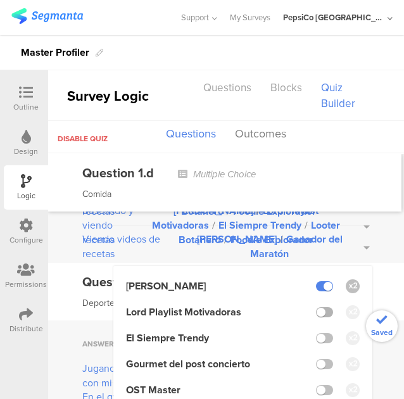
click at [316, 314] on label at bounding box center [324, 312] width 17 height 10
click at [0, 0] on input "checkbox" at bounding box center [0, 0] width 0 height 0
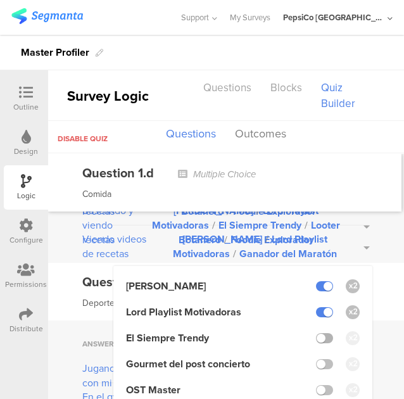
click at [316, 336] on label at bounding box center [324, 338] width 17 height 10
click at [0, 0] on input "checkbox" at bounding box center [0, 0] width 0 height 0
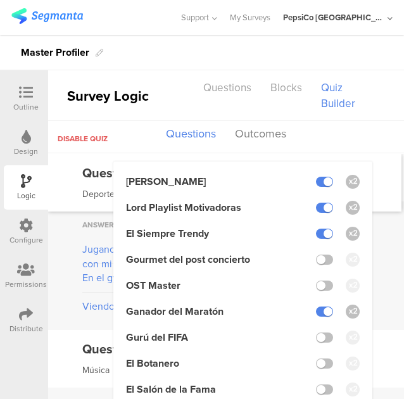
scroll to position [756, 0]
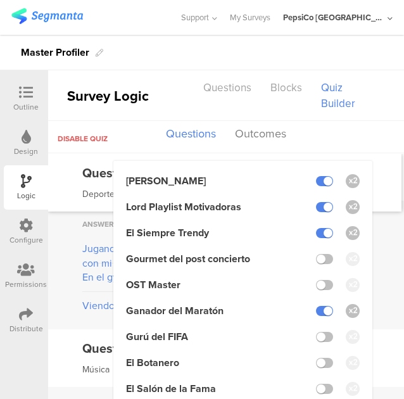
click at [316, 310] on label at bounding box center [324, 311] width 17 height 10
click at [0, 0] on input "checkbox" at bounding box center [0, 0] width 0 height 0
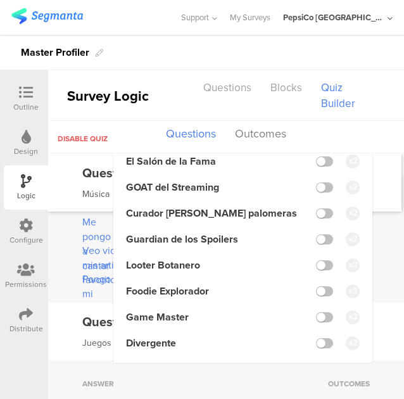
scroll to position [977, 0]
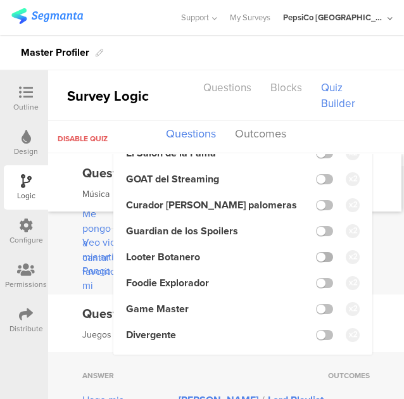
click at [320, 262] on label at bounding box center [324, 257] width 17 height 10
click at [0, 0] on input "checkbox" at bounding box center [0, 0] width 0 height 0
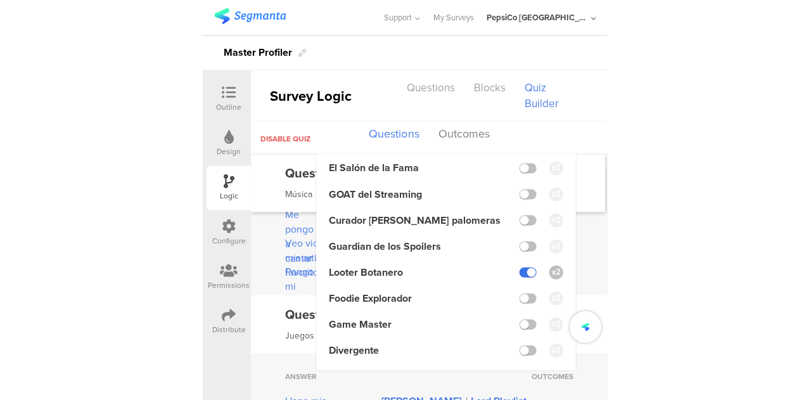
scroll to position [992, 0]
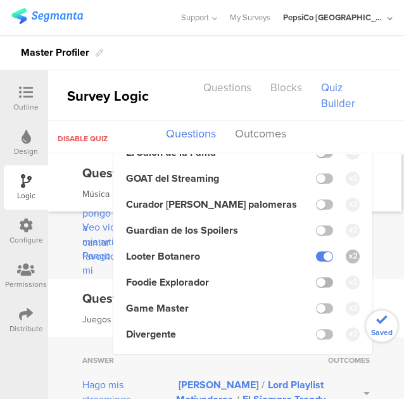
click at [318, 286] on label at bounding box center [324, 282] width 17 height 10
click at [0, 0] on input "checkbox" at bounding box center [0, 0] width 0 height 0
click at [373, 244] on div "Answer Outcomes Me pongo a cantar Leyenda Karaoke / Lord Playlist Motivadoras /…" at bounding box center [226, 215] width 356 height 129
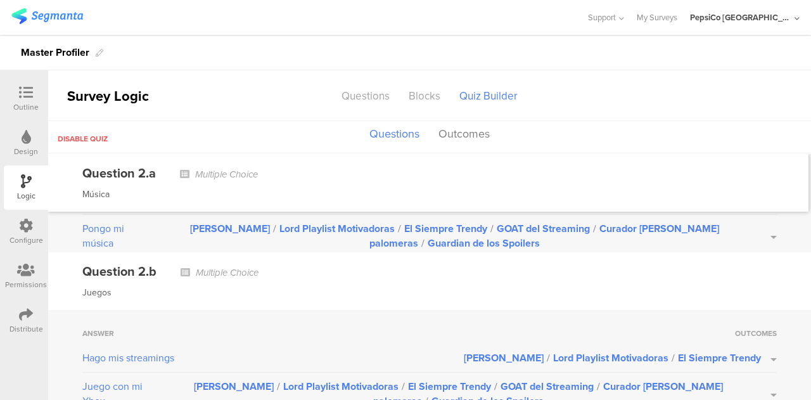
scroll to position [1020, 0]
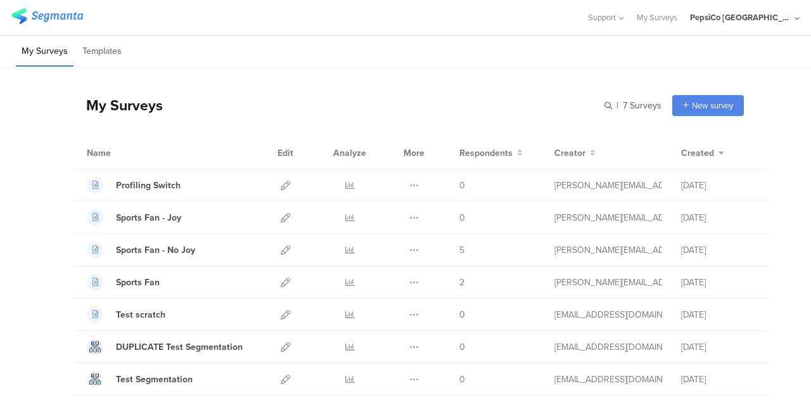
scroll to position [33, 0]
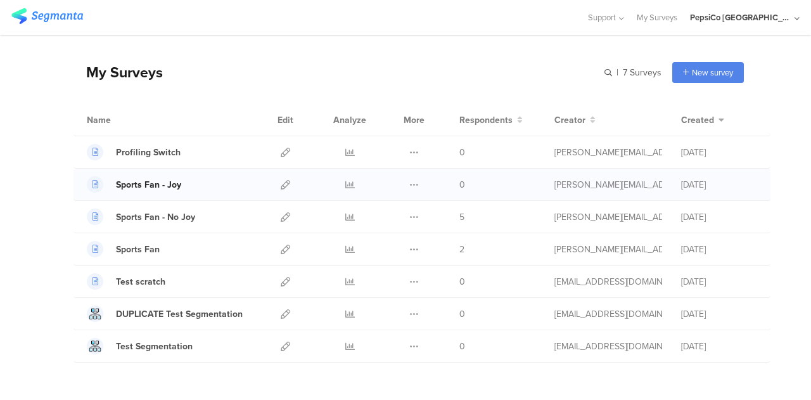
click at [163, 187] on div "Sports Fan - Joy" at bounding box center [148, 184] width 65 height 13
click at [281, 184] on icon at bounding box center [285, 184] width 9 height 9
click at [281, 215] on icon at bounding box center [285, 216] width 9 height 9
click at [160, 217] on div "Sports Fan - No Joy" at bounding box center [155, 216] width 79 height 13
click at [155, 278] on div "Test scratch" at bounding box center [140, 281] width 49 height 13
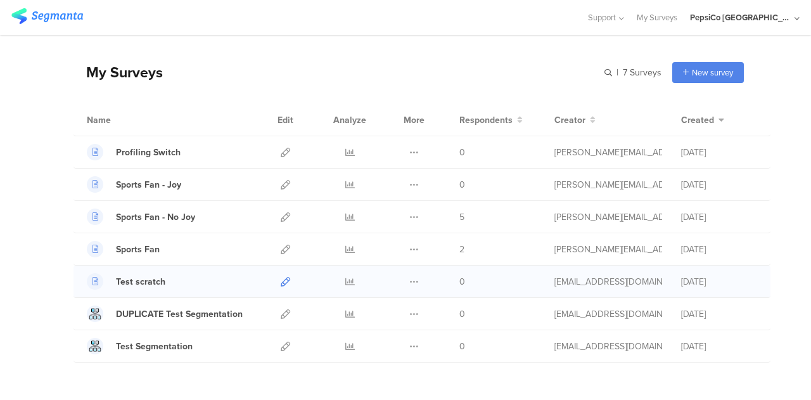
click at [281, 281] on icon at bounding box center [285, 281] width 9 height 9
click at [160, 215] on div "Sports Fan - No Joy" at bounding box center [155, 216] width 79 height 13
click at [281, 215] on icon at bounding box center [285, 216] width 9 height 9
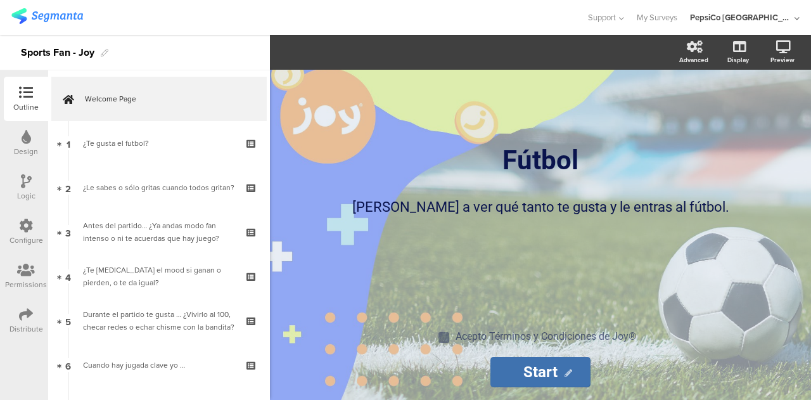
click at [34, 320] on div "Distribute" at bounding box center [26, 320] width 44 height 44
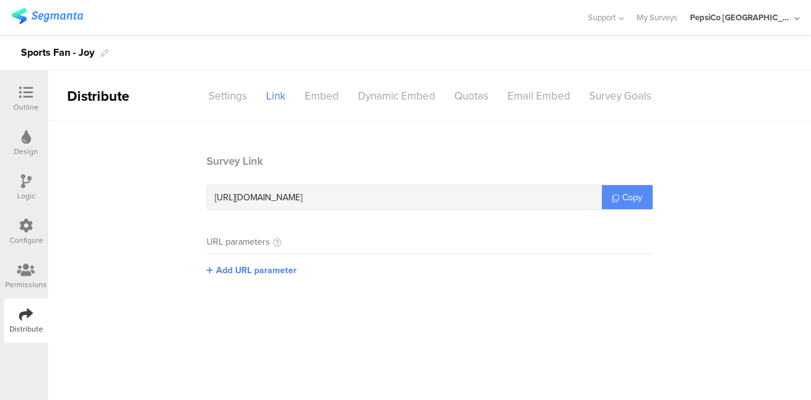
click at [630, 201] on span "Copy" at bounding box center [632, 197] width 20 height 13
click at [638, 192] on span "Copy" at bounding box center [632, 197] width 20 height 13
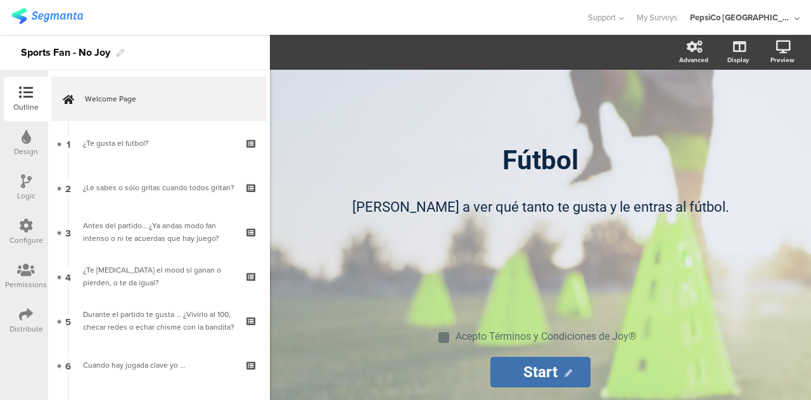
click at [36, 307] on div "Distribute" at bounding box center [26, 320] width 44 height 44
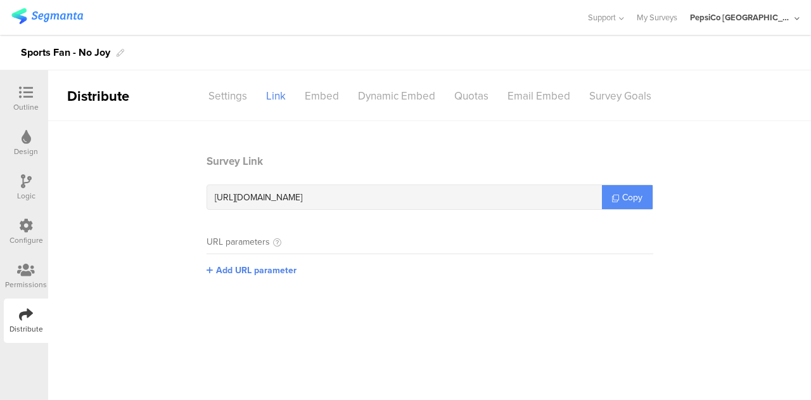
click at [634, 191] on span "Copy" at bounding box center [632, 197] width 20 height 13
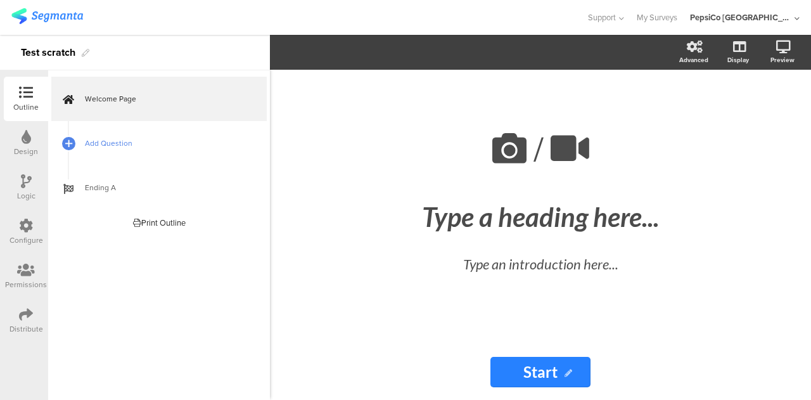
click at [94, 139] on span "Add Question" at bounding box center [166, 143] width 162 height 13
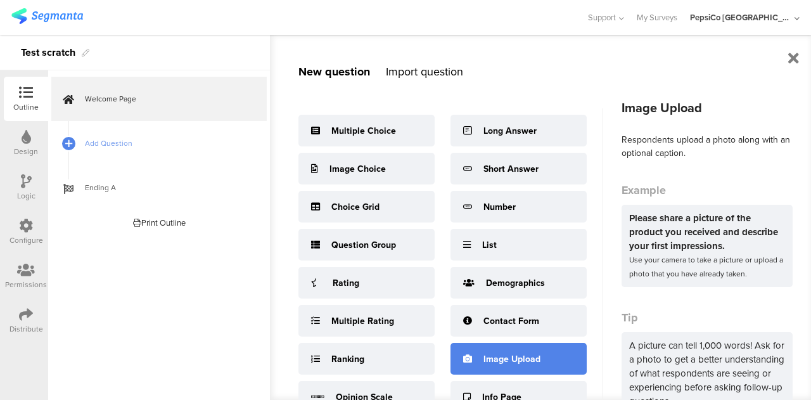
click at [511, 350] on div "Image Upload" at bounding box center [518, 359] width 136 height 32
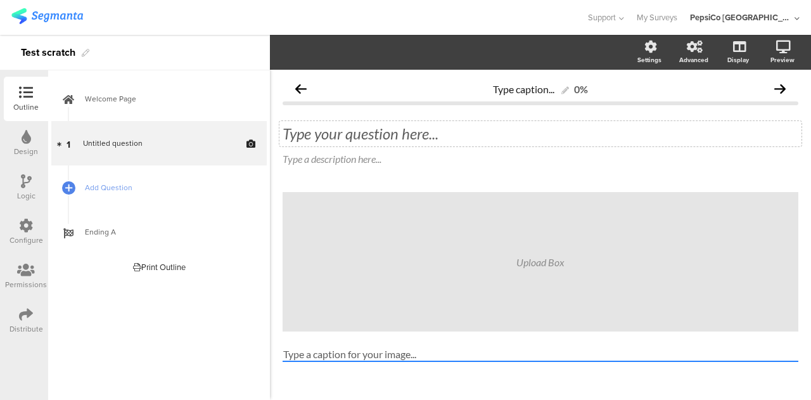
scroll to position [13, 0]
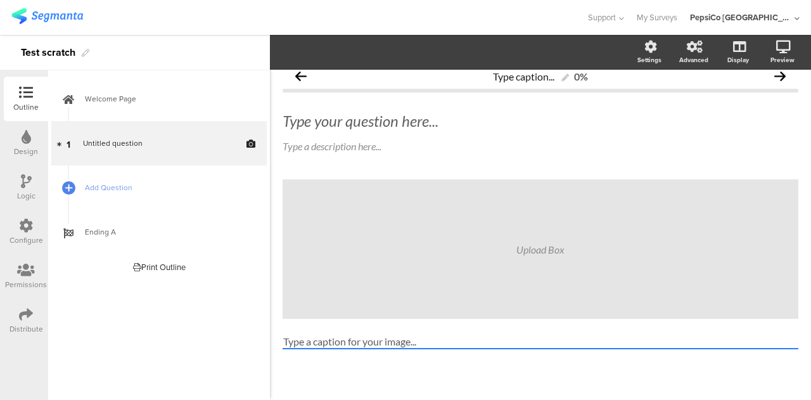
click at [394, 339] on input "Type a caption for your image..." at bounding box center [540, 341] width 516 height 15
click at [435, 260] on div "Upload Box" at bounding box center [540, 248] width 516 height 139
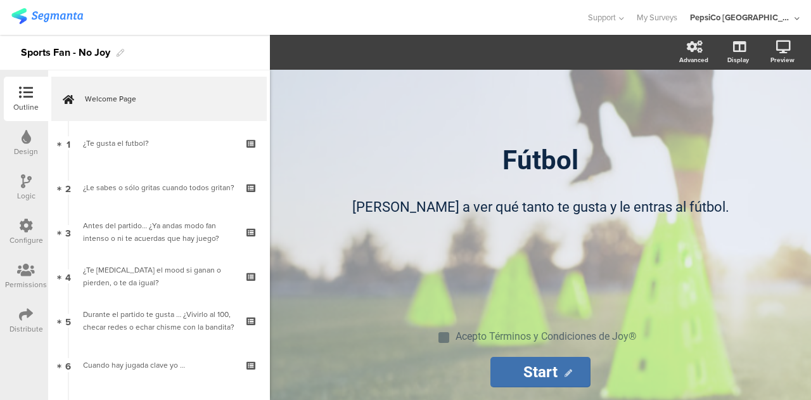
click at [34, 193] on div "Logic" at bounding box center [26, 195] width 18 height 11
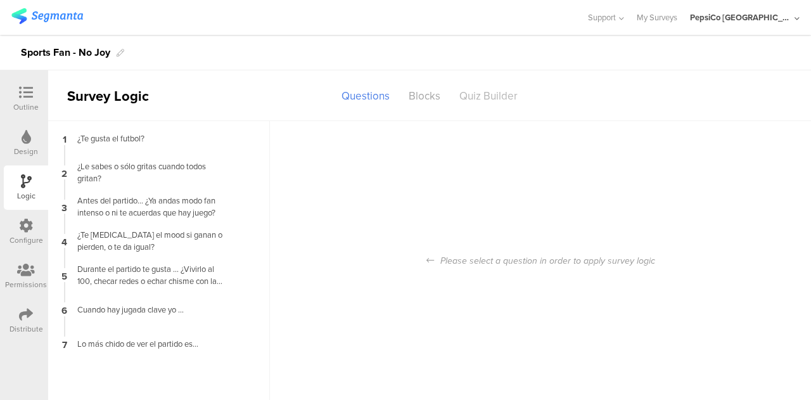
click at [476, 104] on div "Quiz Builder" at bounding box center [488, 96] width 77 height 22
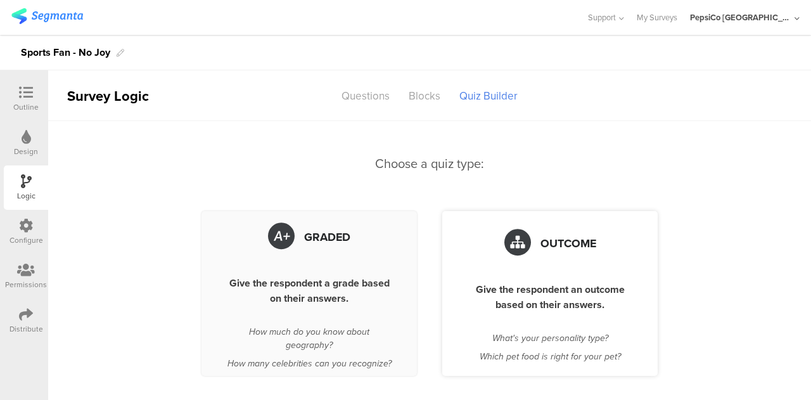
click at [524, 274] on div "Outcome Give the respondent an outcome based on their answers. What's your pers…" at bounding box center [549, 293] width 215 height 165
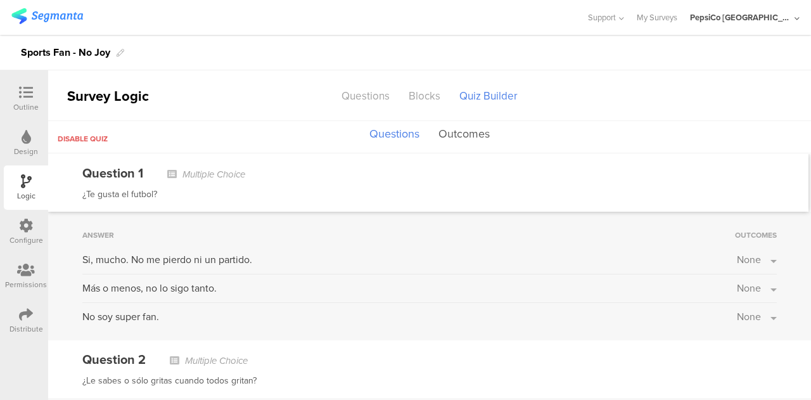
click at [467, 139] on button "Outcomes" at bounding box center [464, 134] width 58 height 24
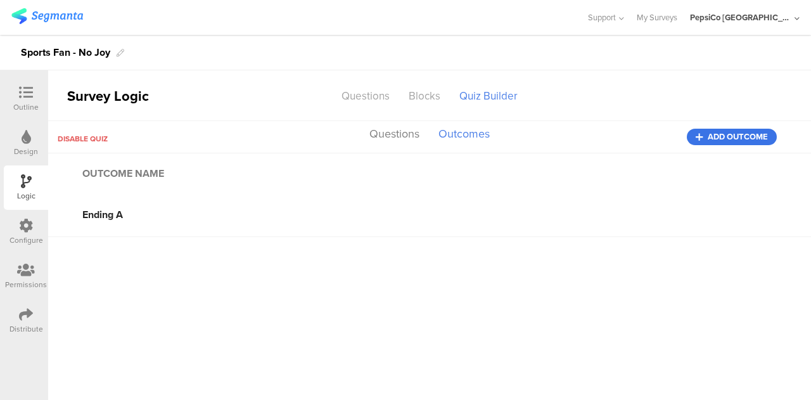
click at [731, 137] on span "Add outcome" at bounding box center [737, 137] width 60 height 0
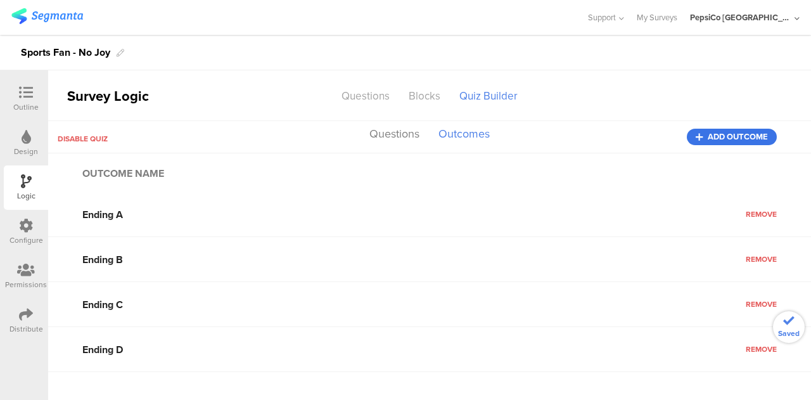
click at [731, 137] on span "Add outcome" at bounding box center [737, 137] width 60 height 0
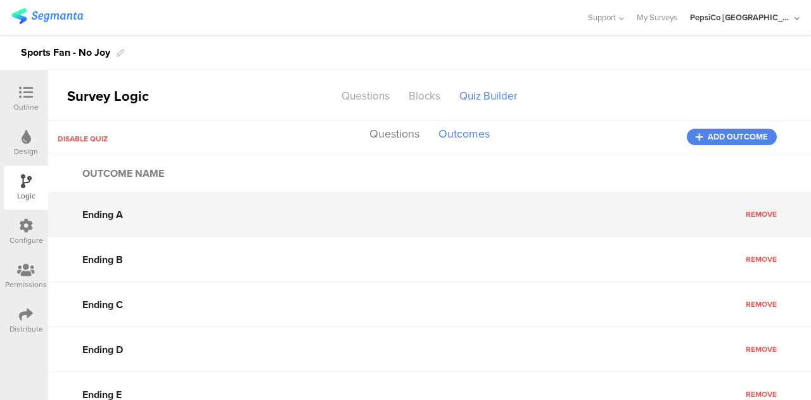
click at [124, 217] on input "Ending A" at bounding box center [429, 214] width 763 height 44
type input "Fan Emocional"
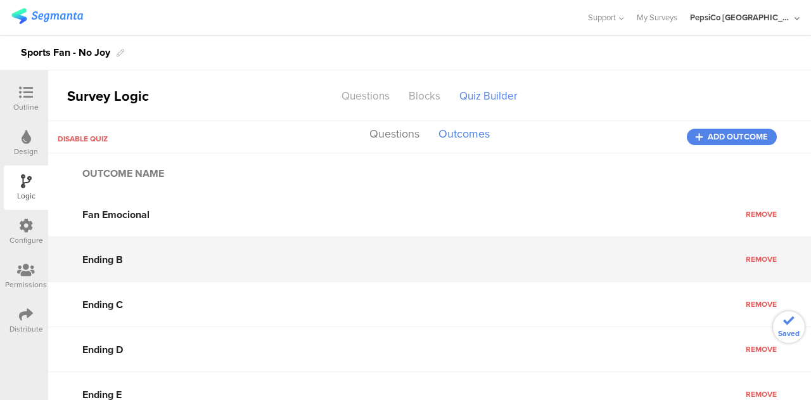
click at [118, 262] on input "Ending B" at bounding box center [429, 259] width 763 height 44
type input "Fan de Identidad"
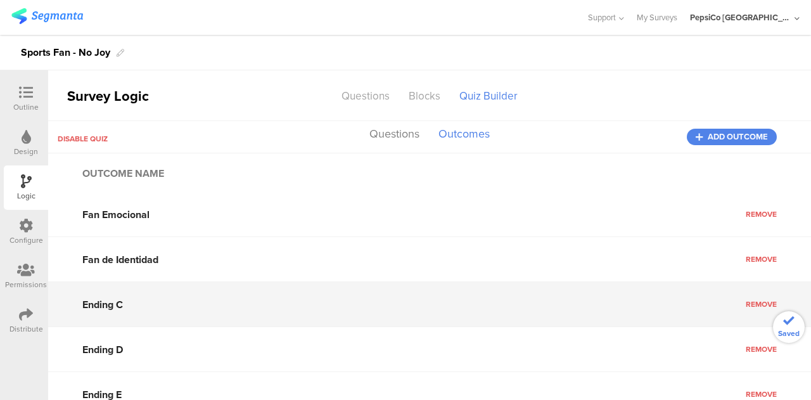
click at [122, 307] on input "Ending C" at bounding box center [429, 304] width 763 height 44
type input "Fan Social"
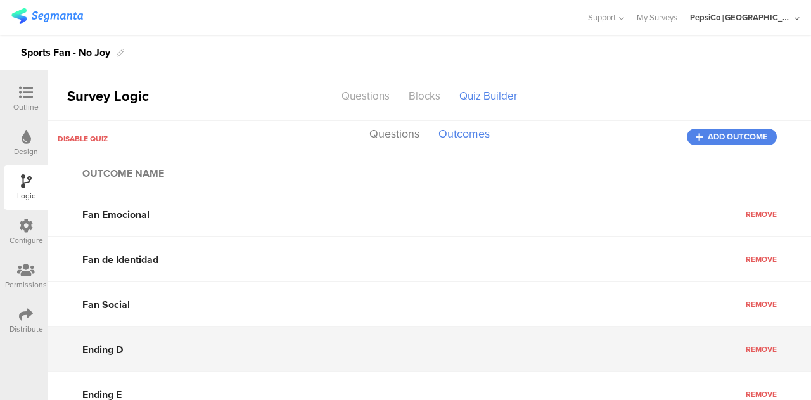
drag, startPoint x: 128, startPoint y: 350, endPoint x: 79, endPoint y: 348, distance: 48.8
click at [79, 348] on input "Ending D" at bounding box center [429, 349] width 763 height 44
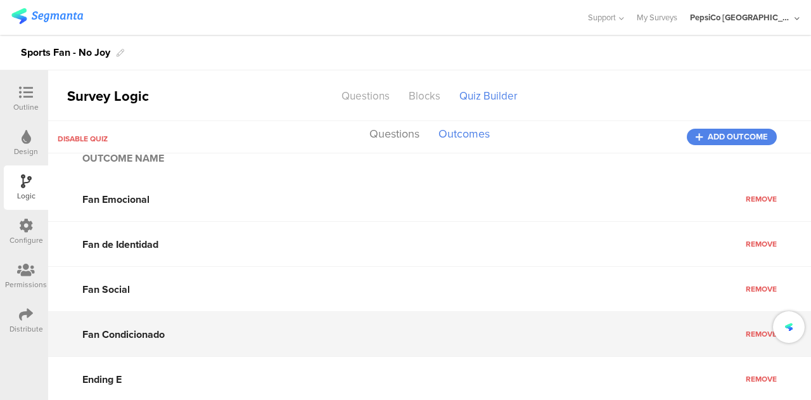
type input "Fan Condicionado"
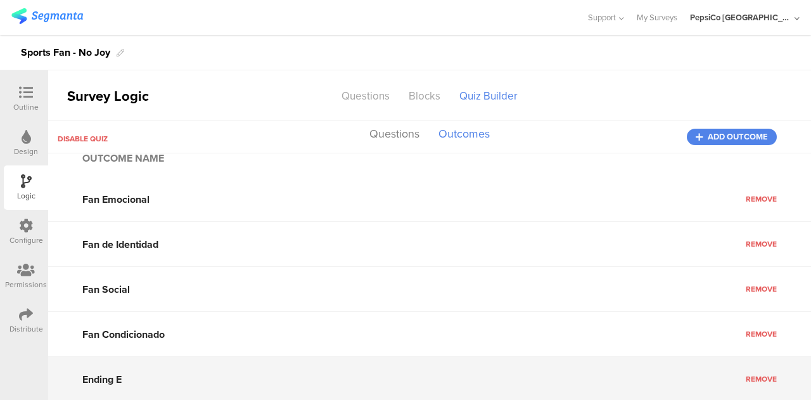
click at [111, 377] on input "Ending E" at bounding box center [429, 379] width 763 height 44
type input "Fan Funcional"
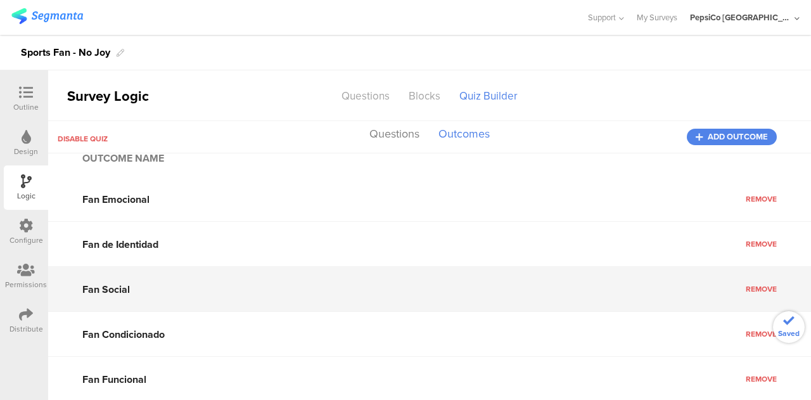
click at [236, 283] on input "Fan Social" at bounding box center [429, 289] width 763 height 44
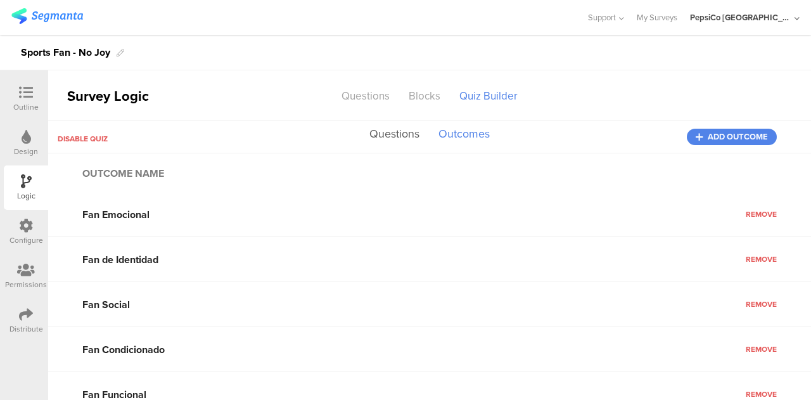
click at [392, 137] on button "Questions" at bounding box center [394, 134] width 56 height 24
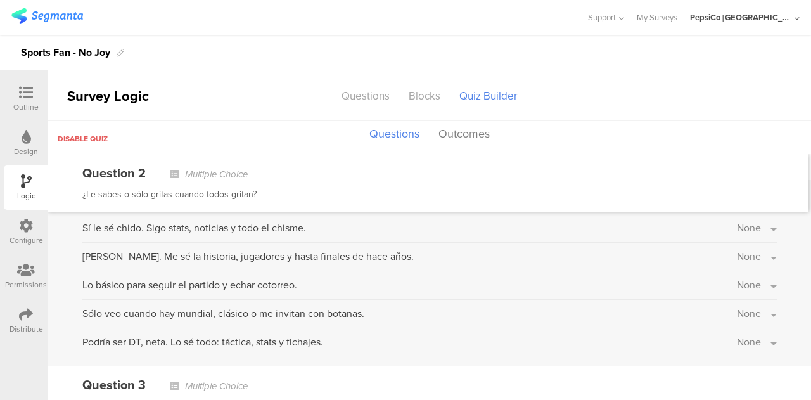
scroll to position [213, 0]
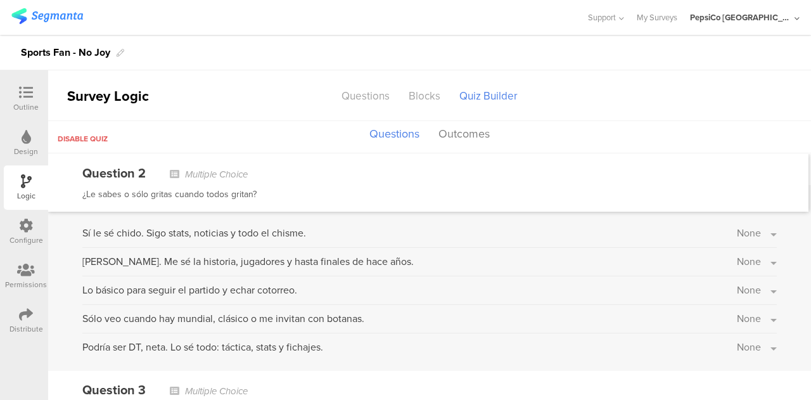
click at [737, 229] on span "None" at bounding box center [749, 232] width 24 height 15
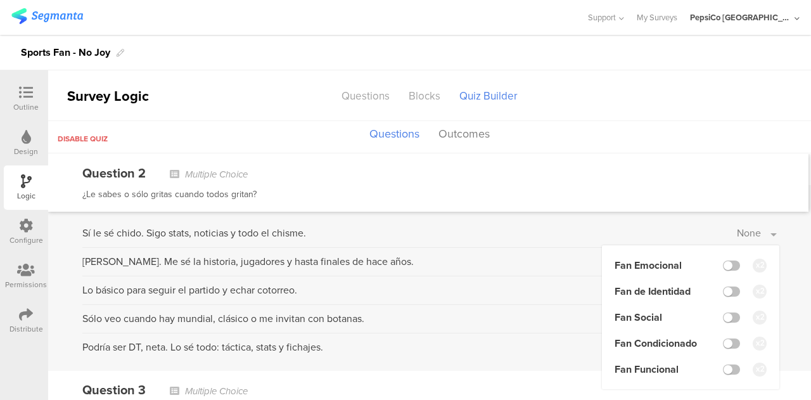
click at [730, 262] on li "Fan Emocional" at bounding box center [690, 265] width 152 height 15
click at [727, 263] on label at bounding box center [731, 265] width 17 height 10
click at [0, 0] on input "checkbox" at bounding box center [0, 0] width 0 height 0
click at [796, 258] on div "Answer Outcomes Sí le sé chido. Sigo stats, noticias y todo el chisme. Fan Emoc…" at bounding box center [429, 278] width 763 height 186
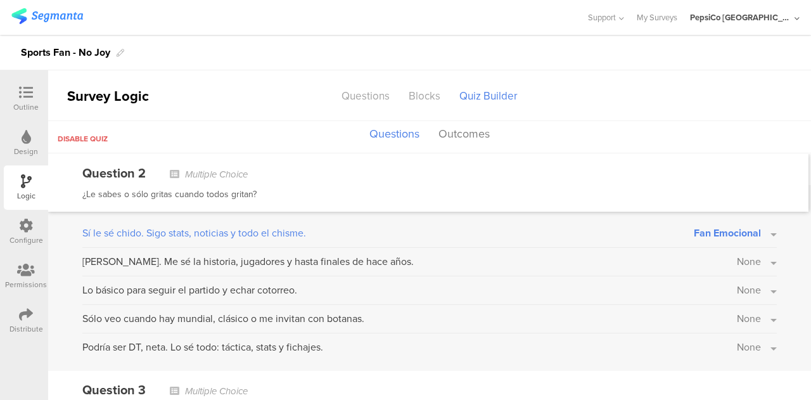
click at [760, 260] on button "None" at bounding box center [757, 261] width 40 height 15
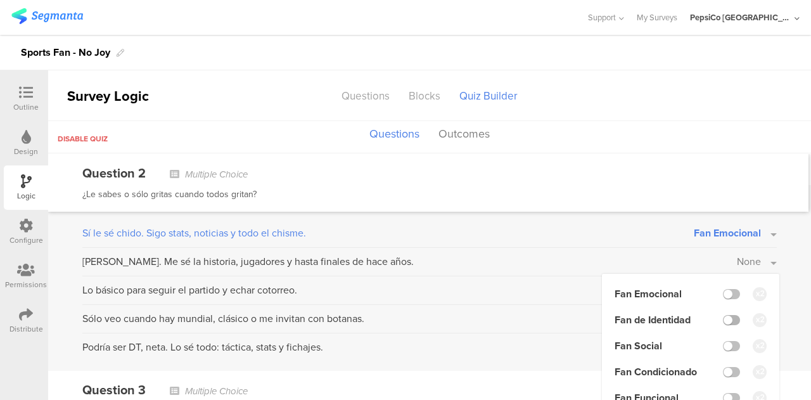
click at [725, 318] on label at bounding box center [731, 320] width 17 height 10
click at [0, 0] on input "checkbox" at bounding box center [0, 0] width 0 height 0
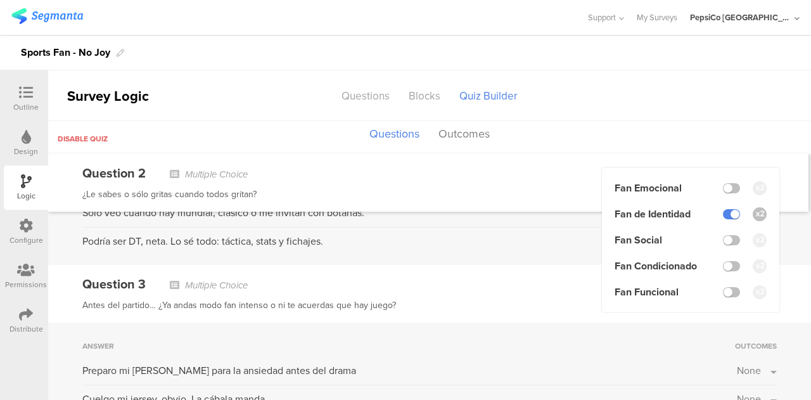
scroll to position [319, 0]
click at [723, 215] on label at bounding box center [731, 213] width 17 height 10
click at [0, 0] on input "checkbox" at bounding box center [0, 0] width 0 height 0
click at [723, 215] on label at bounding box center [731, 213] width 17 height 10
click at [0, 0] on input "checkbox" at bounding box center [0, 0] width 0 height 0
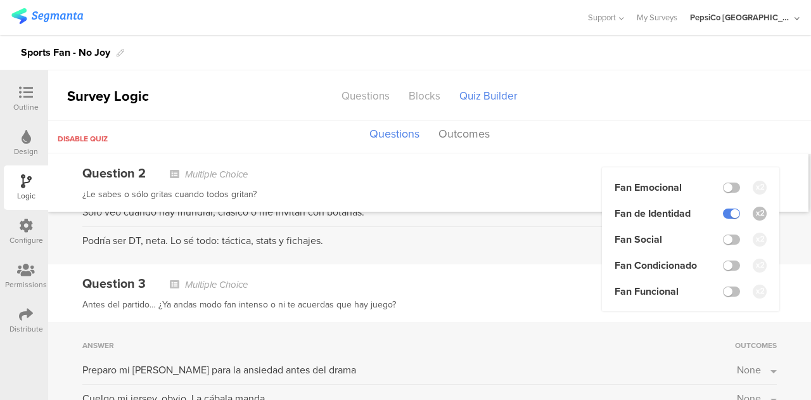
click at [790, 274] on div "Question 3 Multiple Choice Antes del partido… ¿Ya andas modo fan intenso o ni t…" at bounding box center [429, 293] width 763 height 58
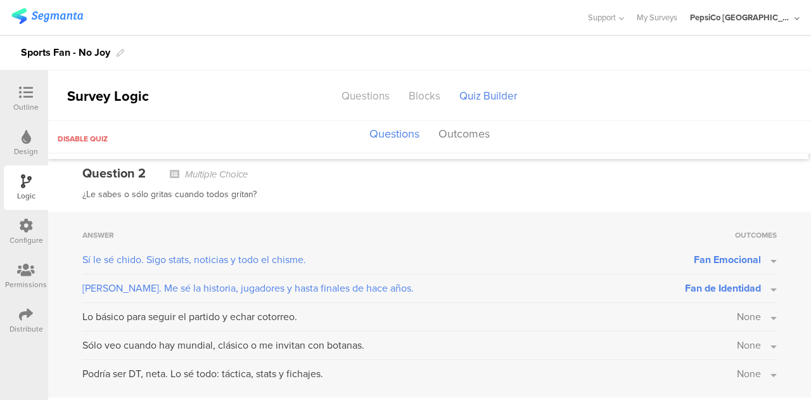
scroll to position [180, 0]
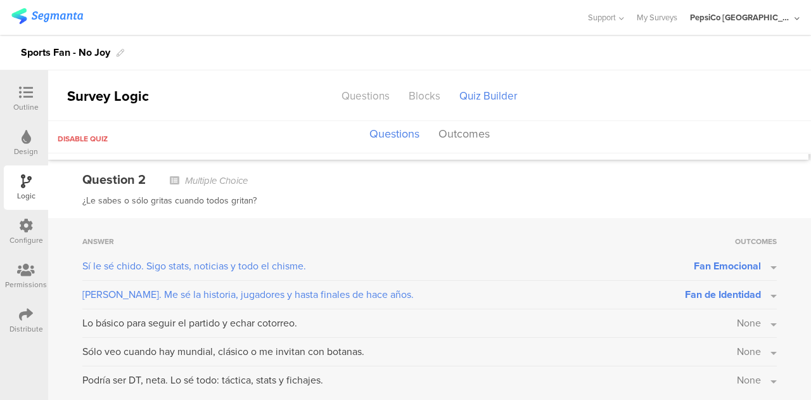
click at [752, 322] on button "None" at bounding box center [757, 322] width 40 height 15
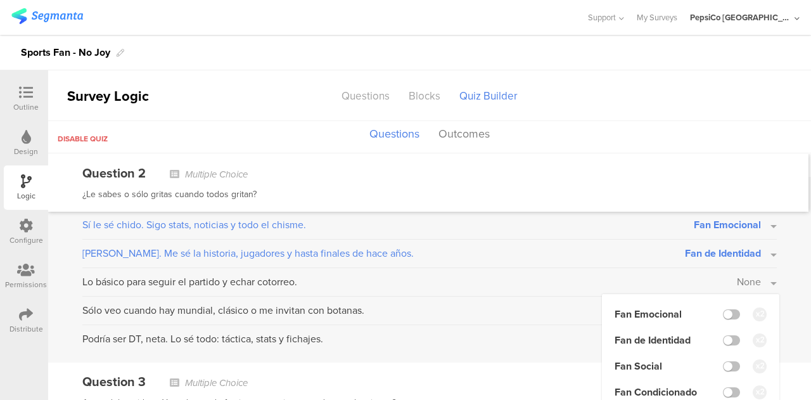
scroll to position [222, 0]
click at [723, 362] on label at bounding box center [731, 365] width 17 height 10
click at [0, 0] on input "checkbox" at bounding box center [0, 0] width 0 height 0
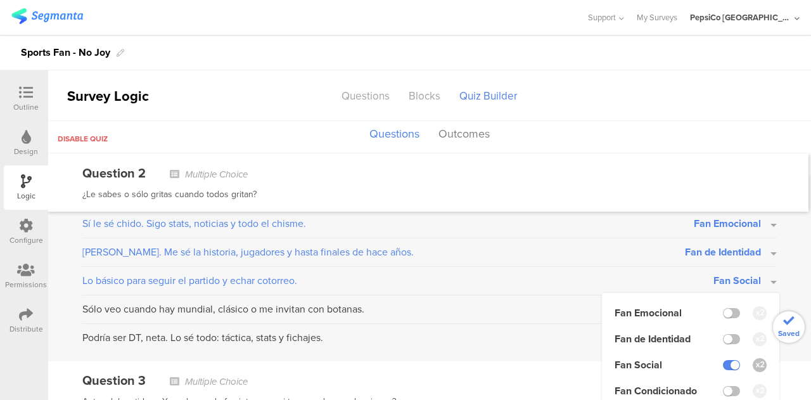
click at [789, 291] on div "Answer Outcomes Sí le sé chido. Sigo stats, noticias y todo el chisme. Fan Emoc…" at bounding box center [429, 268] width 763 height 186
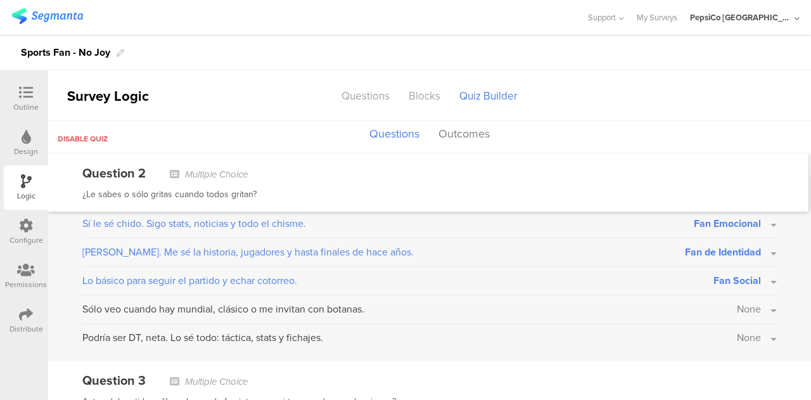
click at [756, 308] on button "None" at bounding box center [757, 308] width 40 height 15
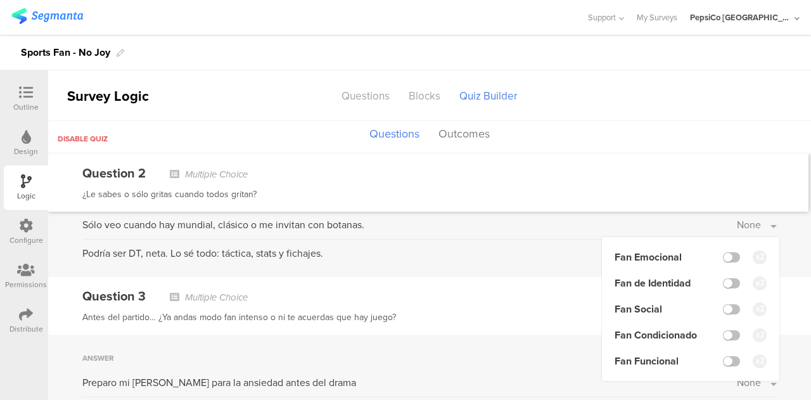
scroll to position [307, 0]
click at [723, 334] on label at bounding box center [731, 334] width 17 height 10
click at [0, 0] on input "checkbox" at bounding box center [0, 0] width 0 height 0
click at [790, 243] on div "Answer Outcomes Sí le sé chido. Sigo stats, noticias y todo el chisme. Fan Emoc…" at bounding box center [429, 184] width 763 height 186
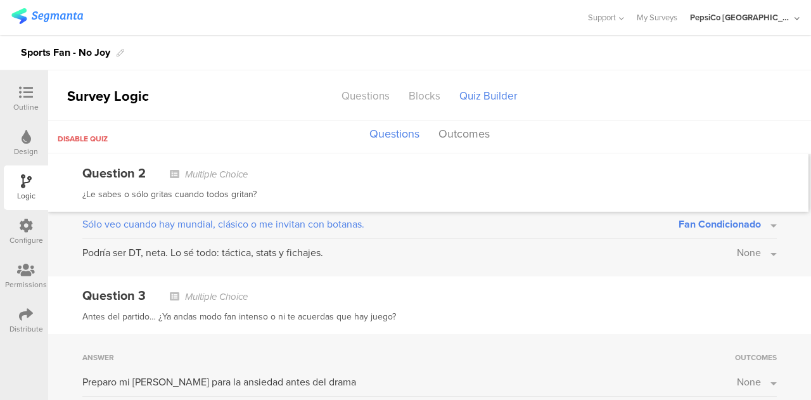
click at [754, 252] on button "None" at bounding box center [757, 252] width 40 height 15
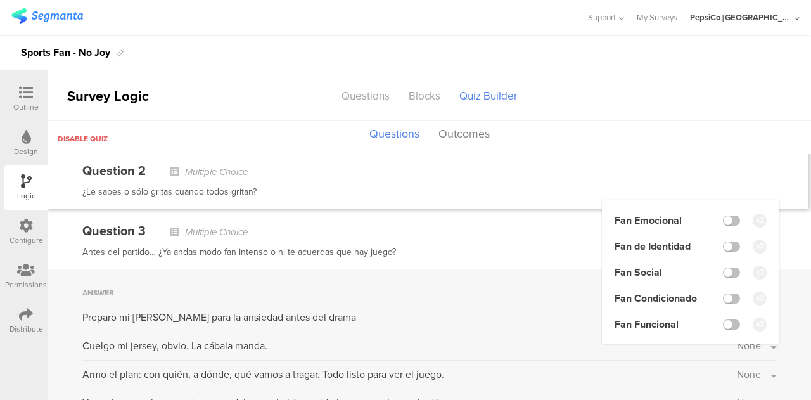
scroll to position [373, 0]
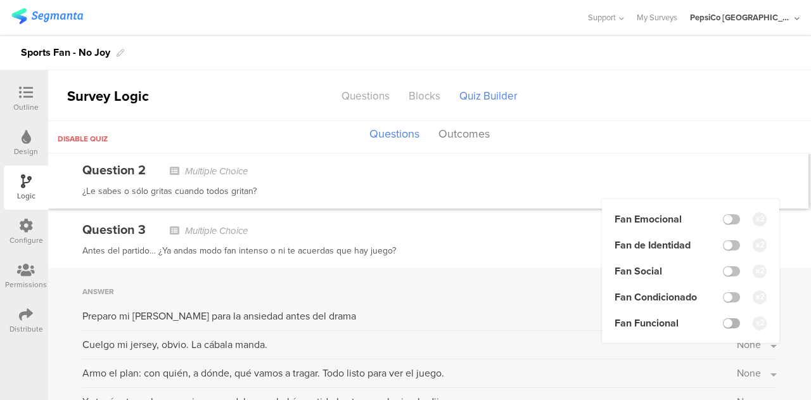
click at [723, 321] on label at bounding box center [731, 323] width 17 height 10
click at [0, 0] on input "checkbox" at bounding box center [0, 0] width 0 height 0
click at [569, 251] on div "Antes del partido… ¿Ya andas modo fan intenso o ni te acuerdas que hay juego?" at bounding box center [429, 250] width 694 height 15
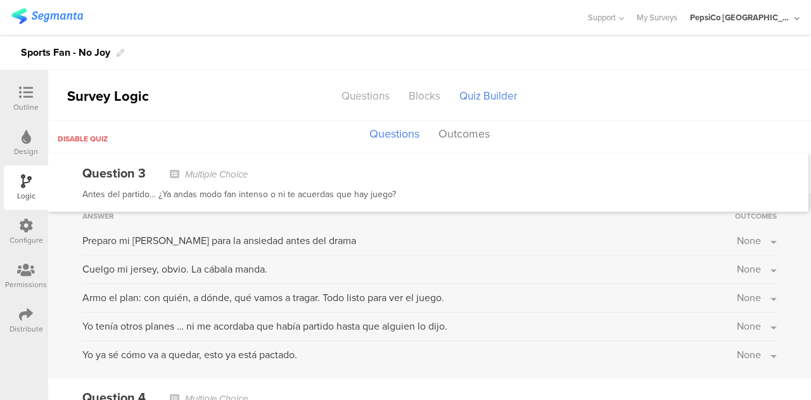
scroll to position [440, 0]
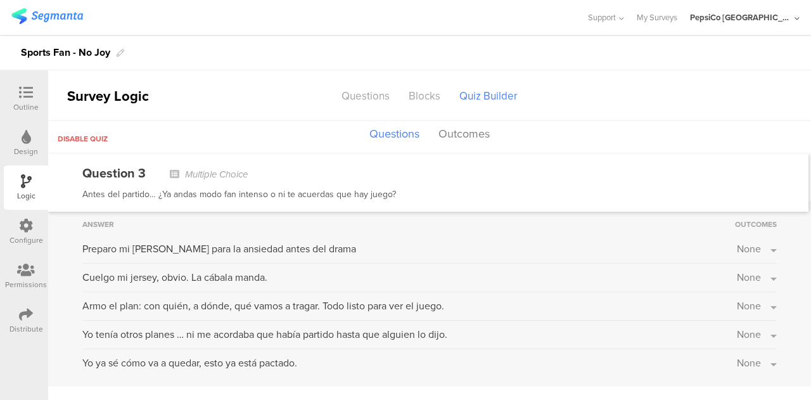
click at [737, 250] on span "None" at bounding box center [749, 248] width 24 height 15
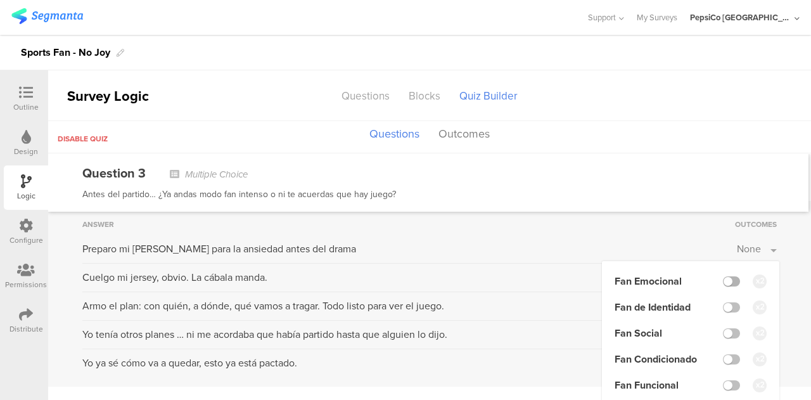
click at [727, 276] on label at bounding box center [731, 281] width 17 height 10
click at [0, 0] on input "checkbox" at bounding box center [0, 0] width 0 height 0
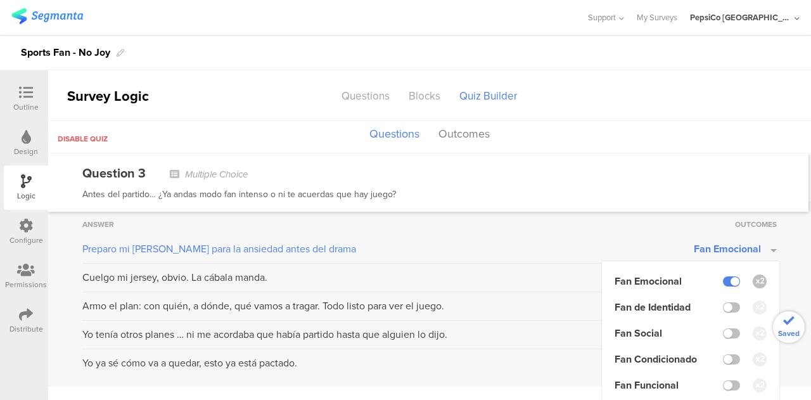
click at [784, 275] on div "Answer Outcomes Preparo mi [PERSON_NAME] para la ansiedad antes del drama Fan E…" at bounding box center [429, 294] width 763 height 186
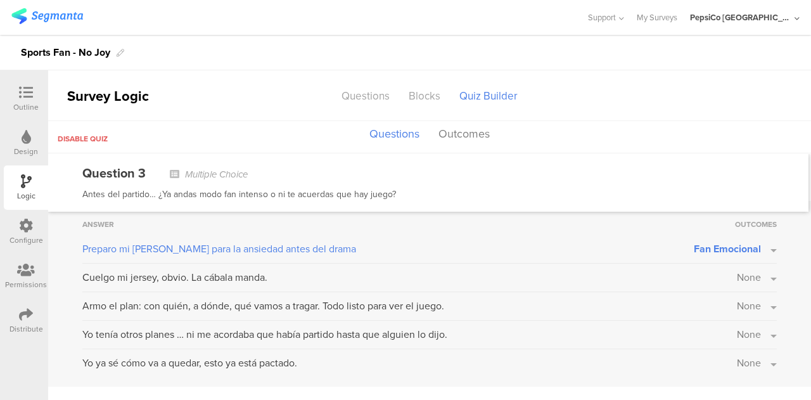
click at [752, 276] on button "None" at bounding box center [757, 277] width 40 height 15
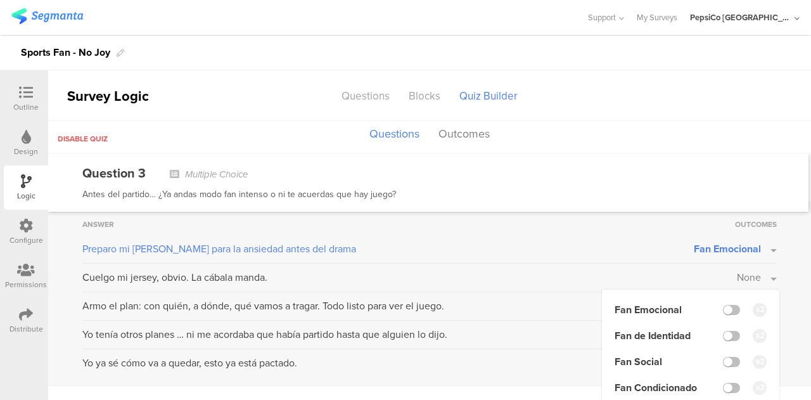
click at [722, 328] on li "Fan de Identidad" at bounding box center [690, 335] width 152 height 15
click at [723, 331] on label at bounding box center [731, 336] width 17 height 10
click at [0, 0] on input "checkbox" at bounding box center [0, 0] width 0 height 0
click at [773, 273] on div "Answer Outcomes Preparo mi [PERSON_NAME] para la ansiedad antes del drama Fan E…" at bounding box center [429, 294] width 763 height 186
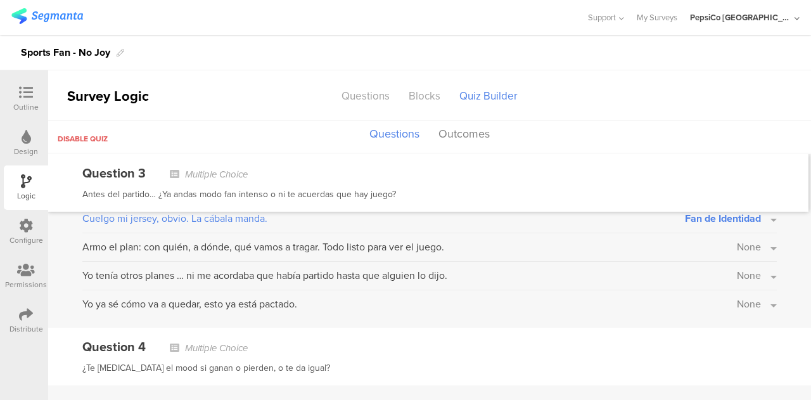
scroll to position [500, 0]
click at [740, 246] on span "None" at bounding box center [749, 246] width 24 height 15
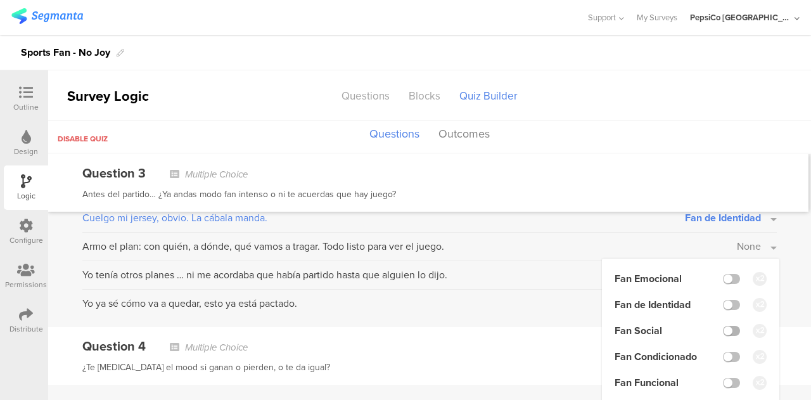
click at [723, 326] on label at bounding box center [731, 331] width 17 height 10
click at [0, 0] on input "checkbox" at bounding box center [0, 0] width 0 height 0
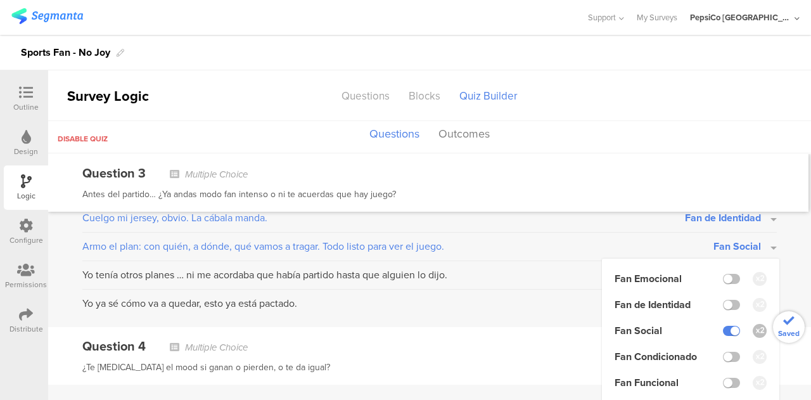
click at [783, 260] on div "Answer Outcomes Preparo mi [PERSON_NAME] para la ansiedad antes del drama Fan E…" at bounding box center [429, 234] width 763 height 186
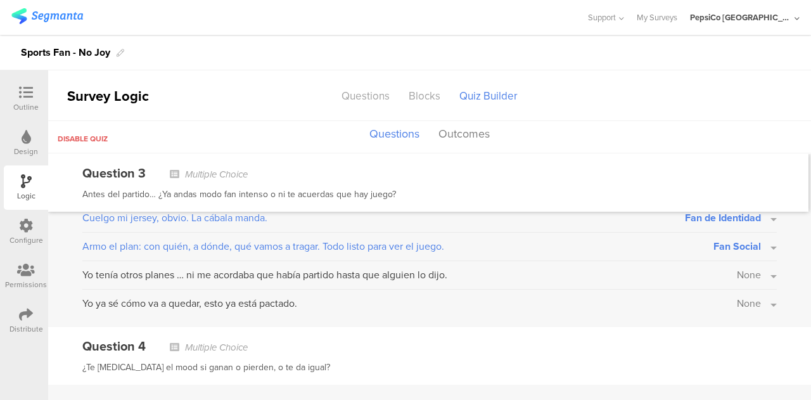
click at [752, 274] on button "None" at bounding box center [757, 274] width 40 height 15
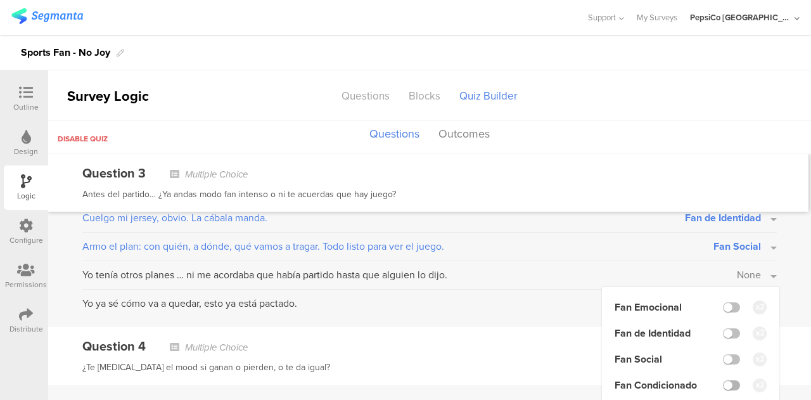
click at [723, 380] on label at bounding box center [731, 385] width 17 height 10
click at [0, 0] on input "checkbox" at bounding box center [0, 0] width 0 height 0
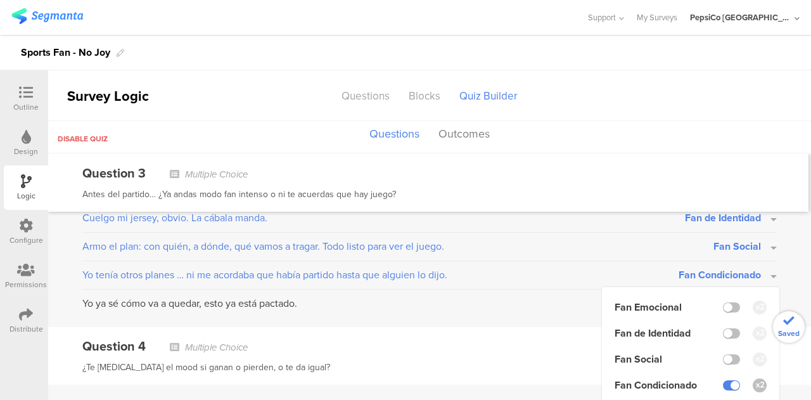
click at [780, 279] on div "Answer Outcomes Preparo mi [PERSON_NAME] para la ansiedad antes del drama Fan E…" at bounding box center [429, 234] width 763 height 186
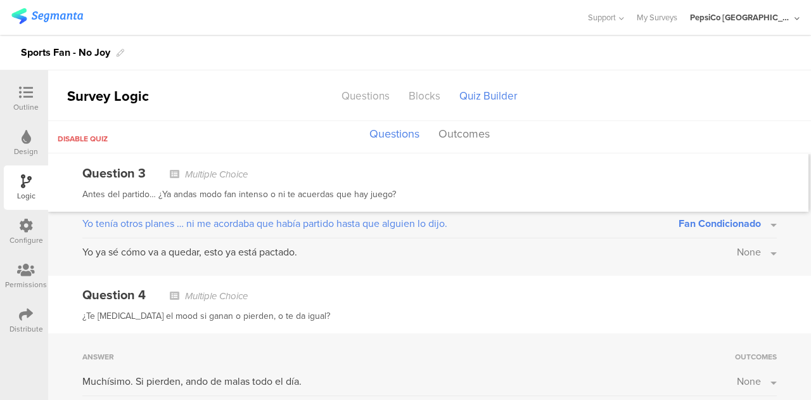
scroll to position [554, 0]
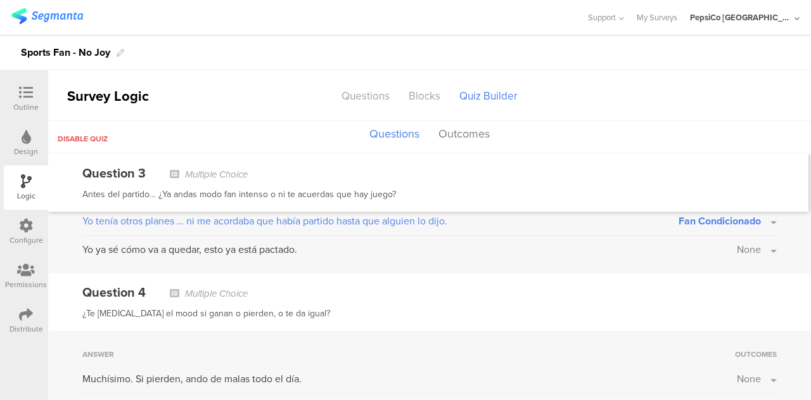
click at [747, 246] on span "None" at bounding box center [749, 249] width 24 height 15
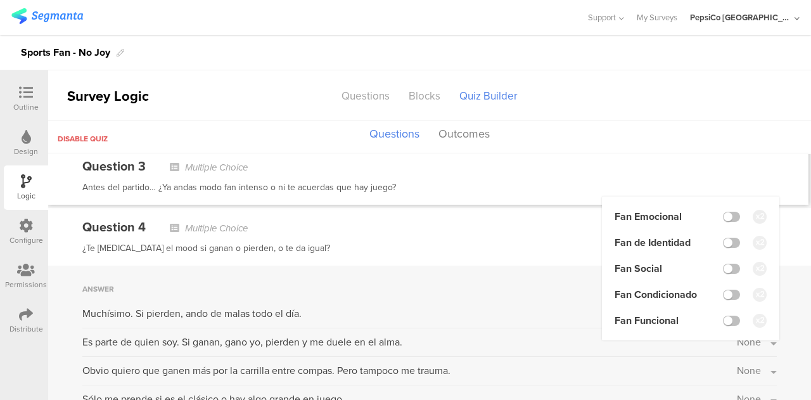
scroll to position [619, 0]
click at [723, 320] on label at bounding box center [731, 320] width 17 height 10
click at [0, 0] on input "checkbox" at bounding box center [0, 0] width 0 height 0
click at [548, 256] on div "Question 4 Multiple Choice ¿Te [MEDICAL_DATA] el mood si ganan o pierden, o te …" at bounding box center [429, 236] width 763 height 58
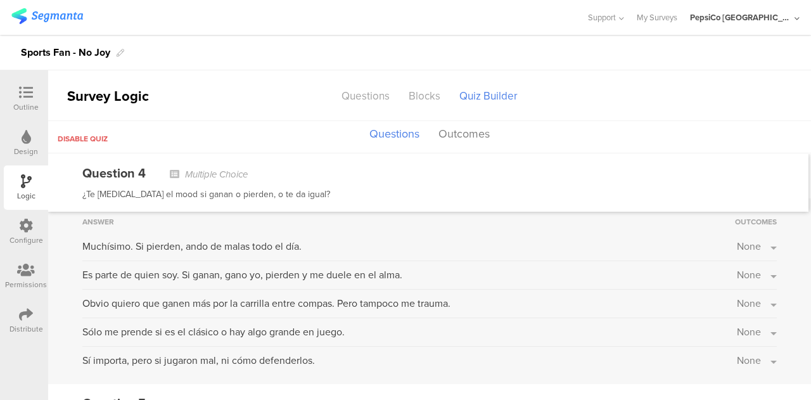
scroll to position [706, 0]
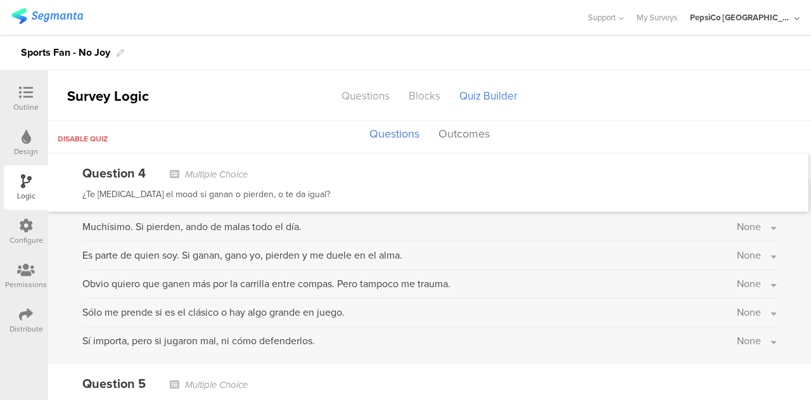
click at [749, 226] on span "None" at bounding box center [749, 226] width 24 height 15
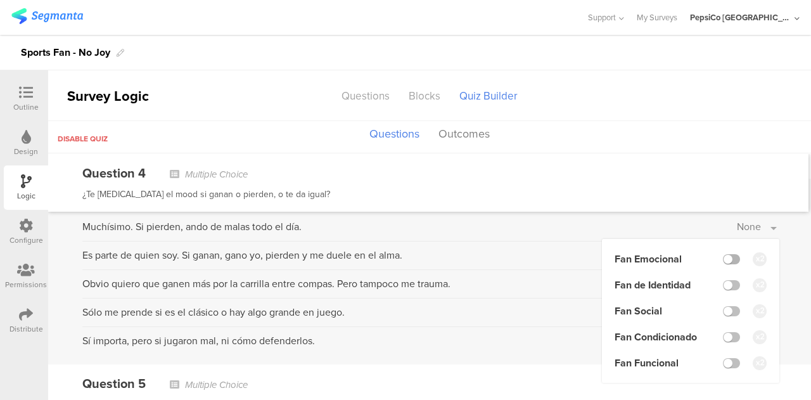
click at [725, 258] on label at bounding box center [731, 259] width 17 height 10
click at [0, 0] on input "checkbox" at bounding box center [0, 0] width 0 height 0
click at [566, 268] on div "Answer Outcomes Muchísimo. Si pierden, ando de malas todo el día. Fan Emocional…" at bounding box center [429, 272] width 763 height 186
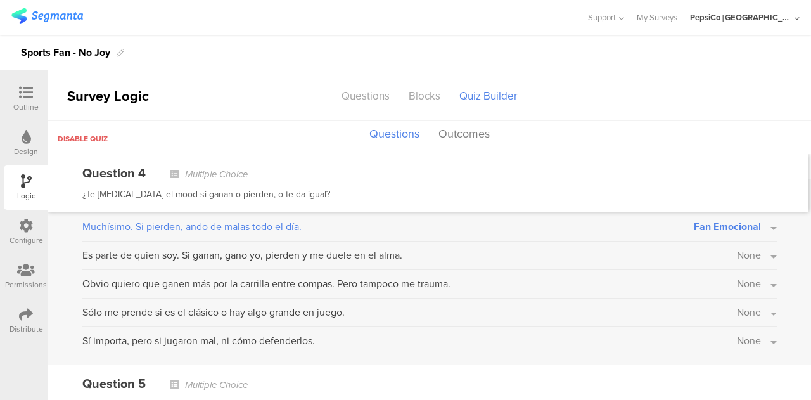
click at [750, 254] on span "None" at bounding box center [749, 255] width 24 height 15
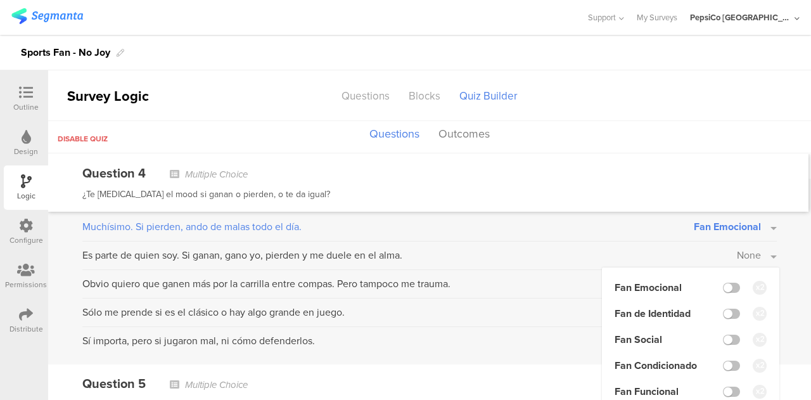
click at [730, 309] on li "Fan de Identidad" at bounding box center [690, 313] width 152 height 15
click at [725, 309] on label at bounding box center [731, 313] width 17 height 10
click at [0, 0] on input "checkbox" at bounding box center [0, 0] width 0 height 0
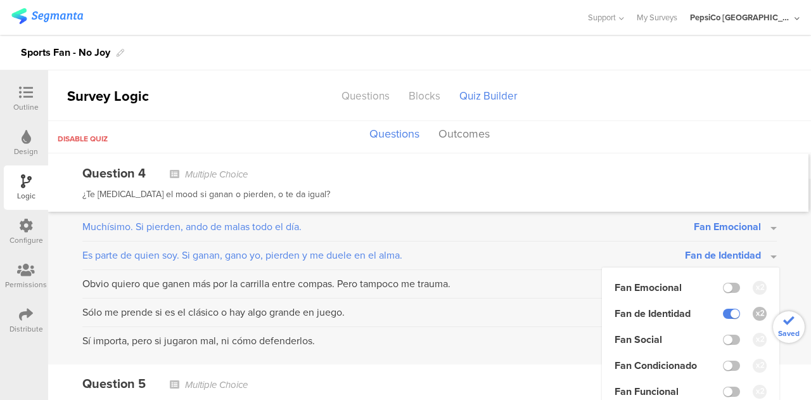
click at [785, 259] on div "Answer Outcomes Muchísimo. Si pierden, ando de malas todo el día. Fan Emocional…" at bounding box center [429, 272] width 763 height 186
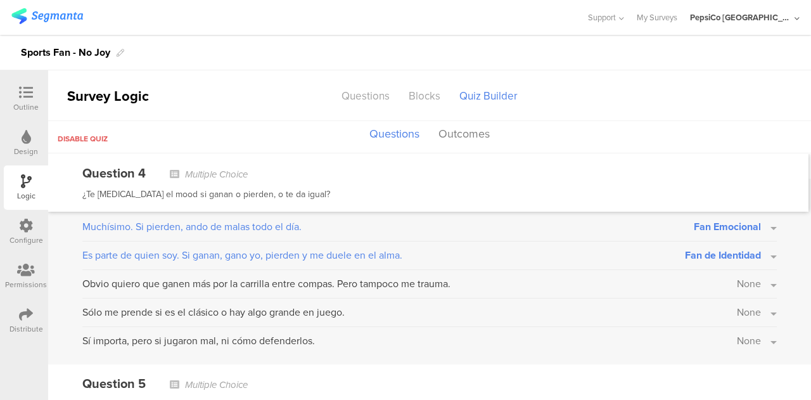
click at [737, 276] on span "None" at bounding box center [749, 283] width 24 height 15
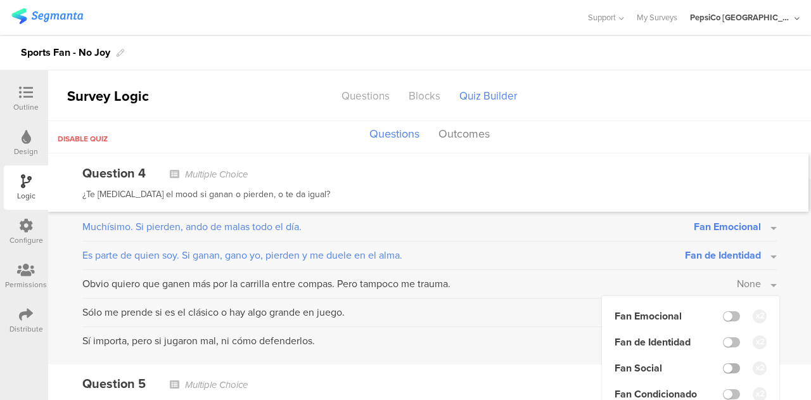
click at [723, 363] on label at bounding box center [731, 368] width 17 height 10
click at [0, 0] on input "checkbox" at bounding box center [0, 0] width 0 height 0
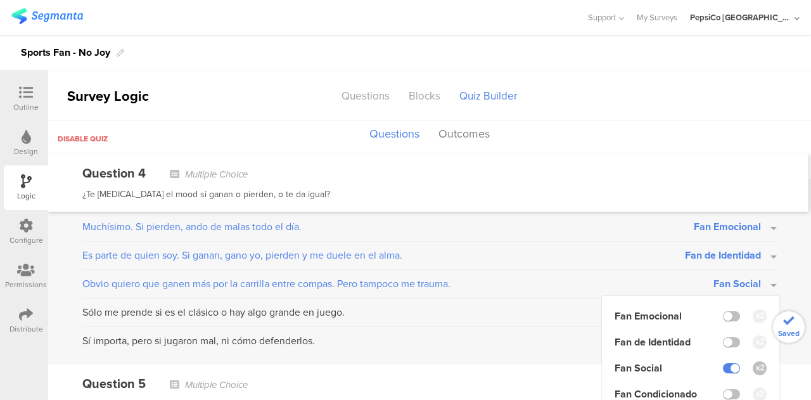
click at [787, 274] on div "Answer Outcomes Muchísimo. Si pierden, ando de malas todo el día. Fan Emocional…" at bounding box center [429, 272] width 763 height 186
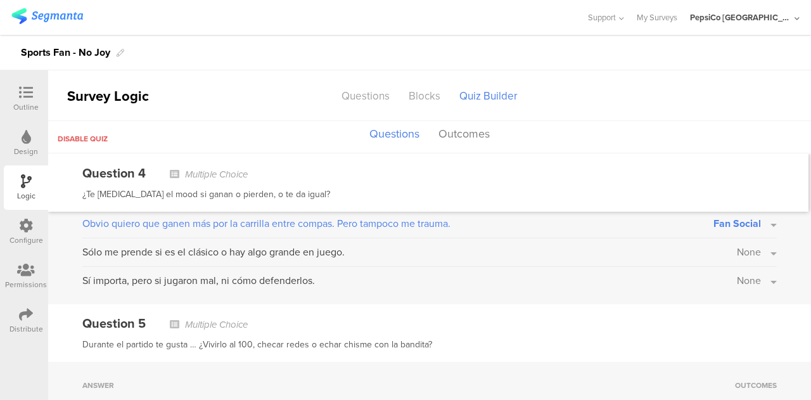
scroll to position [766, 0]
click at [737, 244] on span "None" at bounding box center [749, 251] width 24 height 15
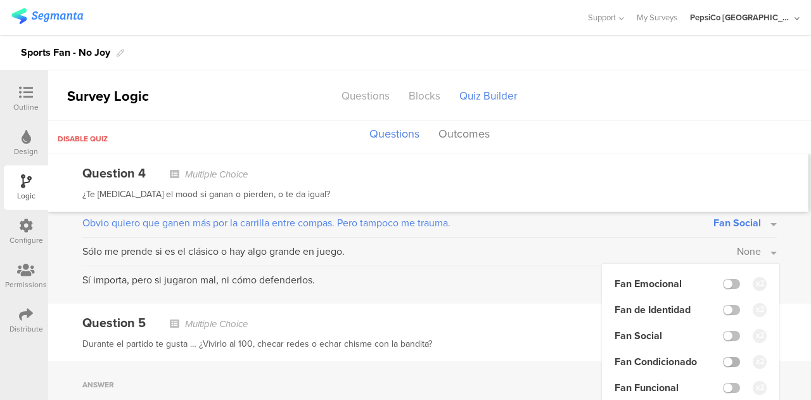
click at [726, 359] on label at bounding box center [731, 362] width 17 height 10
click at [0, 0] on input "checkbox" at bounding box center [0, 0] width 0 height 0
click at [786, 270] on div "Answer Outcomes Muchísimo. Si pierden, ando de malas todo el día. Fan Emocional…" at bounding box center [429, 211] width 763 height 186
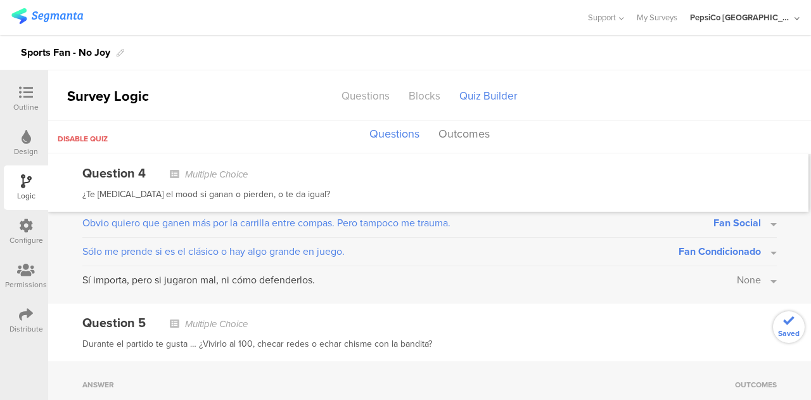
click at [763, 275] on button "None" at bounding box center [757, 279] width 40 height 15
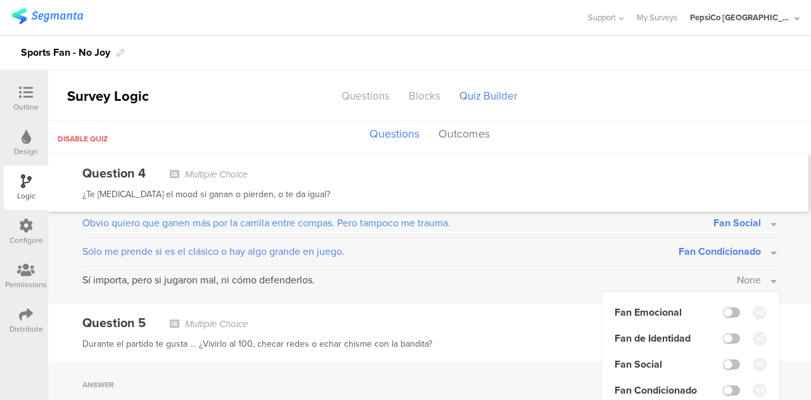
scroll to position [818, 0]
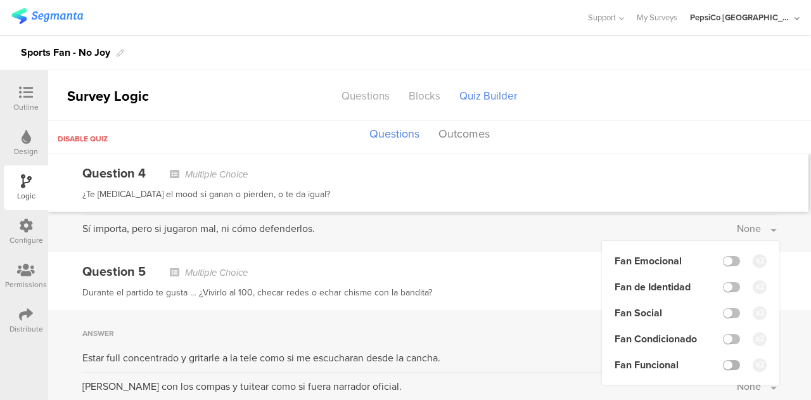
click at [723, 362] on label at bounding box center [731, 365] width 17 height 10
click at [0, 0] on input "checkbox" at bounding box center [0, 0] width 0 height 0
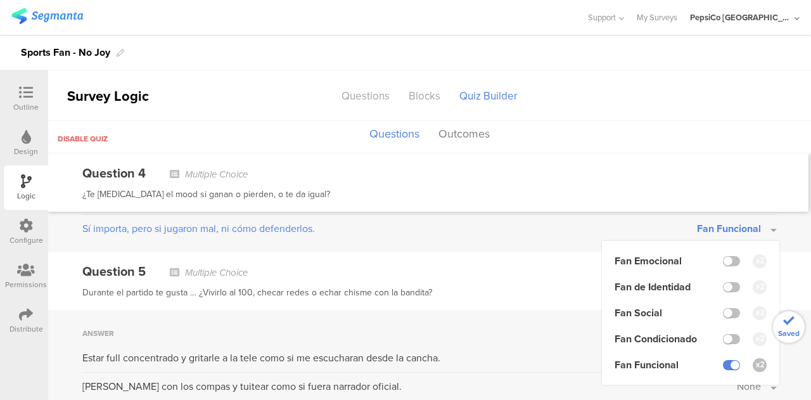
click at [542, 276] on div "Question 5 Multiple Choice Durante el partido te gusta … ¿Vivirlo al 100, checa…" at bounding box center [429, 281] width 763 height 58
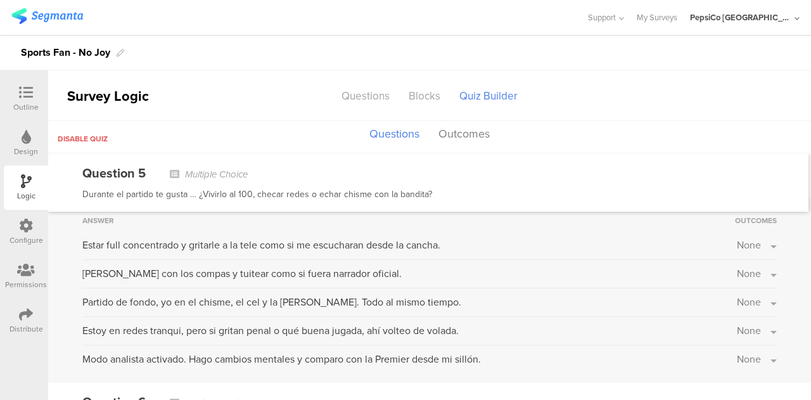
scroll to position [923, 0]
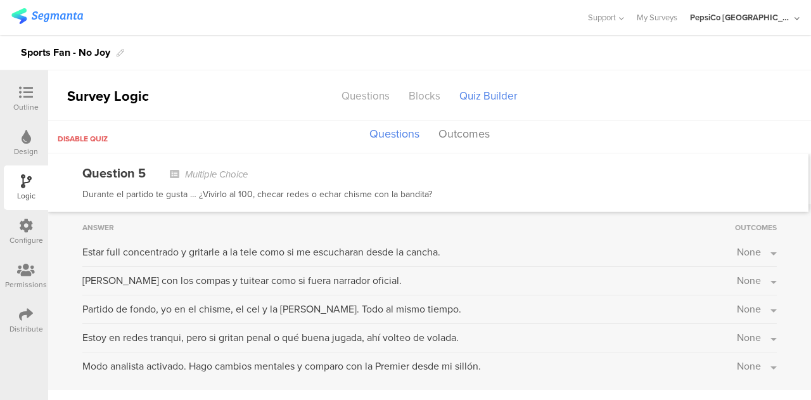
click at [745, 246] on span "None" at bounding box center [749, 251] width 24 height 15
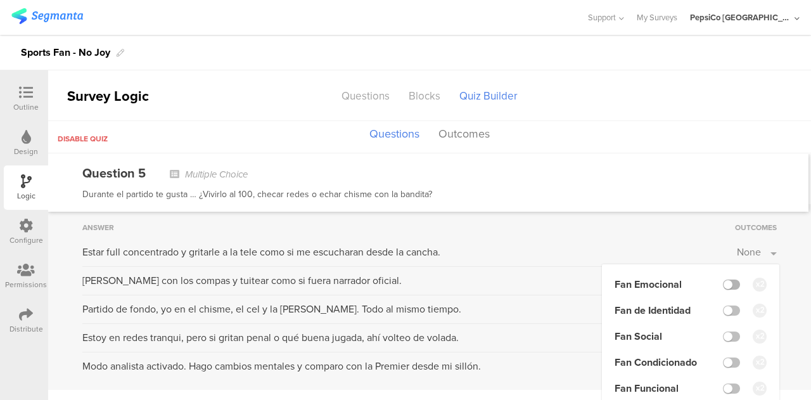
click at [726, 279] on label at bounding box center [731, 284] width 17 height 10
click at [0, 0] on input "checkbox" at bounding box center [0, 0] width 0 height 0
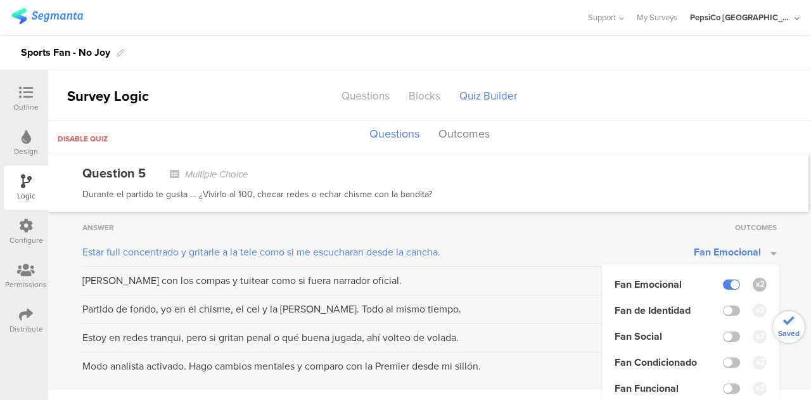
click at [797, 267] on div "Answer Outcomes Estar full concentrado y gritarle a la tele como si me escuchar…" at bounding box center [429, 297] width 763 height 186
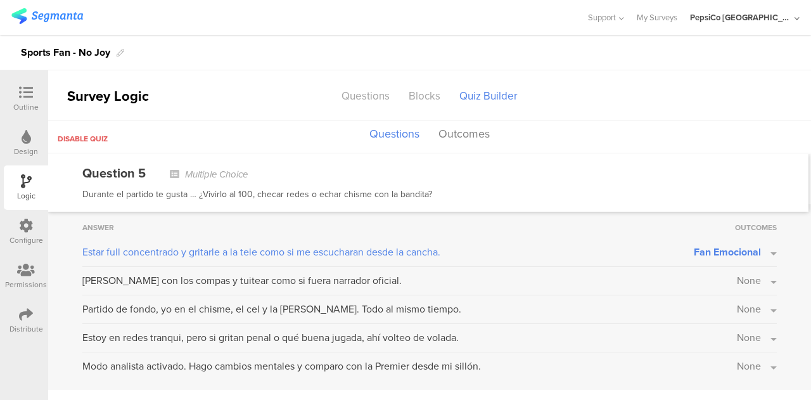
click at [755, 277] on button "None" at bounding box center [757, 280] width 40 height 15
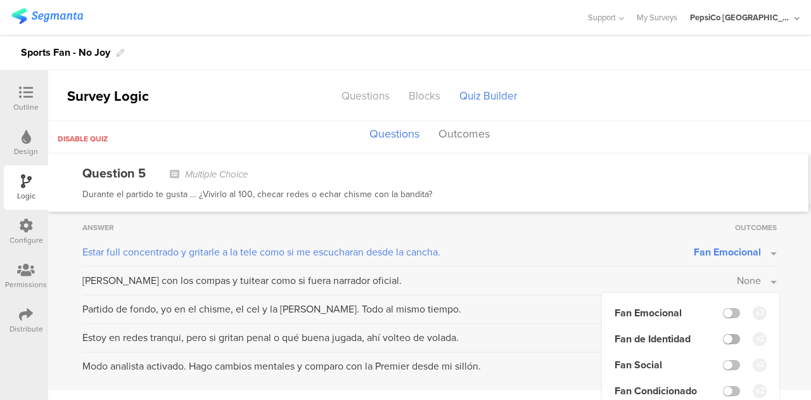
click at [724, 334] on label at bounding box center [731, 339] width 17 height 10
click at [0, 0] on input "checkbox" at bounding box center [0, 0] width 0 height 0
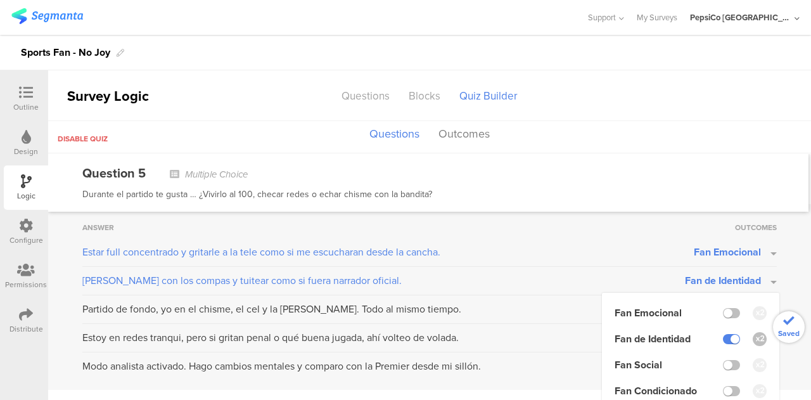
click at [782, 270] on div "Answer Outcomes Estar full concentrado y gritarle a la tele como si me escuchar…" at bounding box center [429, 297] width 763 height 186
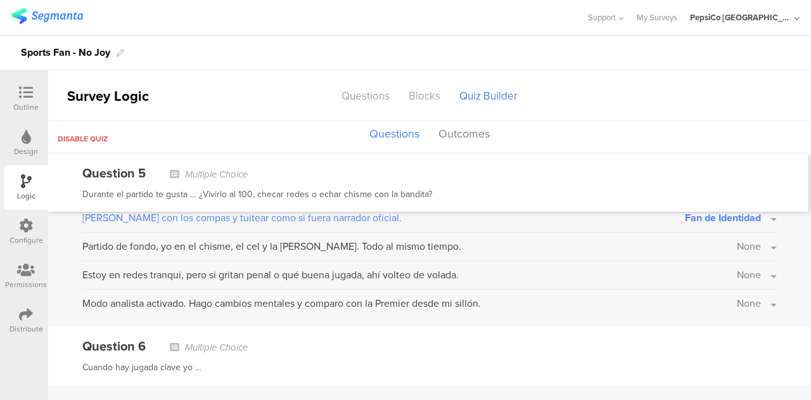
scroll to position [987, 0]
click at [737, 241] on span "None" at bounding box center [749, 245] width 24 height 15
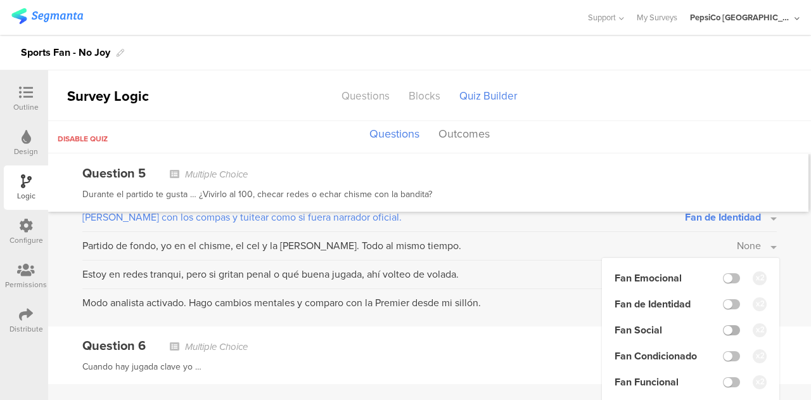
click at [723, 325] on label at bounding box center [731, 330] width 17 height 10
click at [0, 0] on input "checkbox" at bounding box center [0, 0] width 0 height 0
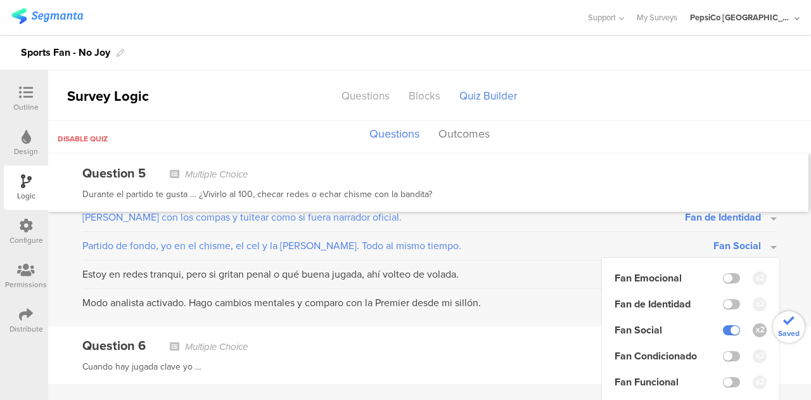
click at [779, 273] on div "Answer Outcomes Estar full concentrado y gritarle a la tele como si me escuchar…" at bounding box center [429, 234] width 763 height 186
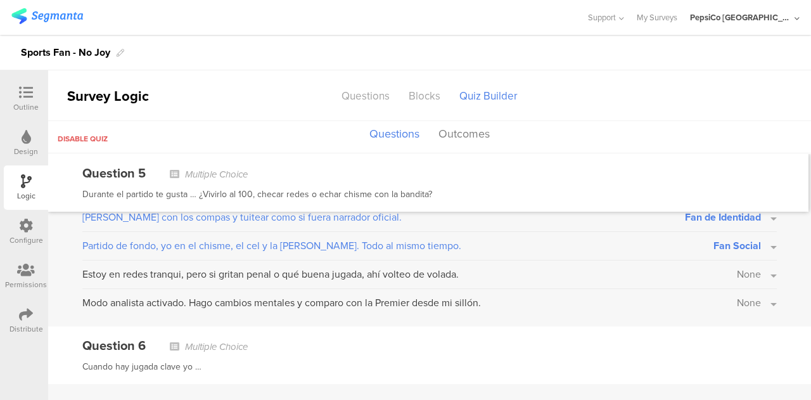
click at [757, 270] on button "None" at bounding box center [757, 274] width 40 height 15
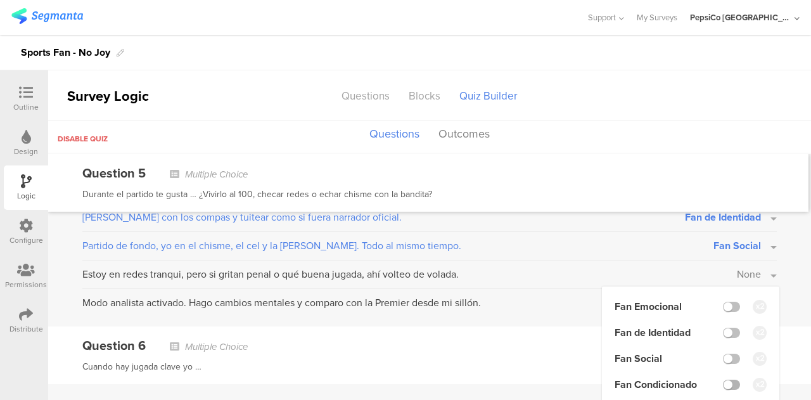
click at [723, 382] on label at bounding box center [731, 384] width 17 height 10
click at [0, 0] on input "checkbox" at bounding box center [0, 0] width 0 height 0
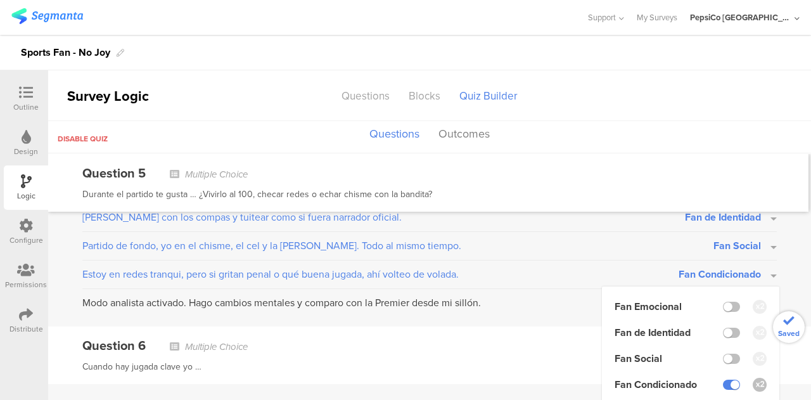
click at [789, 264] on div "Answer Outcomes Estar full concentrado y gritarle a la tele como si me escuchar…" at bounding box center [429, 234] width 763 height 186
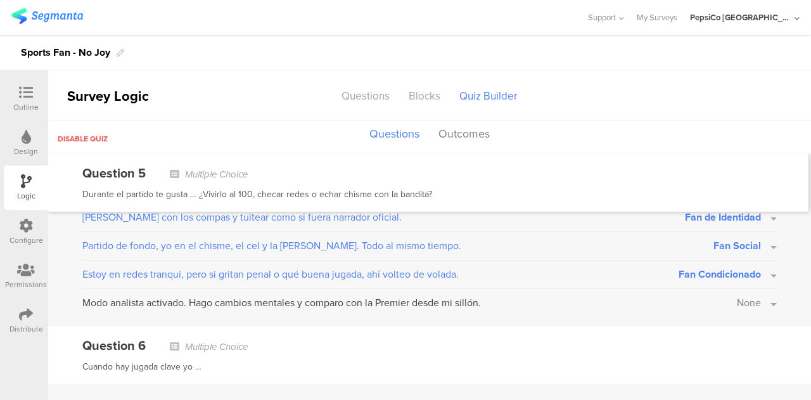
click at [752, 298] on button "None" at bounding box center [757, 302] width 40 height 15
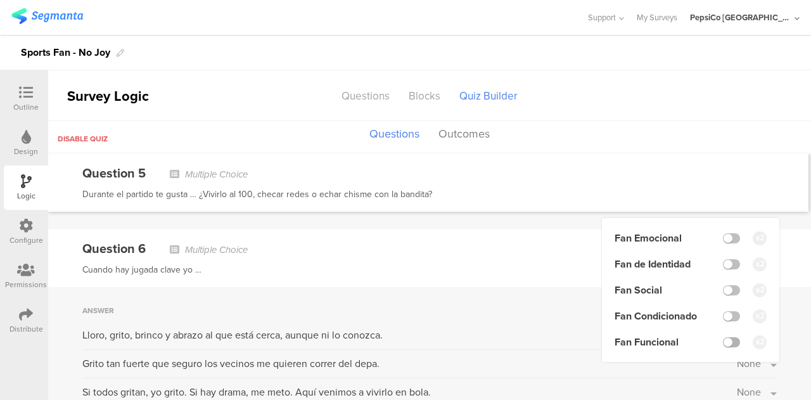
scroll to position [1084, 0]
click at [725, 338] on label at bounding box center [731, 341] width 17 height 10
click at [0, 0] on input "checkbox" at bounding box center [0, 0] width 0 height 0
click at [557, 276] on div "Question 6 Multiple Choice Cuando hay jugada clave yo …" at bounding box center [429, 258] width 763 height 58
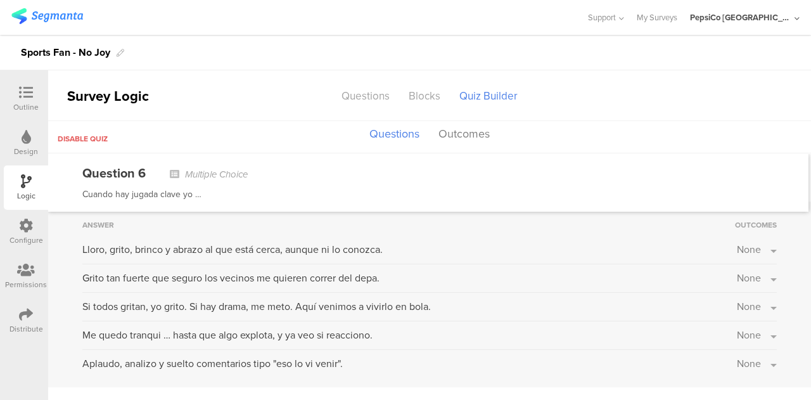
scroll to position [1173, 0]
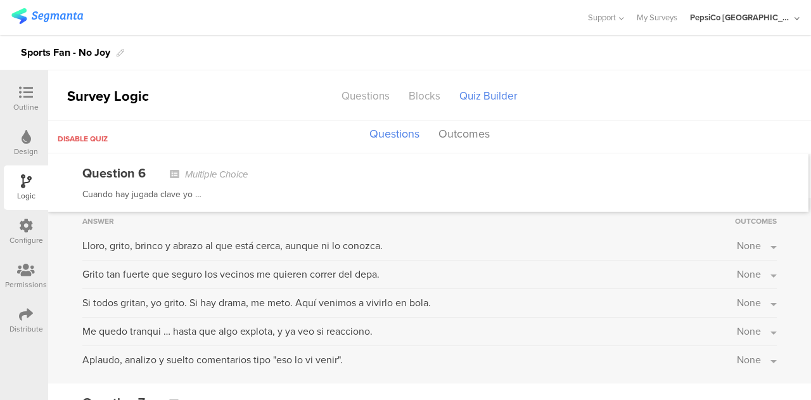
click at [737, 239] on span "None" at bounding box center [749, 245] width 24 height 15
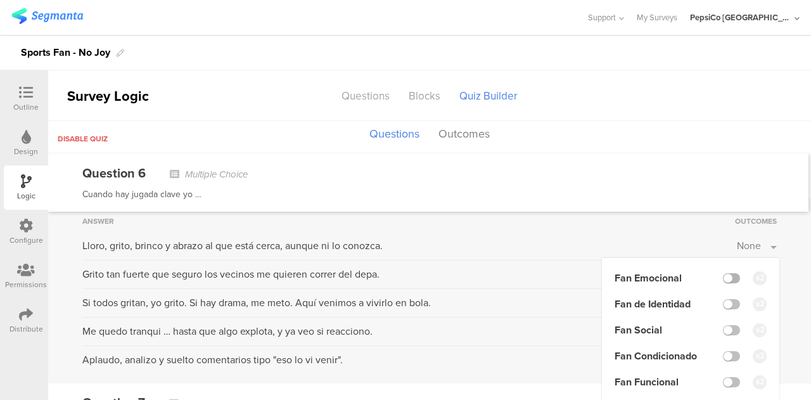
click at [723, 273] on label at bounding box center [731, 278] width 17 height 10
click at [0, 0] on input "checkbox" at bounding box center [0, 0] width 0 height 0
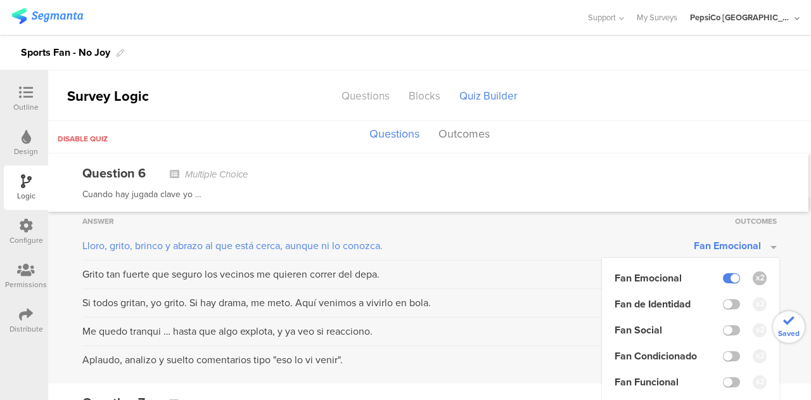
drag, startPoint x: 793, startPoint y: 260, endPoint x: 778, endPoint y: 265, distance: 16.0
click at [793, 260] on div "Answer Outcomes Lloro, grito, brinco y abrazo al que está cerca, aunque ni lo c…" at bounding box center [429, 291] width 763 height 186
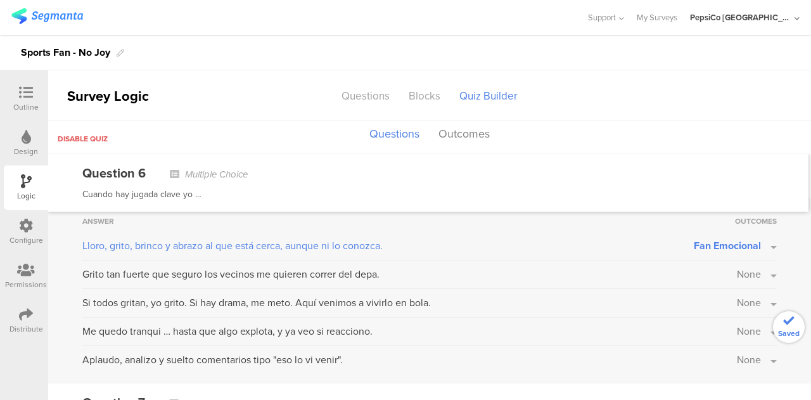
click at [759, 270] on button "None" at bounding box center [757, 274] width 40 height 15
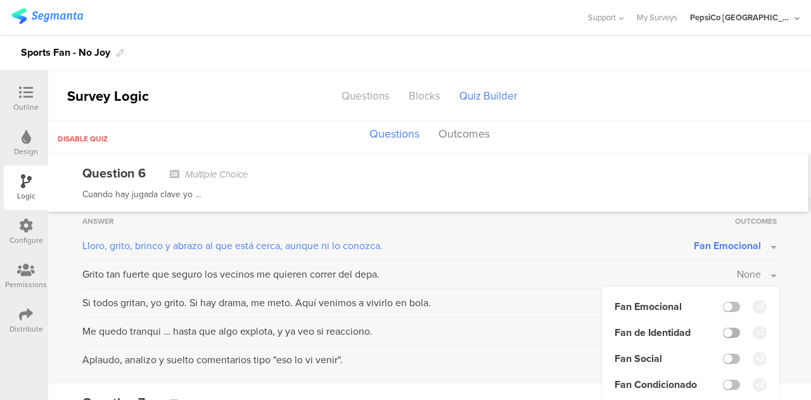
click at [726, 327] on label at bounding box center [731, 332] width 17 height 10
click at [0, 0] on input "checkbox" at bounding box center [0, 0] width 0 height 0
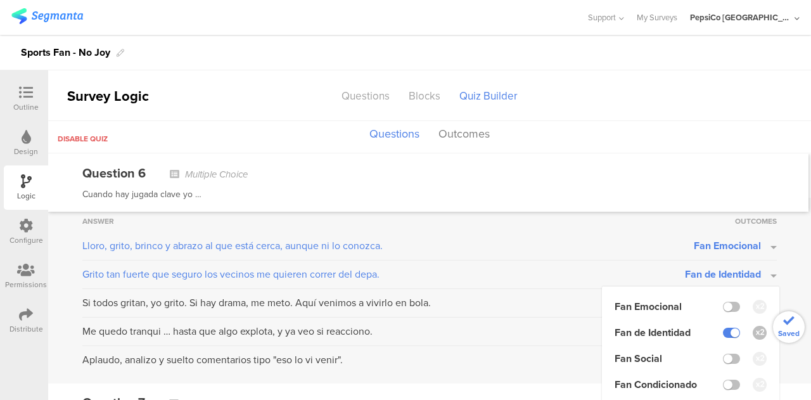
click at [792, 279] on div "Answer Outcomes Lloro, grito, brinco y abrazo al que está cerca, aunque ni lo c…" at bounding box center [429, 291] width 763 height 186
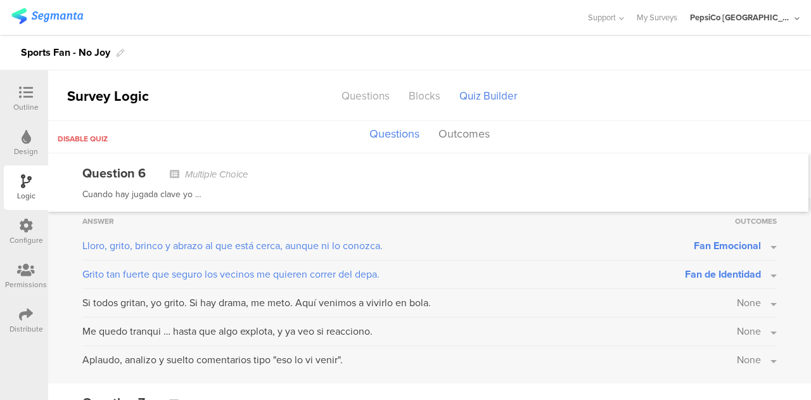
click at [742, 298] on span "None" at bounding box center [749, 302] width 24 height 15
click at [725, 382] on label at bounding box center [731, 387] width 17 height 10
click at [0, 0] on input "checkbox" at bounding box center [0, 0] width 0 height 0
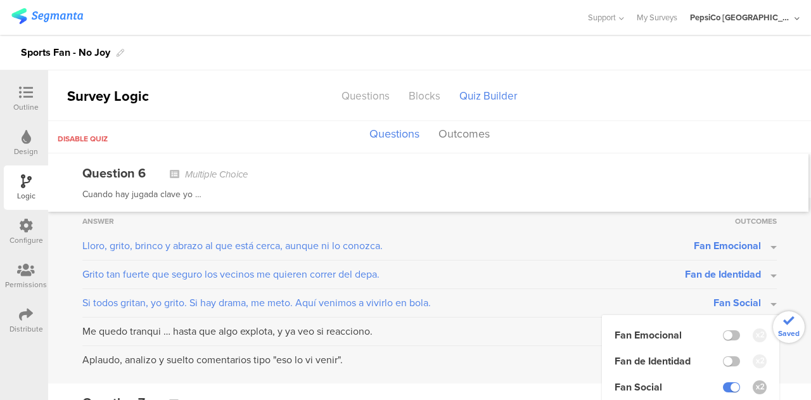
click at [787, 267] on div "Answer Outcomes Lloro, grito, brinco y abrazo al que está cerca, aunque ni lo c…" at bounding box center [429, 291] width 763 height 186
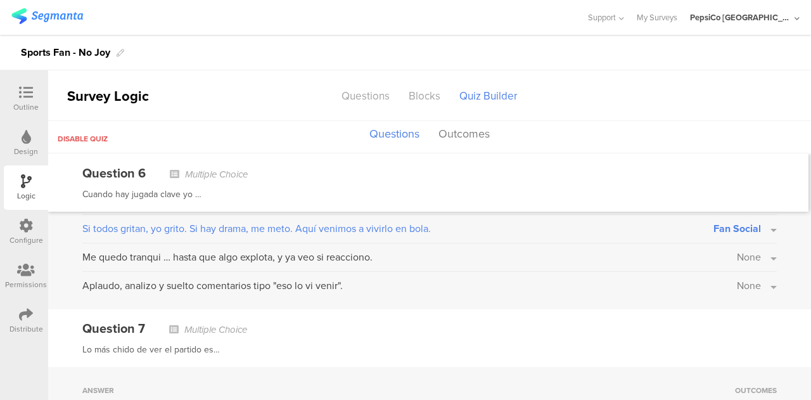
scroll to position [1248, 0]
click at [744, 250] on span "None" at bounding box center [749, 256] width 24 height 15
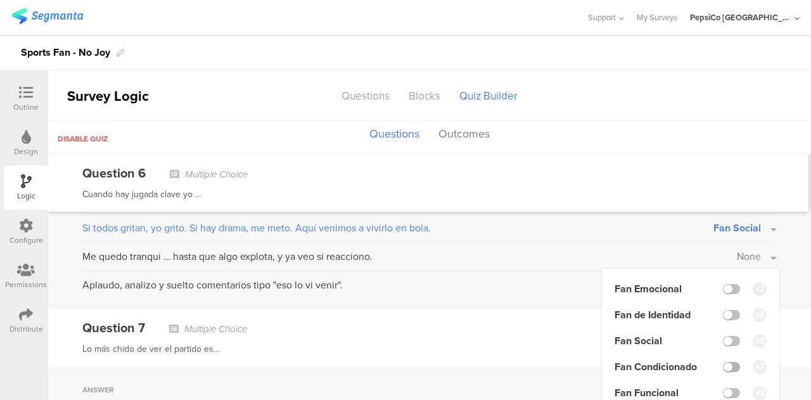
click at [726, 362] on label at bounding box center [731, 367] width 17 height 10
click at [0, 0] on input "checkbox" at bounding box center [0, 0] width 0 height 0
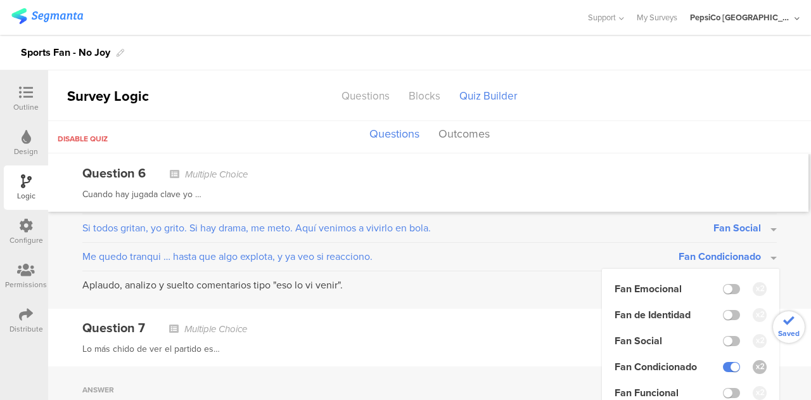
click at [793, 260] on div "Answer Outcomes Lloro, grito, brinco y abrazo al que está cerca, aunque ni lo c…" at bounding box center [429, 216] width 763 height 186
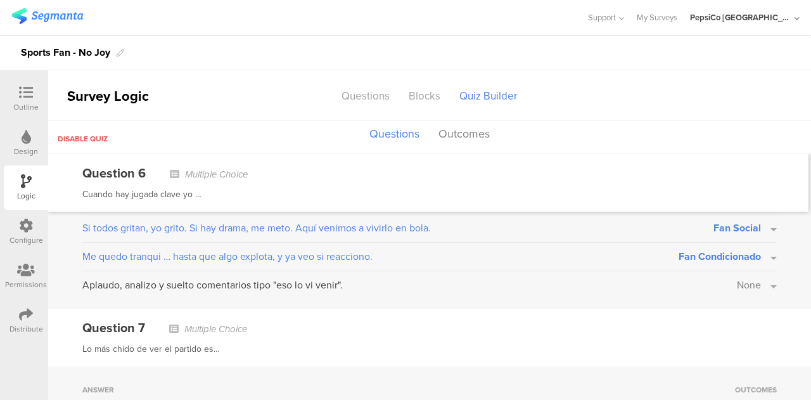
click at [757, 282] on button "None" at bounding box center [757, 284] width 40 height 15
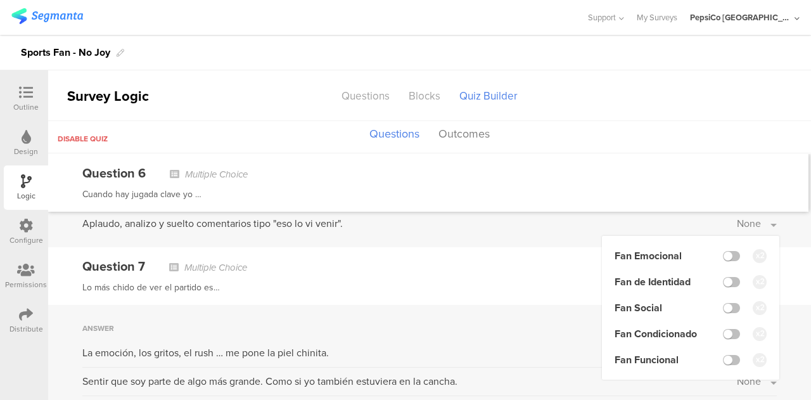
scroll to position [1310, 0]
click at [723, 354] on label at bounding box center [731, 359] width 17 height 10
click at [0, 0] on input "checkbox" at bounding box center [0, 0] width 0 height 0
click at [533, 281] on div "Lo más chido de ver el partido es…" at bounding box center [429, 286] width 694 height 15
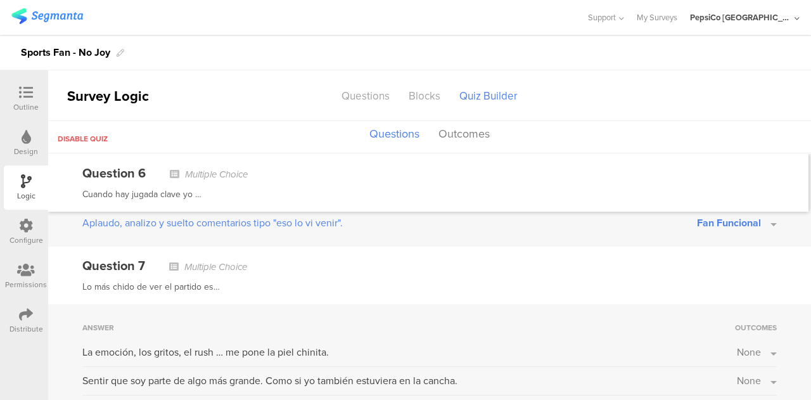
scroll to position [1391, 0]
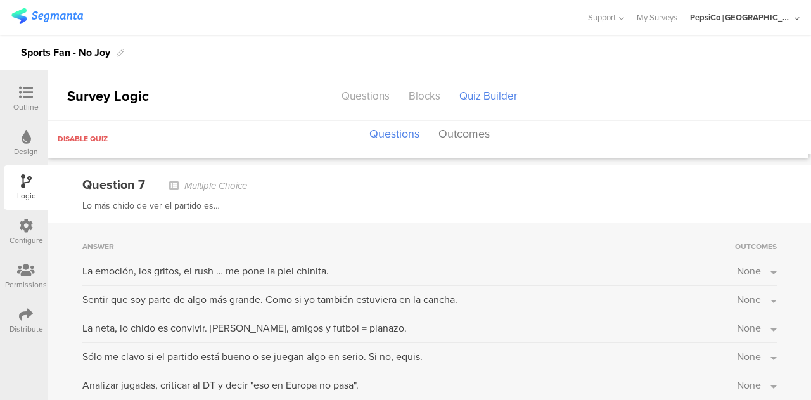
click at [737, 263] on span "None" at bounding box center [749, 270] width 24 height 15
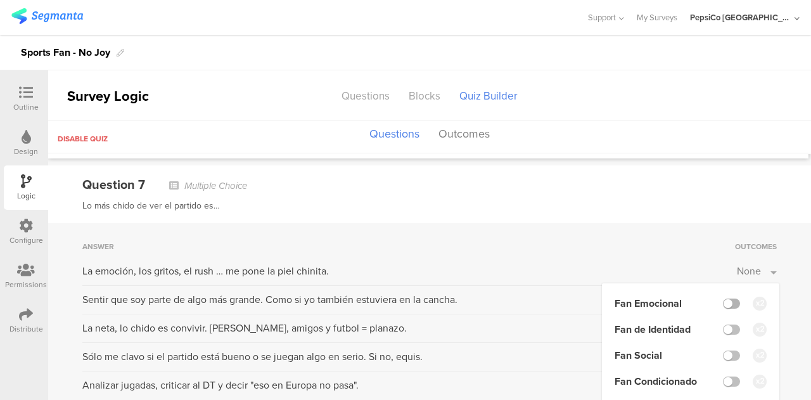
click at [726, 298] on label at bounding box center [731, 303] width 17 height 10
click at [0, 0] on input "checkbox" at bounding box center [0, 0] width 0 height 0
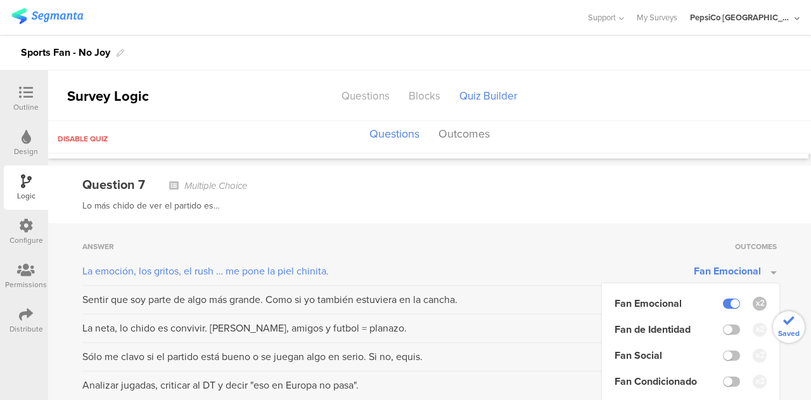
click at [788, 267] on div "Answer Outcomes La emoción, los gritos, el rush … me pone la piel chinita. Fan …" at bounding box center [429, 316] width 763 height 186
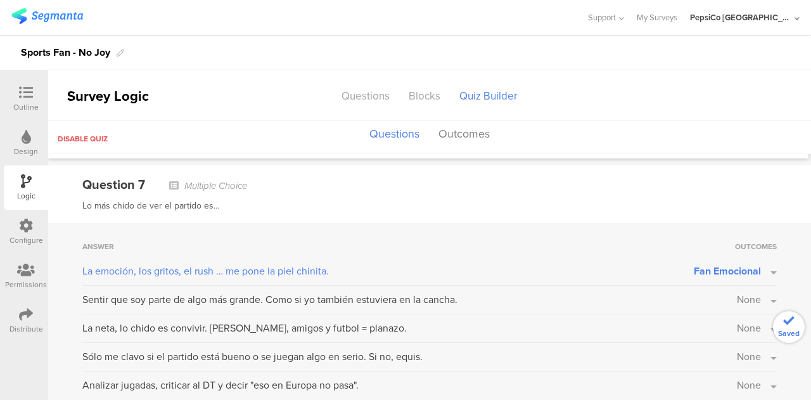
click at [752, 292] on button "None" at bounding box center [757, 299] width 40 height 15
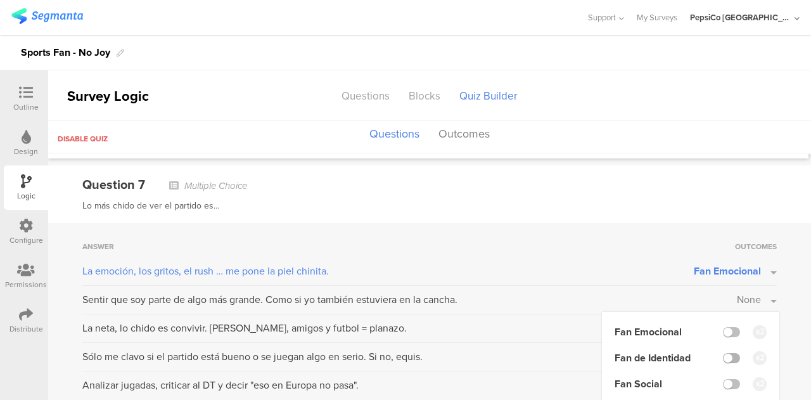
click at [724, 353] on label at bounding box center [731, 358] width 17 height 10
click at [0, 0] on input "checkbox" at bounding box center [0, 0] width 0 height 0
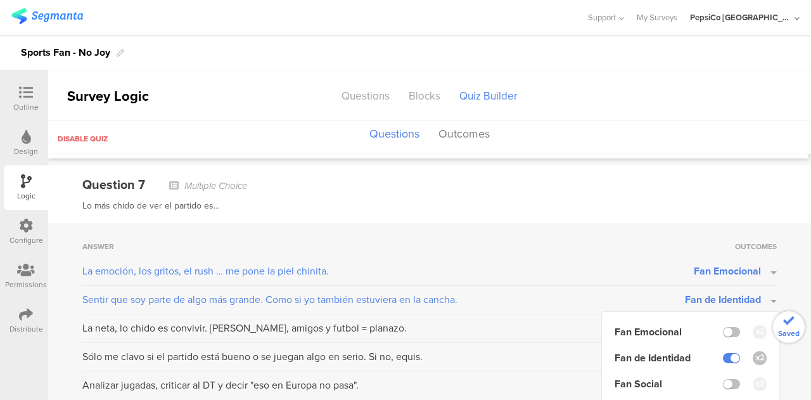
click at [779, 282] on div "Answer Outcomes La emoción, los gritos, el rush … me pone la piel chinita. Fan …" at bounding box center [429, 316] width 763 height 186
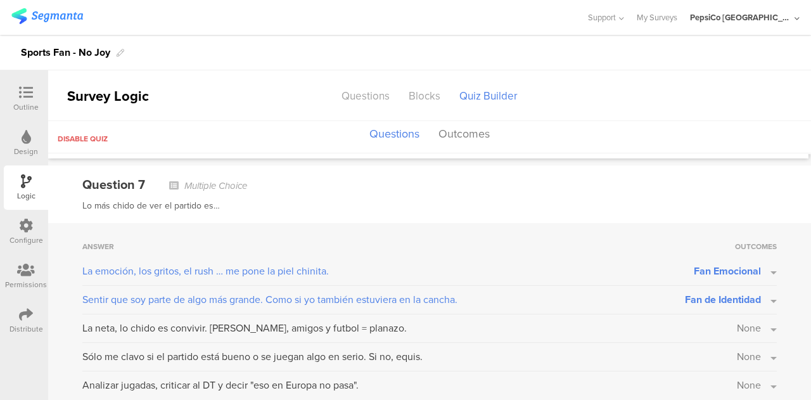
click at [738, 320] on span "None" at bounding box center [749, 327] width 24 height 15
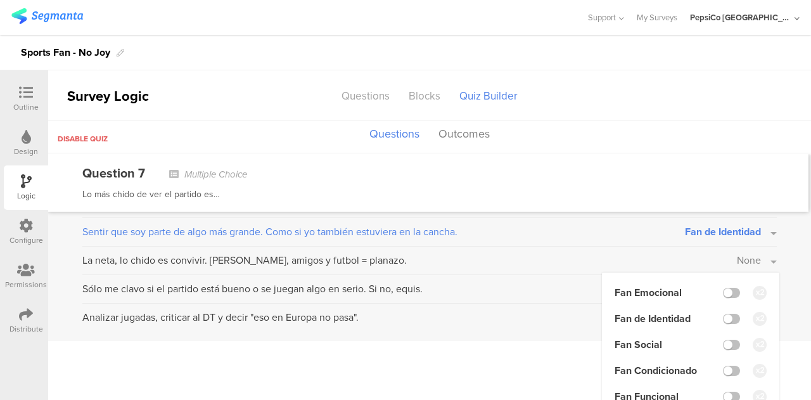
scroll to position [1460, 0]
click at [725, 338] on label at bounding box center [731, 343] width 17 height 10
click at [0, 0] on input "checkbox" at bounding box center [0, 0] width 0 height 0
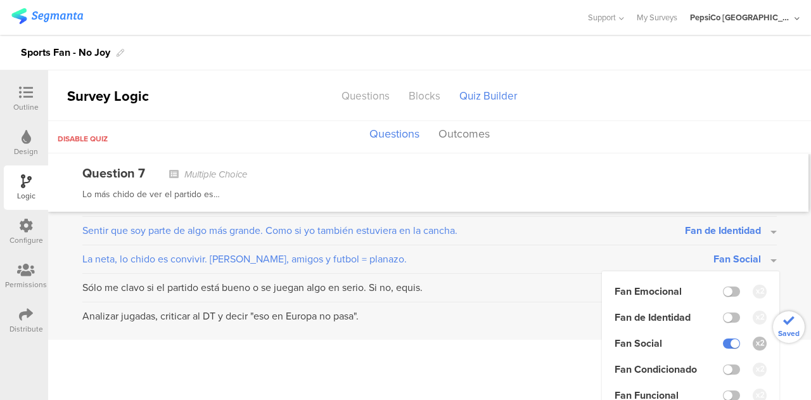
click at [789, 251] on div "Answer Outcomes La emoción, los gritos, el rush … me pone la piel chinita. Fan …" at bounding box center [429, 247] width 763 height 186
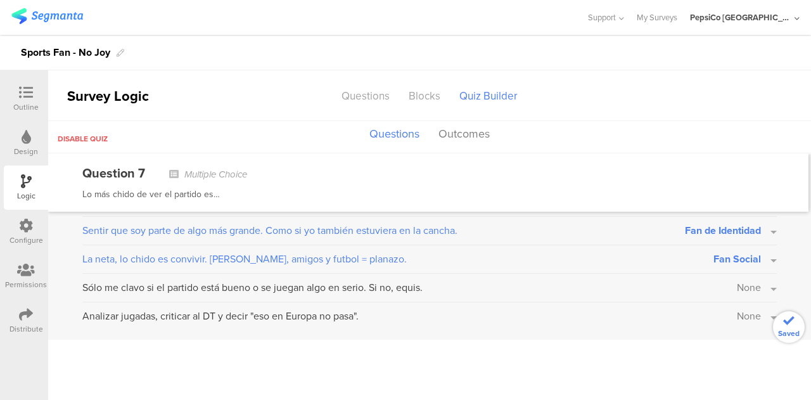
scroll to position [1391, 0]
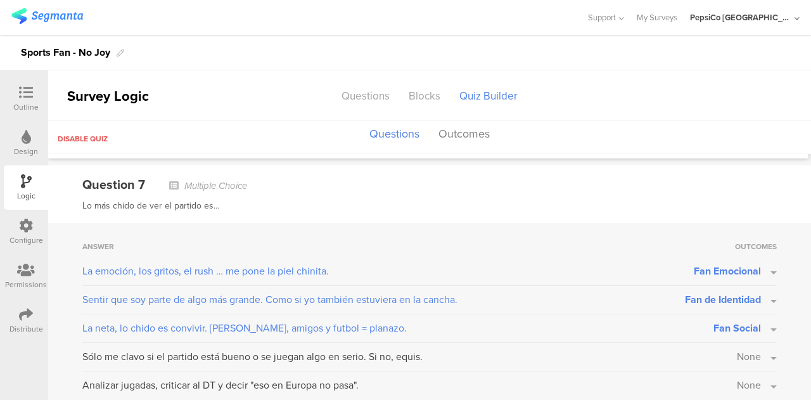
click at [737, 349] on span "None" at bounding box center [749, 356] width 24 height 15
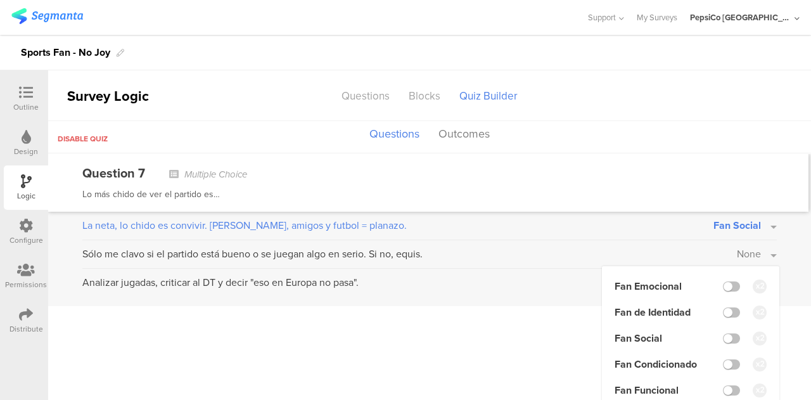
scroll to position [1498, 0]
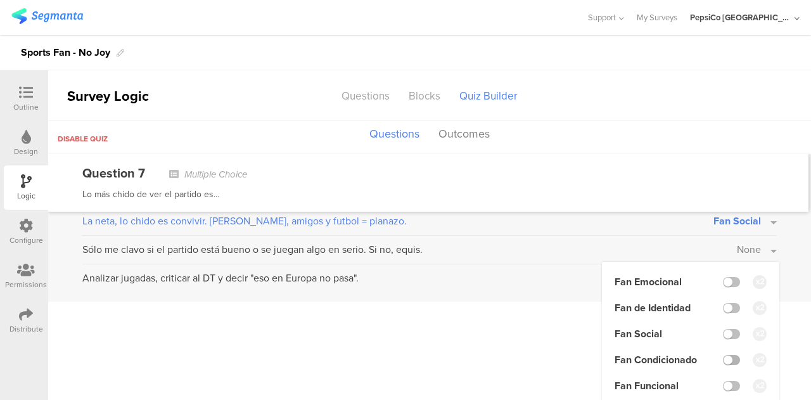
click at [723, 355] on label at bounding box center [731, 360] width 17 height 10
click at [0, 0] on input "checkbox" at bounding box center [0, 0] width 0 height 0
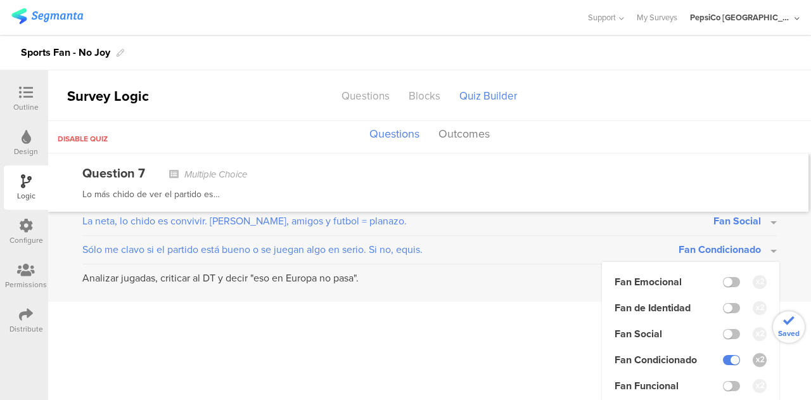
click at [798, 262] on div "Answer Outcomes La emoción, los gritos, el rush … me pone la piel chinita. Fan …" at bounding box center [429, 209] width 763 height 186
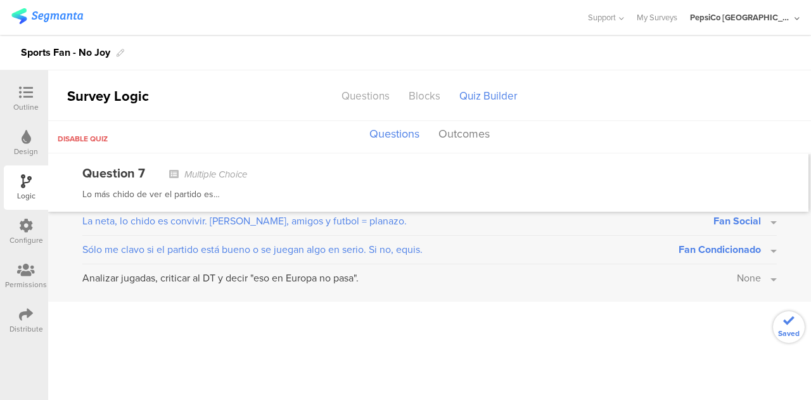
scroll to position [1391, 0]
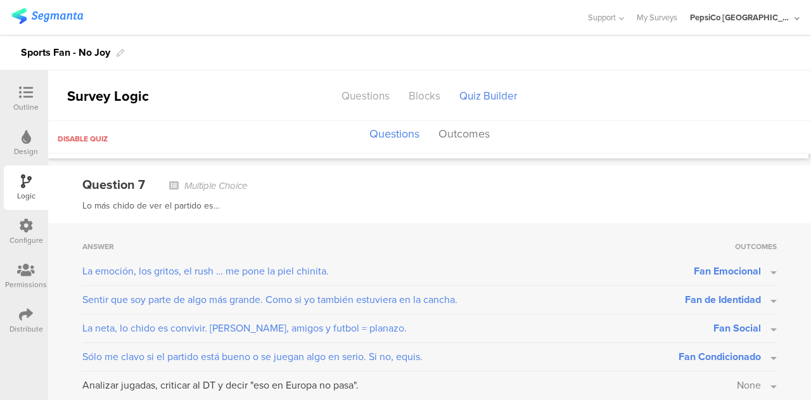
click at [744, 377] on span "None" at bounding box center [749, 384] width 24 height 15
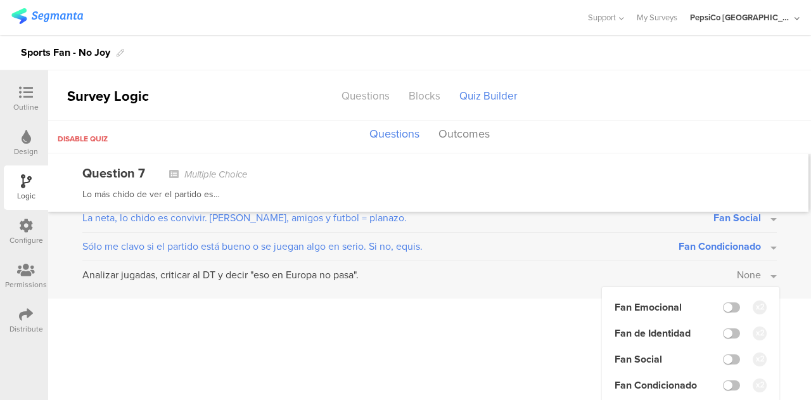
scroll to position [1526, 0]
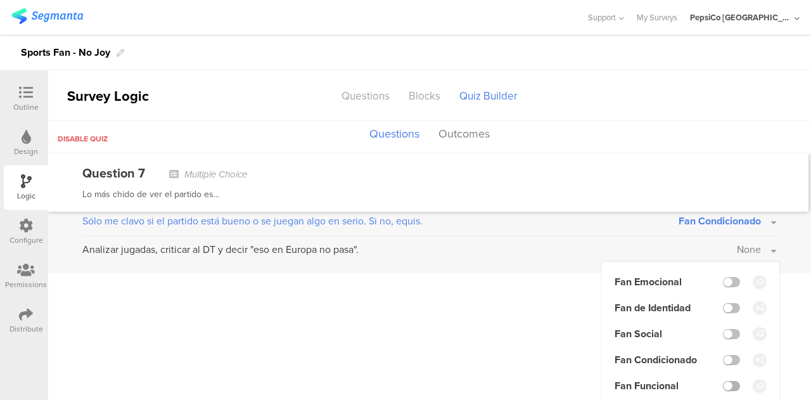
click at [723, 382] on label at bounding box center [731, 386] width 17 height 10
click at [0, 0] on input "checkbox" at bounding box center [0, 0] width 0 height 0
click at [511, 315] on ul "Question 1 Multiple Choice ¿Te gusta el futbol? Answer Outcomes Si, mucho. No m…" at bounding box center [429, 277] width 763 height 246
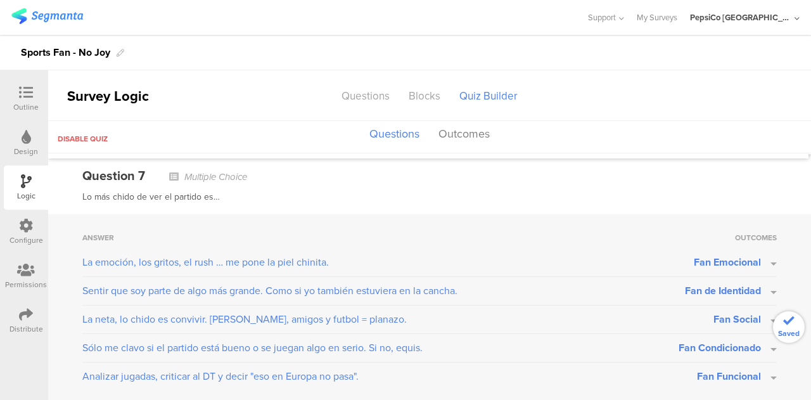
scroll to position [1391, 0]
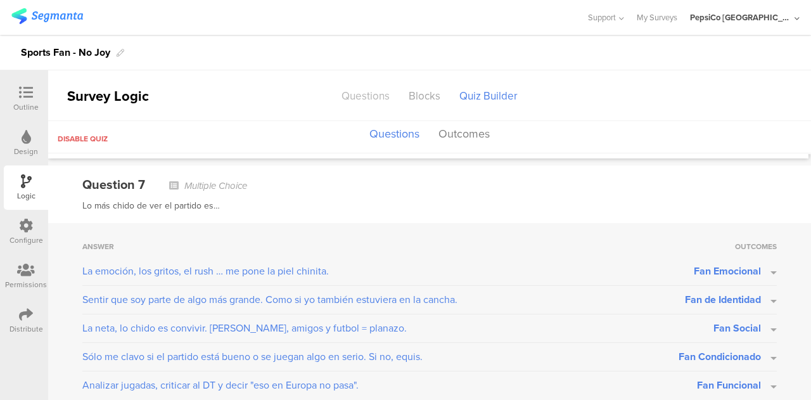
click at [354, 96] on div "Questions" at bounding box center [365, 96] width 67 height 22
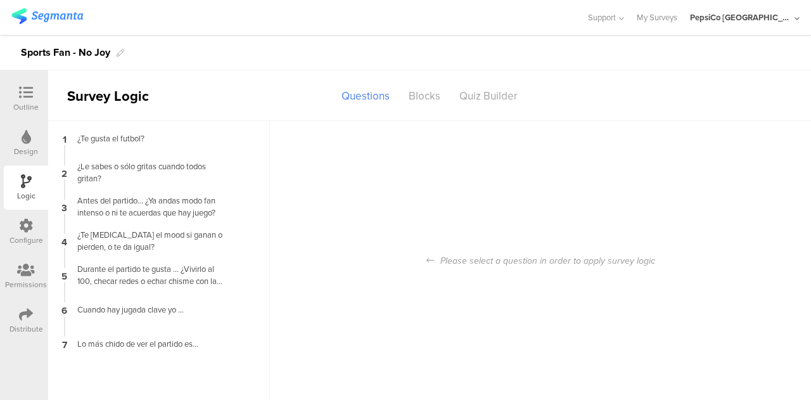
click at [30, 99] on div at bounding box center [25, 93] width 25 height 16
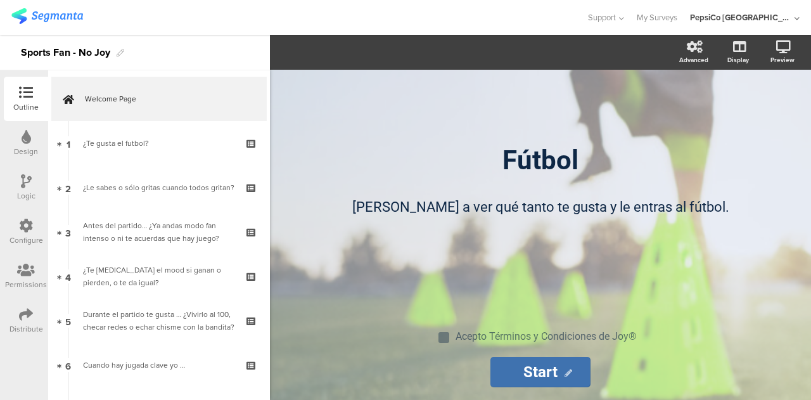
click at [34, 322] on div "Distribute" at bounding box center [26, 320] width 44 height 44
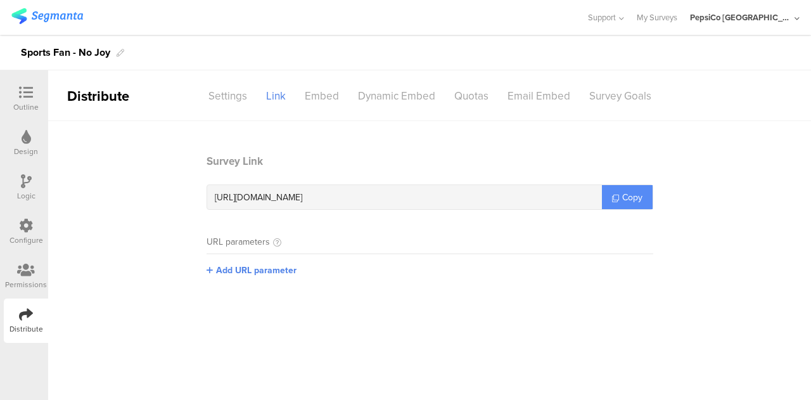
click at [618, 198] on icon at bounding box center [615, 197] width 7 height 7
click at [27, 146] on div "Design" at bounding box center [26, 151] width 24 height 11
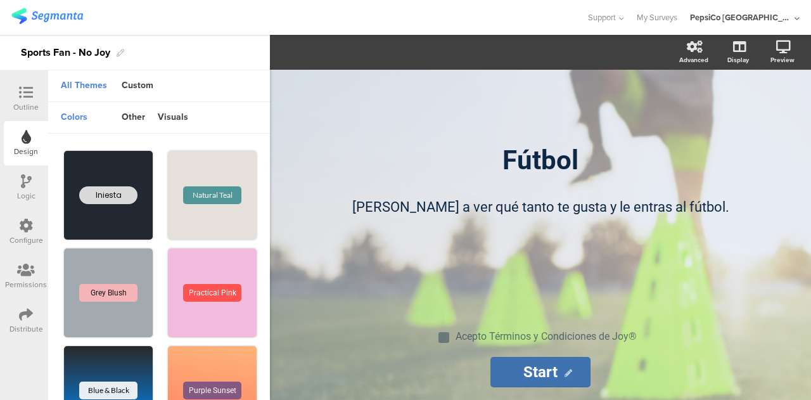
click at [30, 115] on div "Outline" at bounding box center [26, 99] width 44 height 44
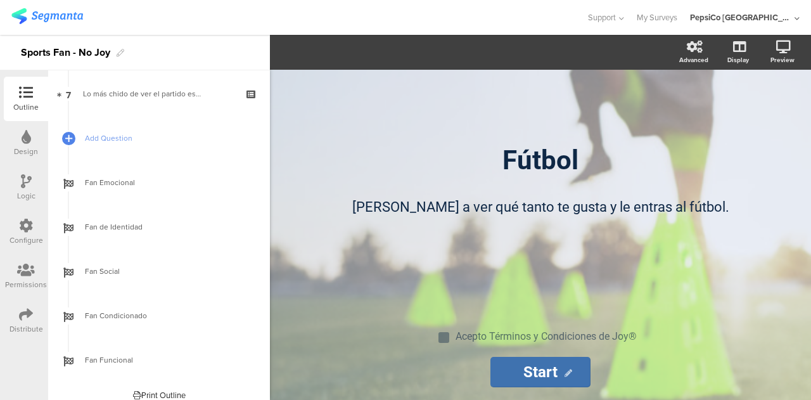
scroll to position [326, 0]
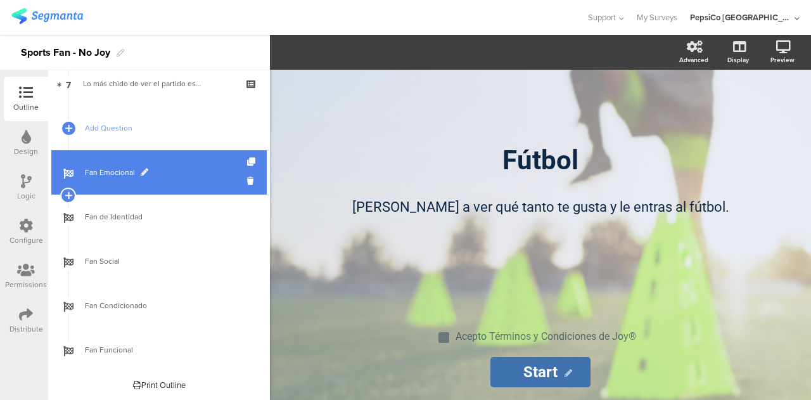
click at [138, 179] on link "Fan Emocional" at bounding box center [158, 172] width 215 height 44
